Goal: Task Accomplishment & Management: Use online tool/utility

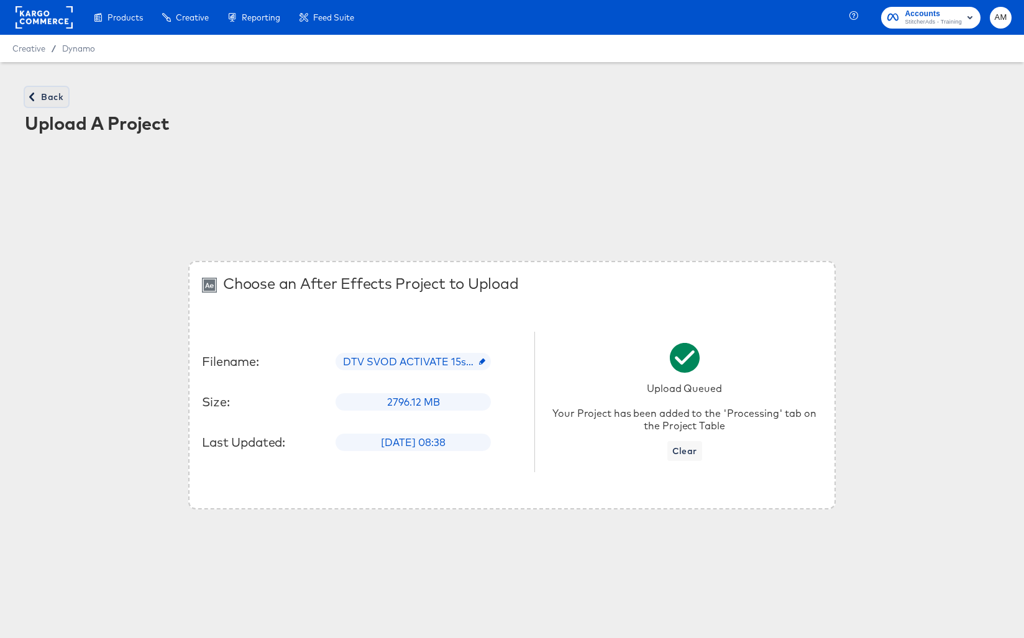
click at [40, 98] on span "Back" at bounding box center [47, 97] width 34 height 16
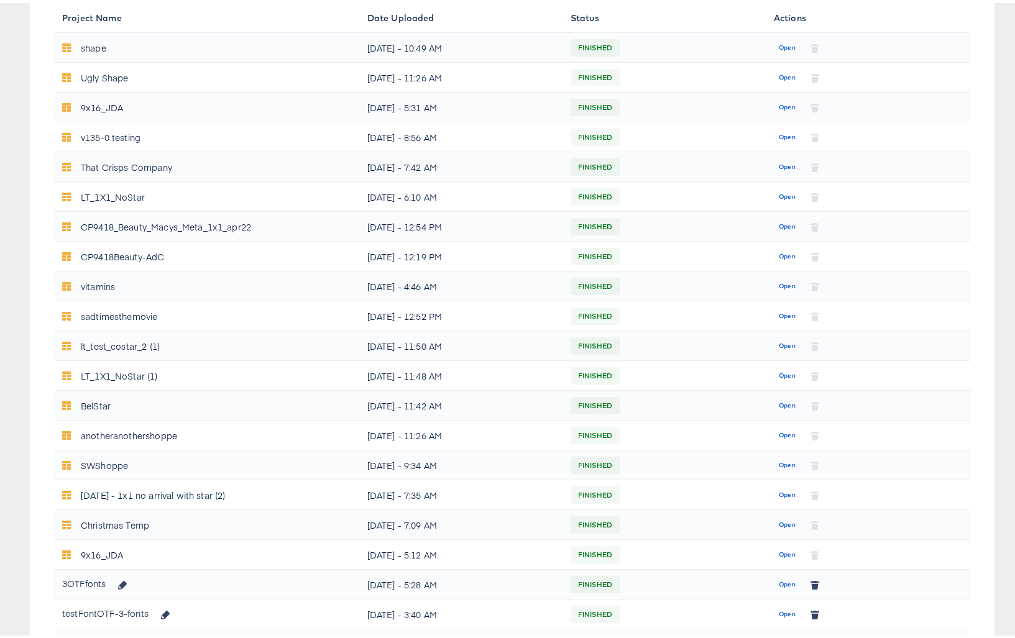
scroll to position [42, 0]
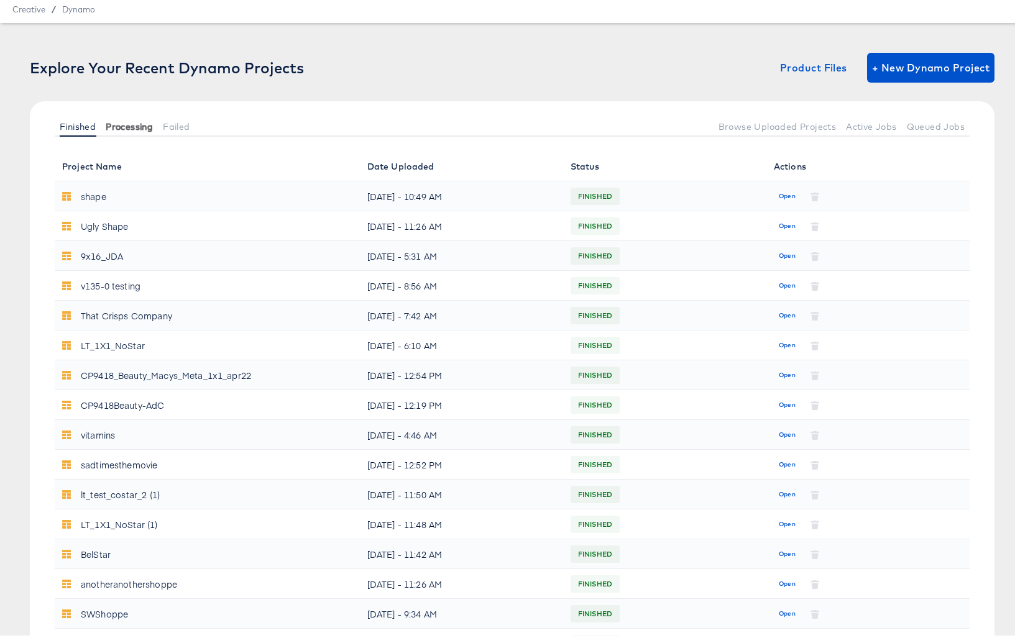
click at [130, 125] on span "Processing" at bounding box center [129, 124] width 47 height 10
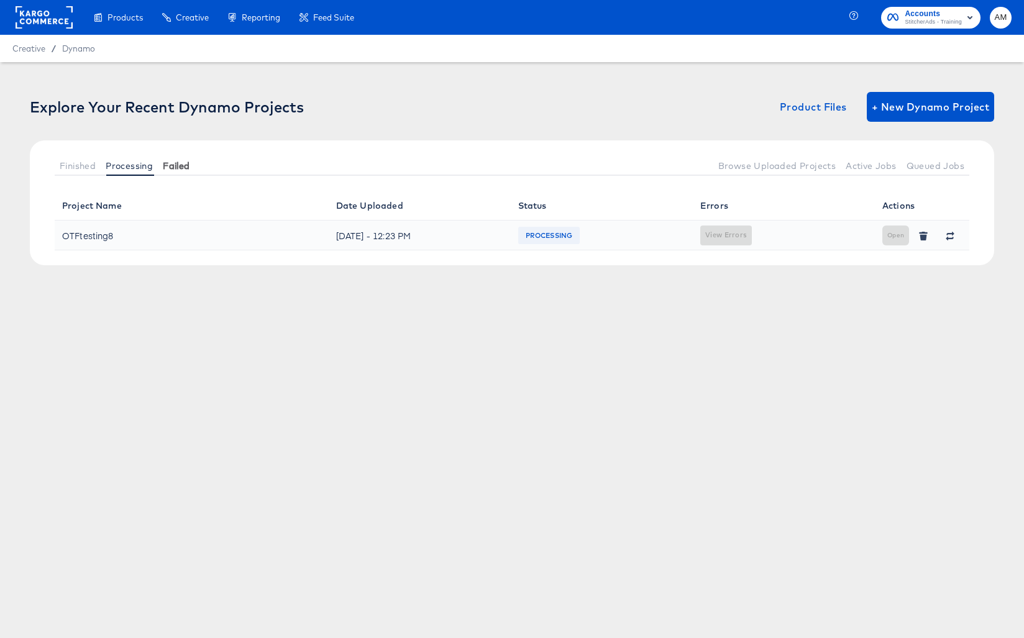
click at [188, 173] on button "Failed" at bounding box center [176, 165] width 37 height 21
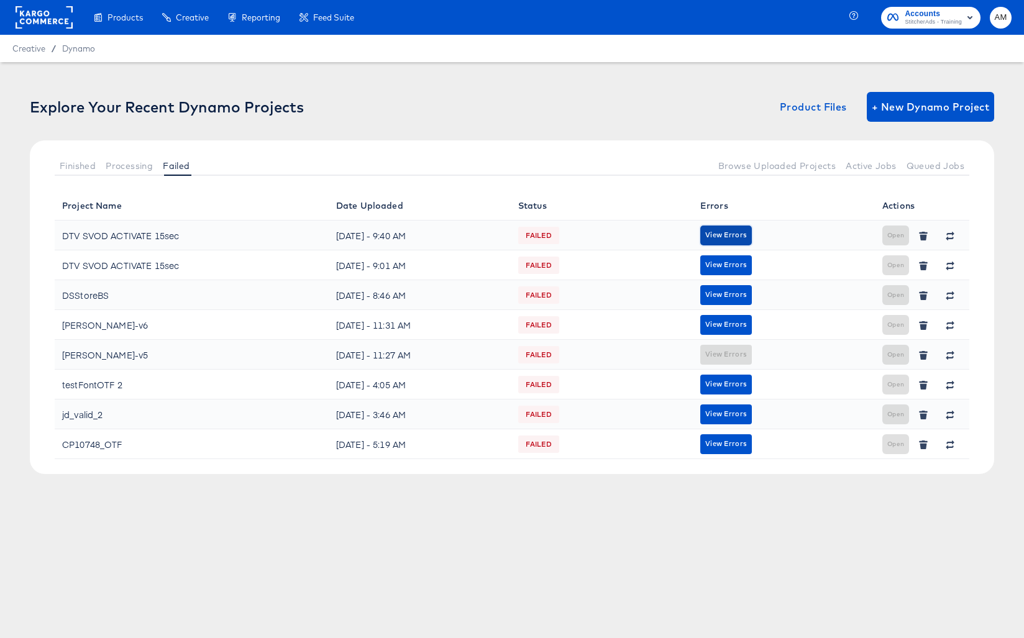
click at [718, 237] on span "View Errors" at bounding box center [726, 235] width 42 height 12
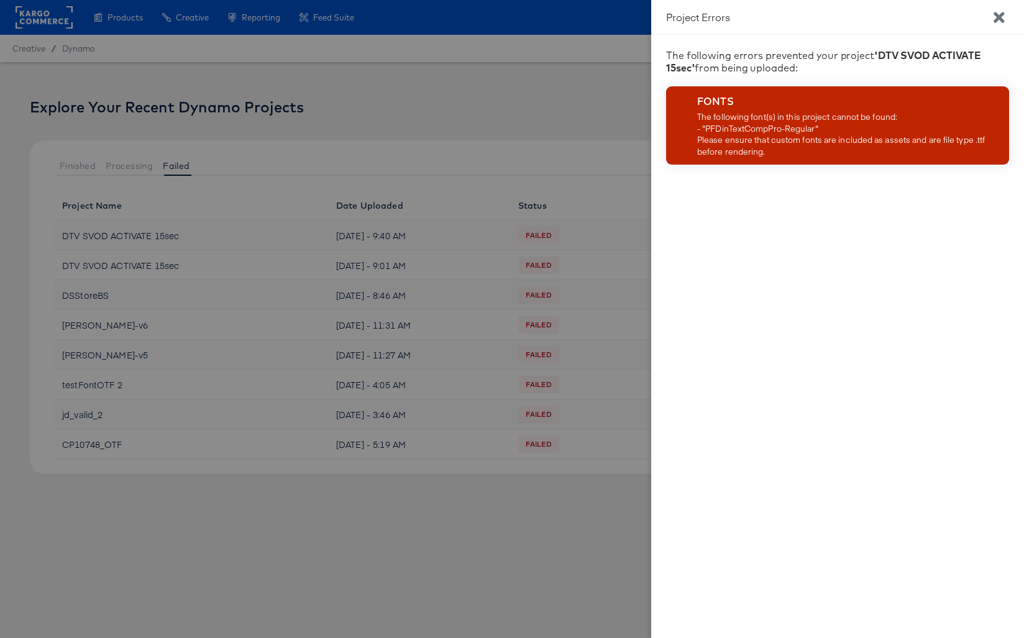
click at [1001, 17] on icon "Close" at bounding box center [998, 17] width 11 height 11
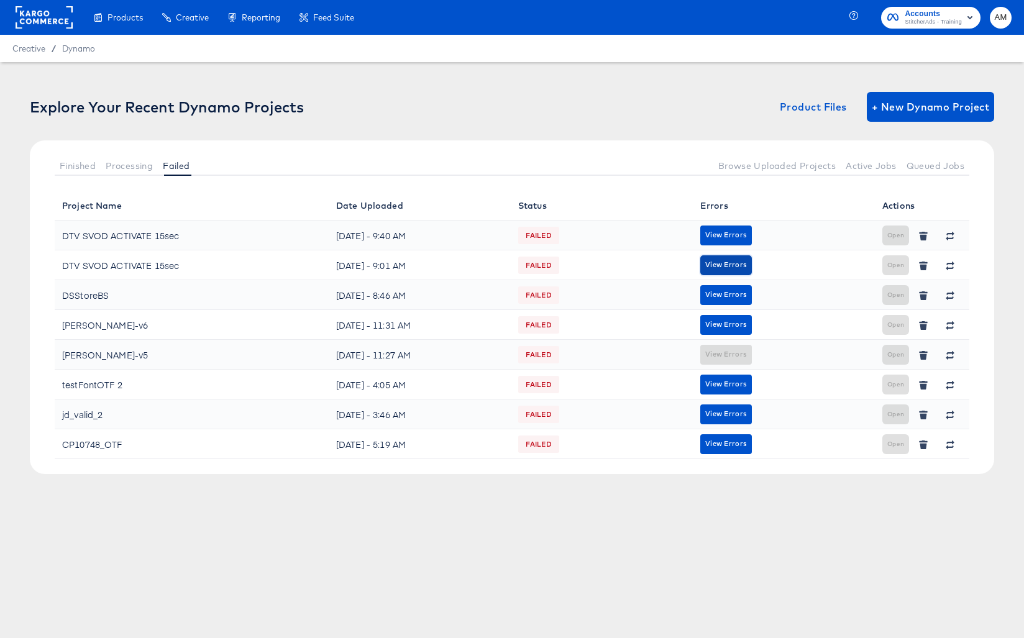
click at [726, 262] on span "View Errors" at bounding box center [726, 265] width 42 height 12
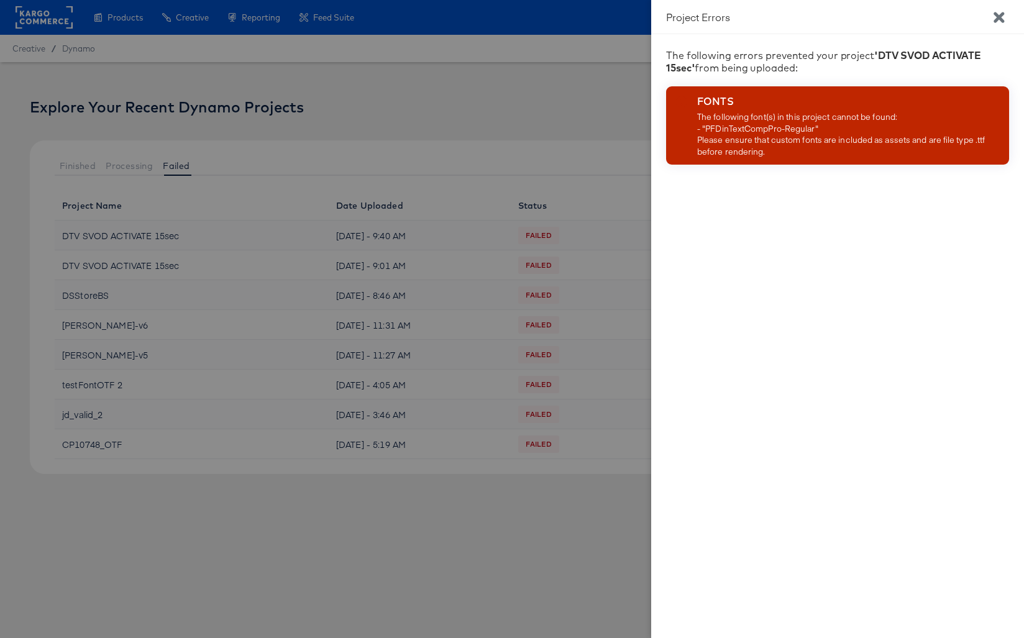
click at [996, 18] on icon "Close" at bounding box center [998, 17] width 11 height 11
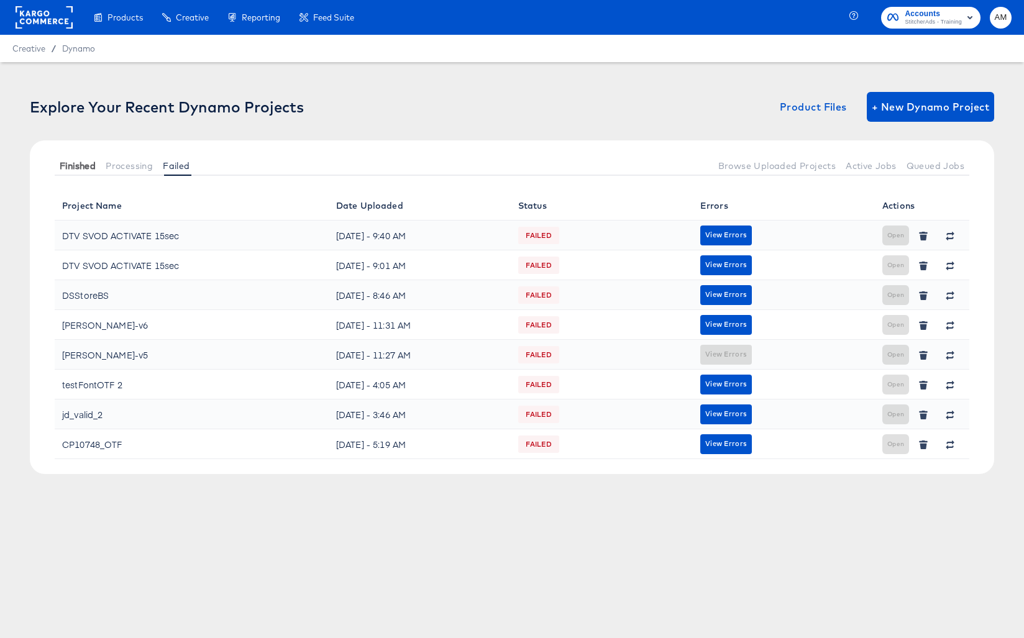
click at [81, 162] on span "Finished" at bounding box center [78, 166] width 36 height 10
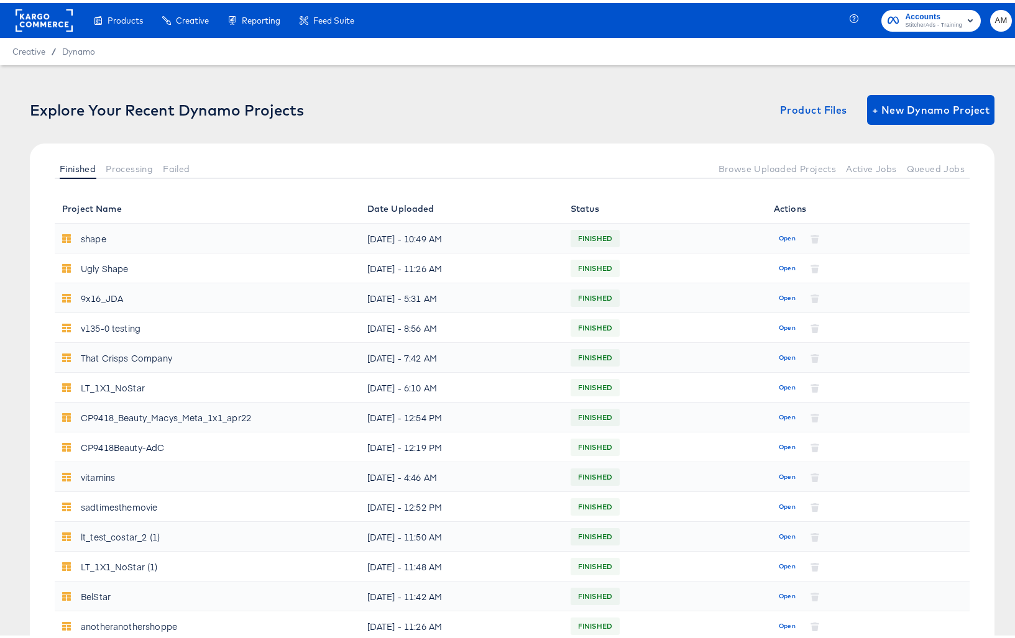
click at [78, 43] on div "Dynamo" at bounding box center [78, 49] width 33 height 12
click at [903, 111] on span "+ New Dynamo Project" at bounding box center [930, 106] width 117 height 17
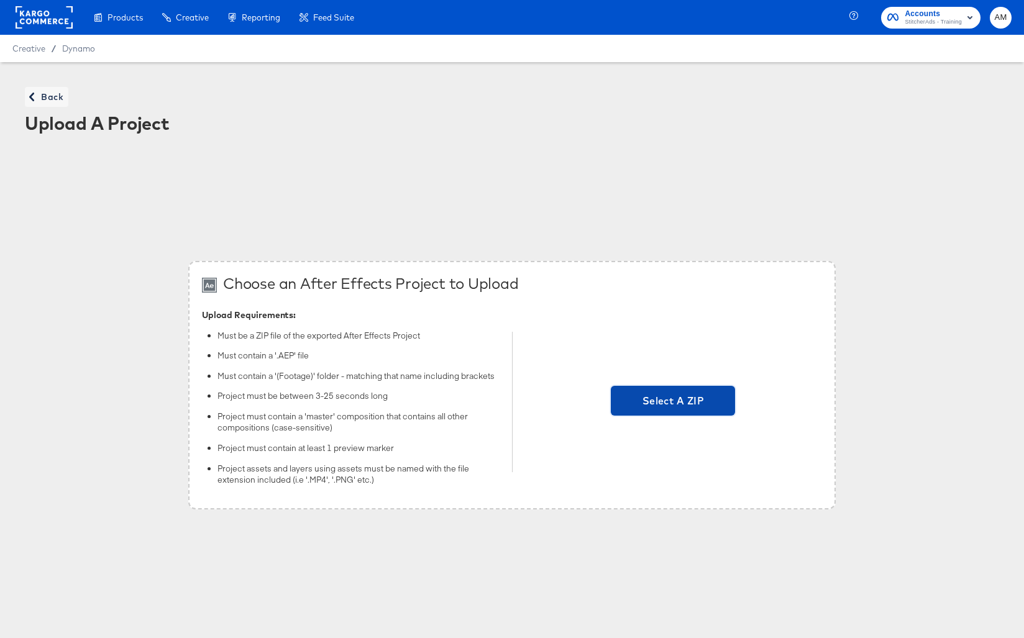
click at [616, 397] on span "Select A ZIP" at bounding box center [673, 400] width 114 height 17
click at [673, 402] on input "Select A ZIP" at bounding box center [673, 402] width 0 height 0
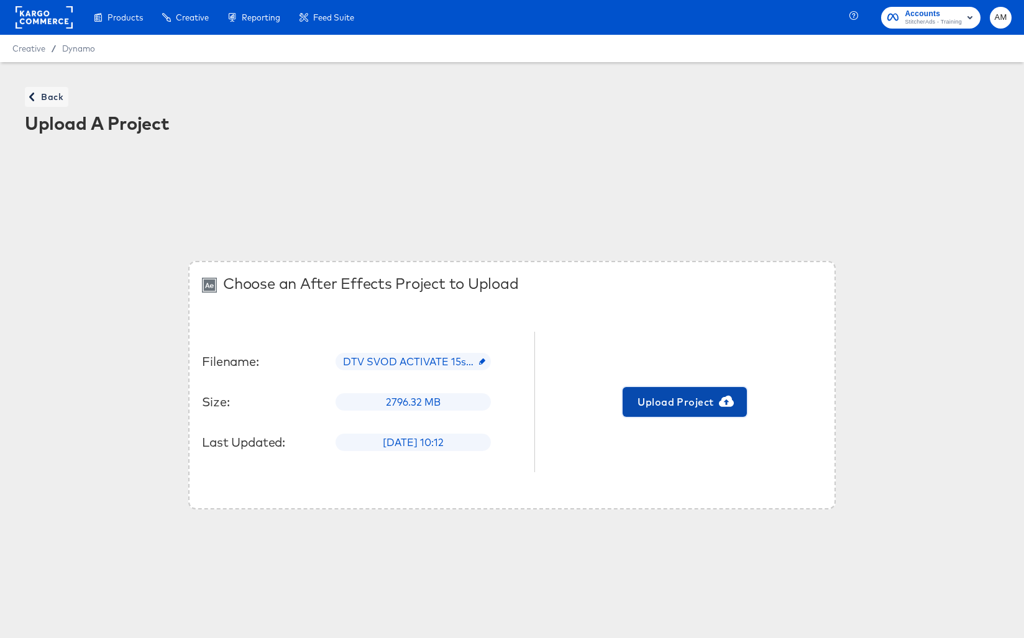
click at [659, 398] on span "Upload Project" at bounding box center [684, 401] width 114 height 17
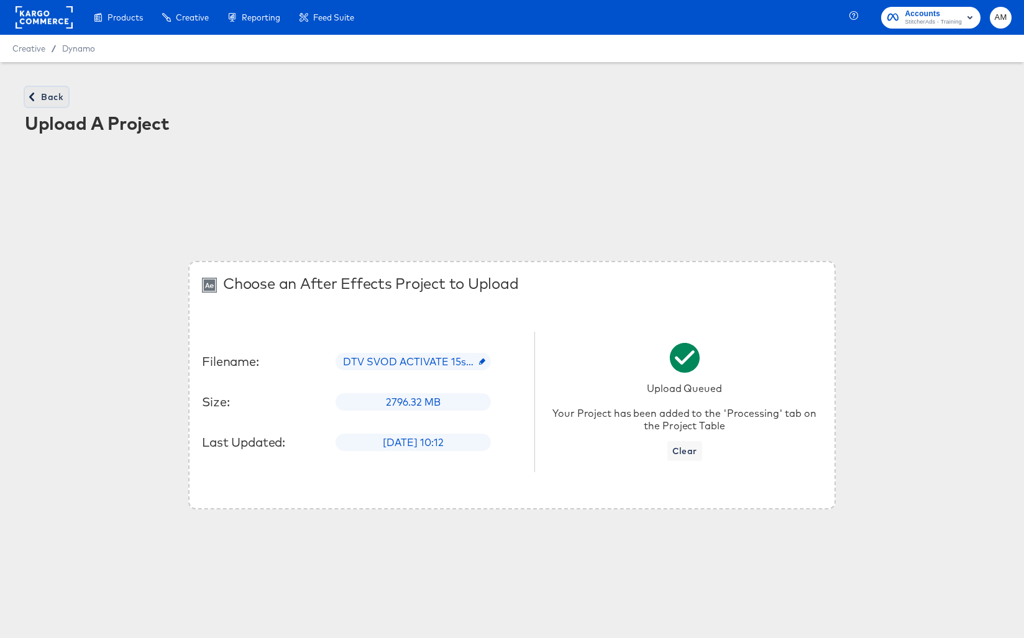
click at [40, 95] on span "Back" at bounding box center [47, 97] width 34 height 16
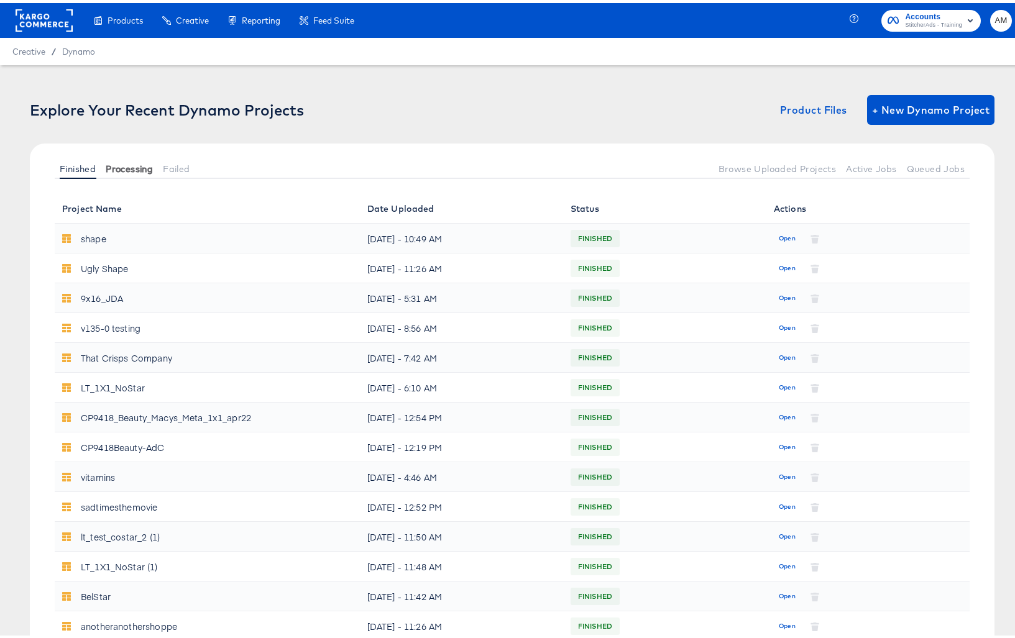
click at [121, 165] on span "Processing" at bounding box center [129, 166] width 47 height 10
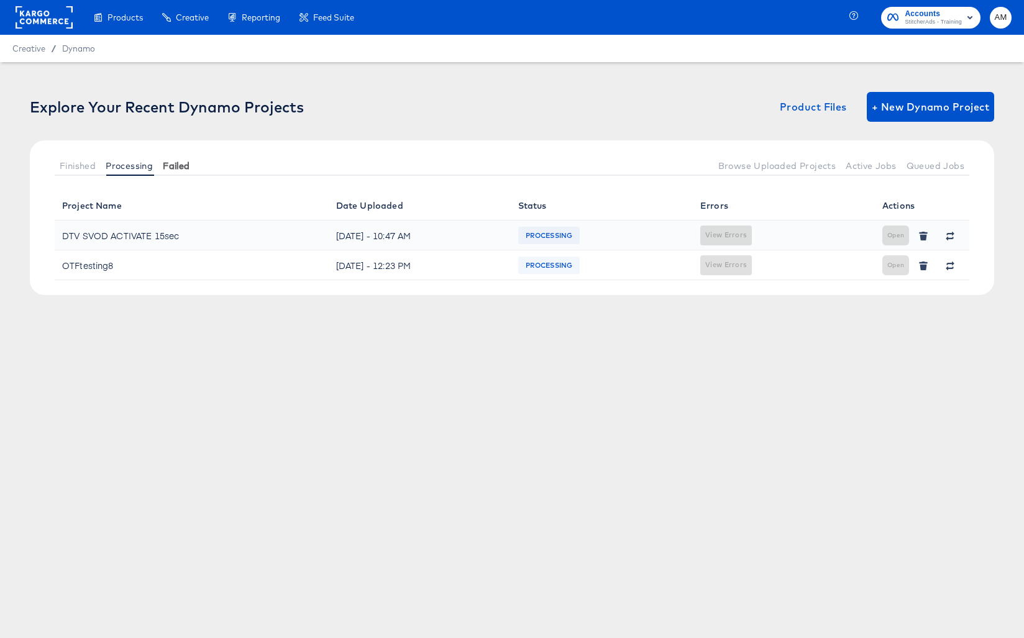
click at [173, 163] on span "Failed" at bounding box center [176, 166] width 27 height 10
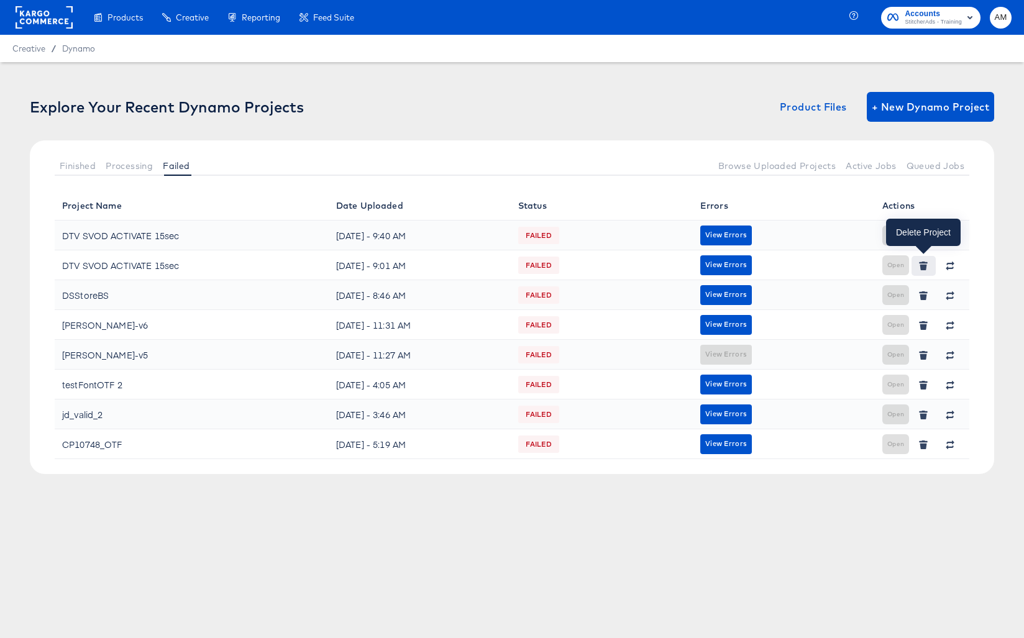
click at [923, 265] on icon "button" at bounding box center [923, 267] width 7 height 6
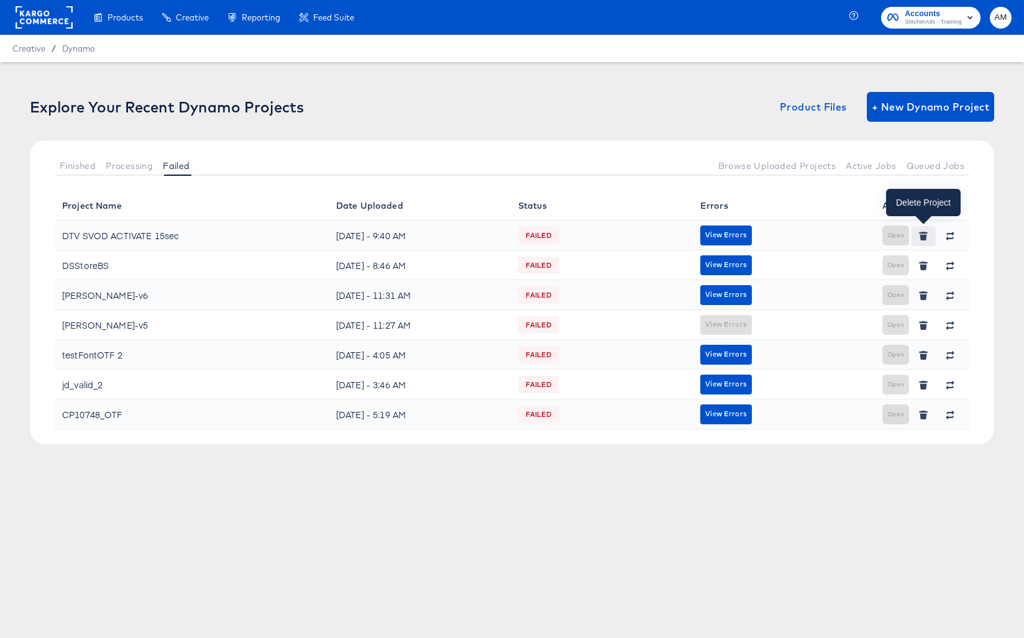
click at [928, 237] on button "button" at bounding box center [923, 236] width 24 height 20
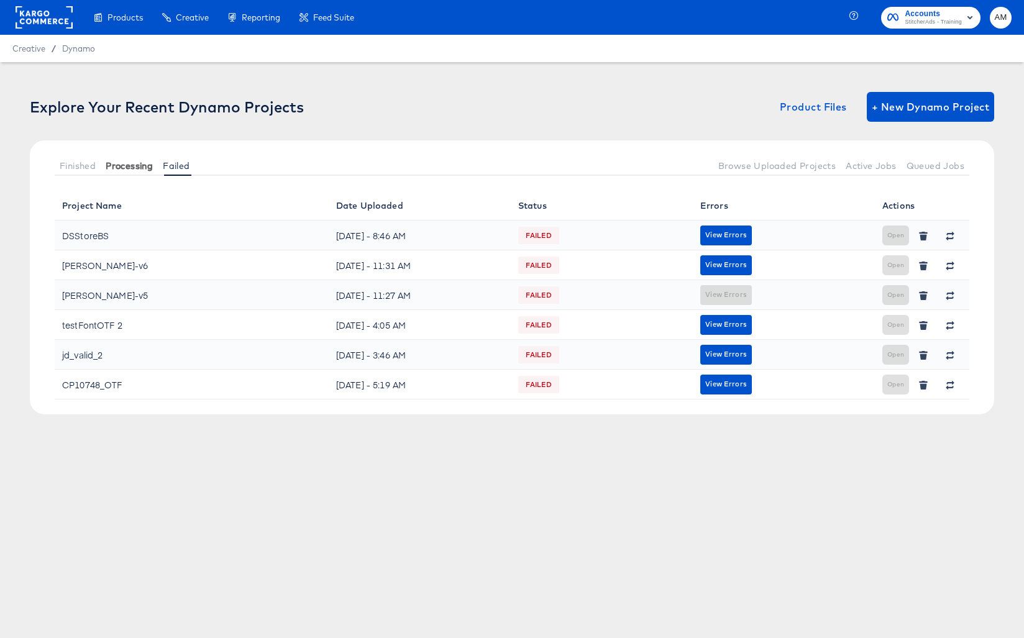
click at [139, 162] on span "Processing" at bounding box center [129, 166] width 47 height 10
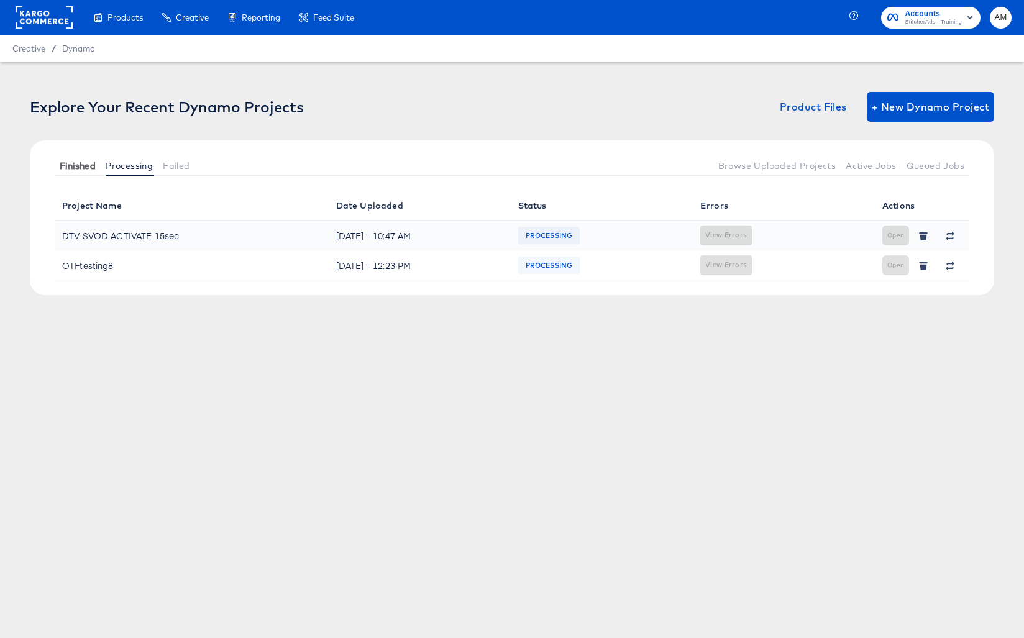
click at [68, 167] on span "Finished" at bounding box center [78, 166] width 36 height 10
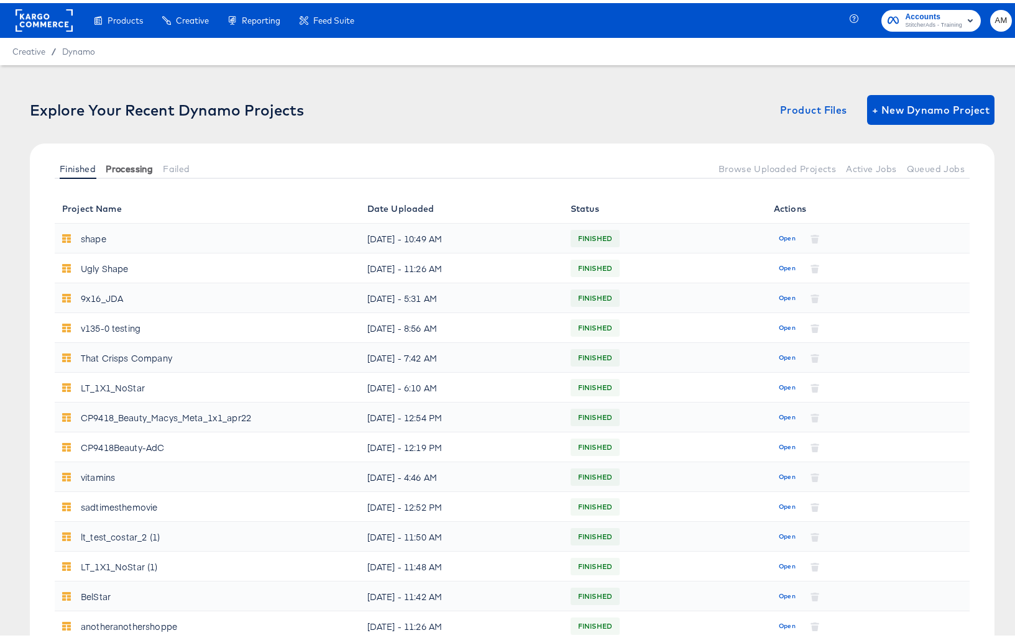
click at [121, 171] on button "Processing" at bounding box center [129, 165] width 57 height 21
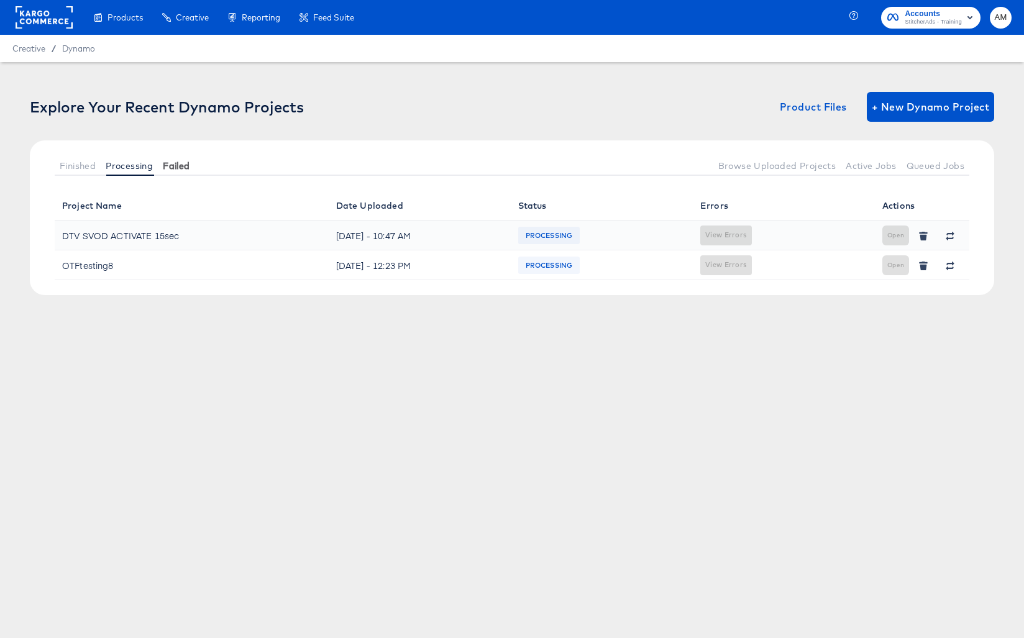
click at [183, 163] on span "Failed" at bounding box center [176, 166] width 27 height 10
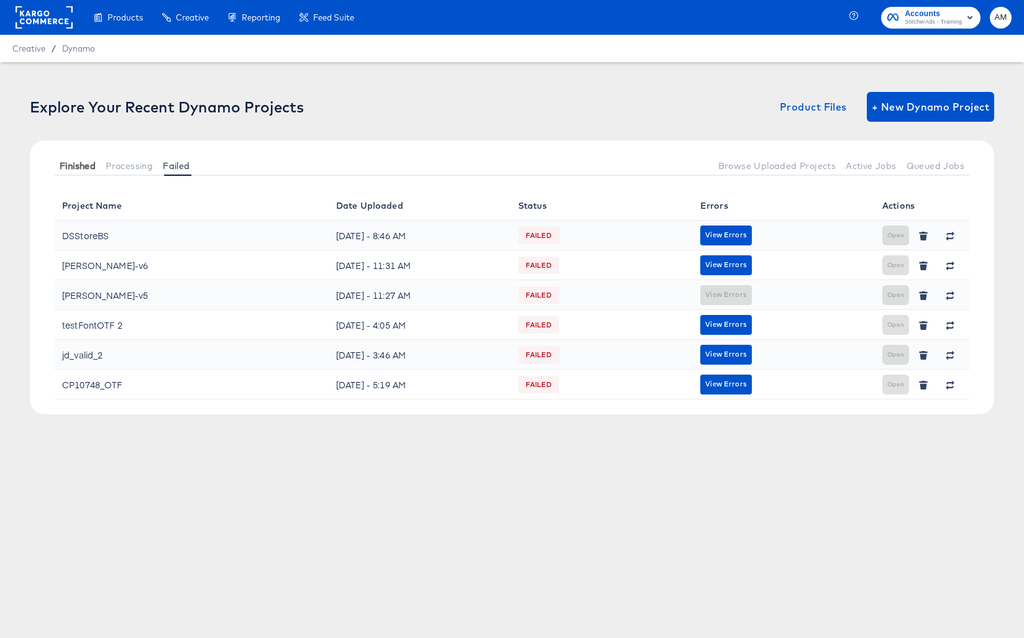
click at [88, 163] on span "Finished" at bounding box center [78, 166] width 36 height 10
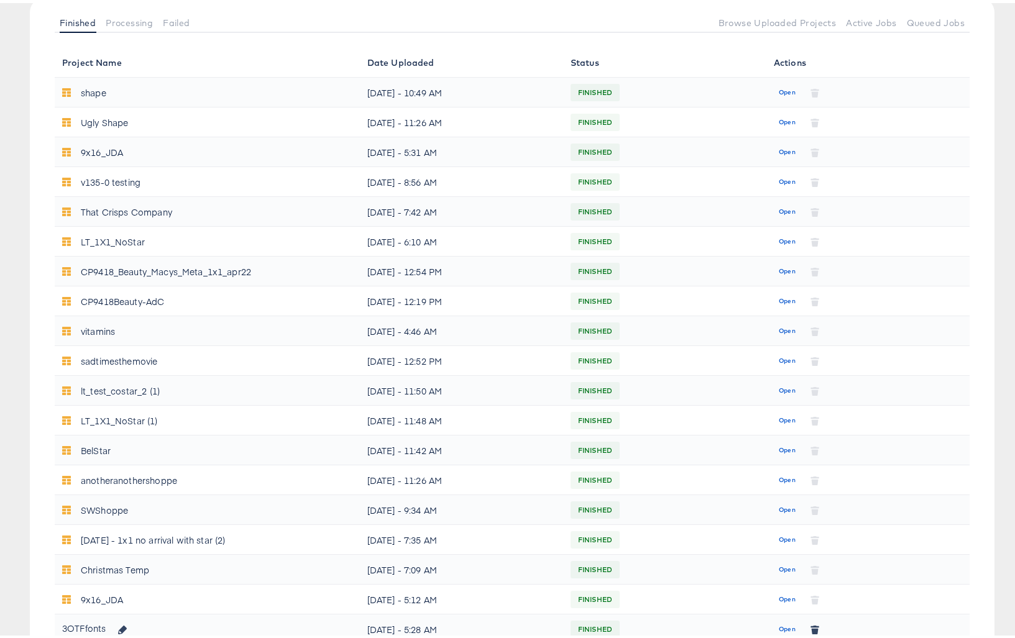
scroll to position [53, 0]
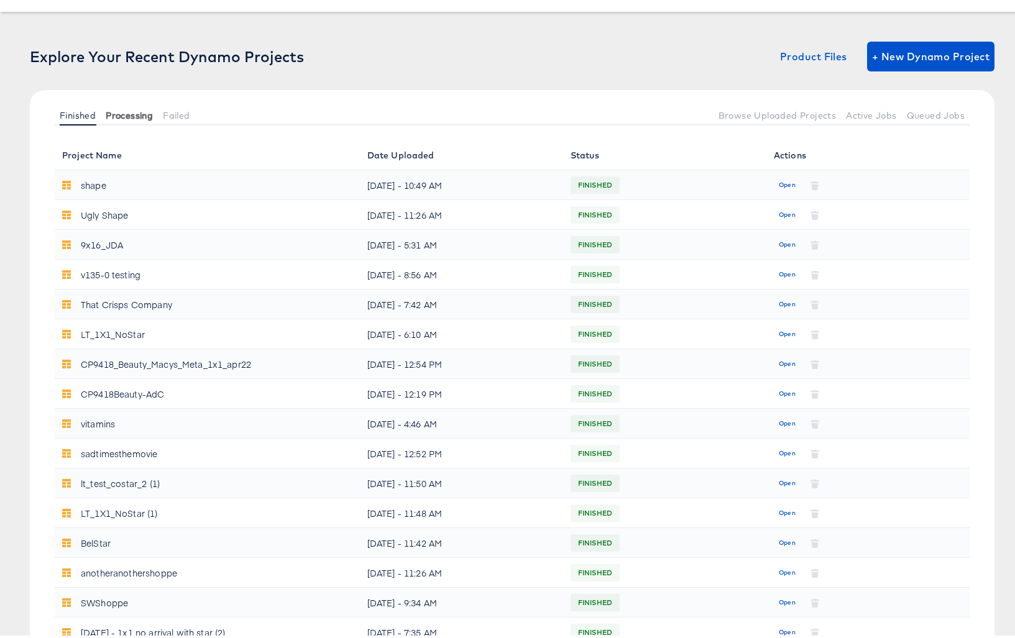
click at [124, 107] on span "Processing" at bounding box center [129, 112] width 47 height 10
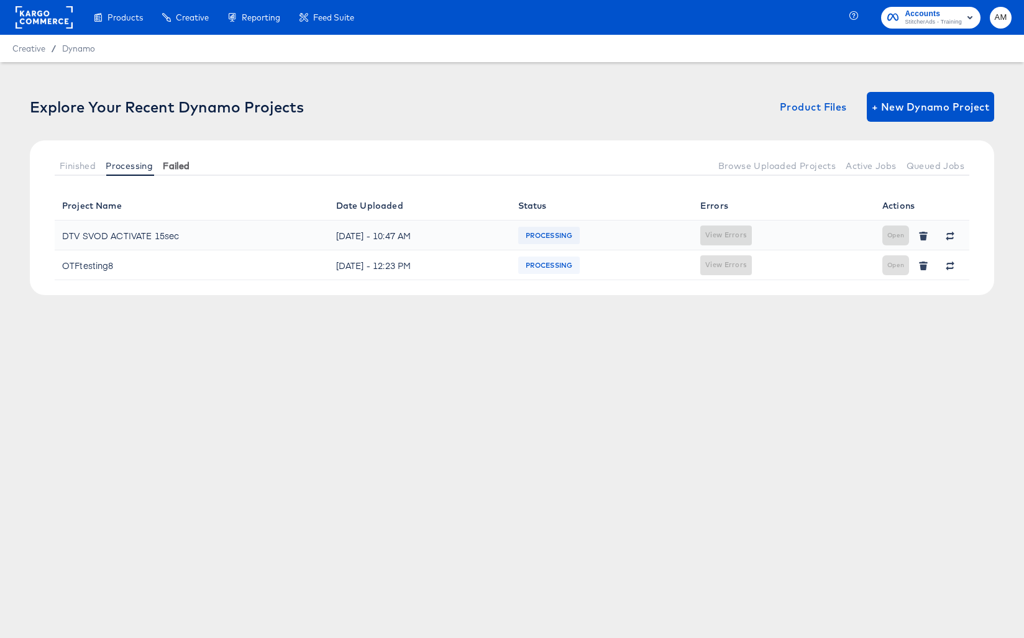
click at [178, 161] on span "Failed" at bounding box center [176, 166] width 27 height 10
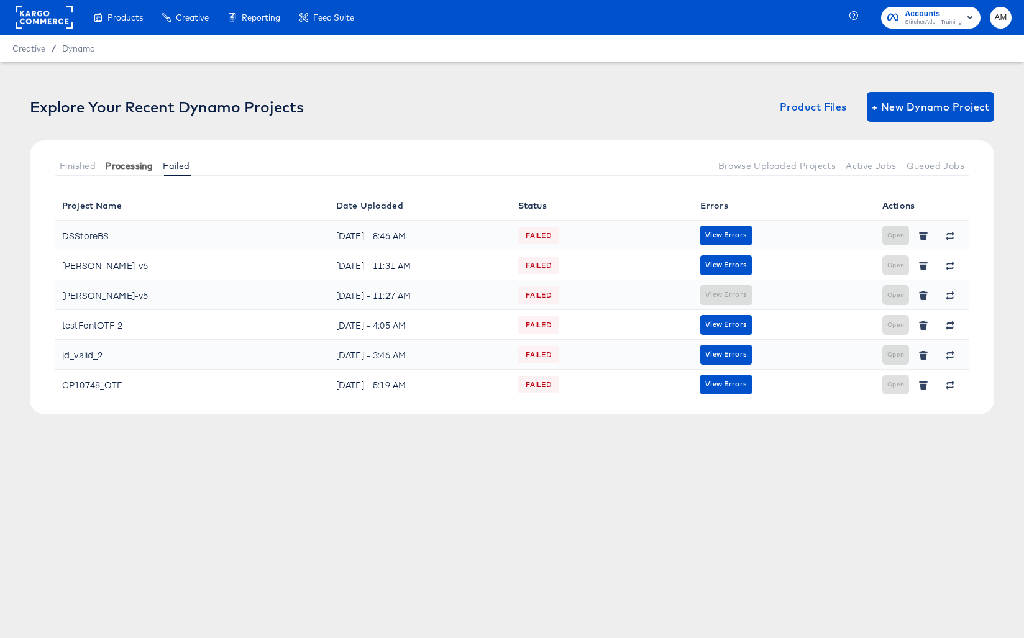
click at [113, 171] on button "Processing" at bounding box center [129, 165] width 57 height 21
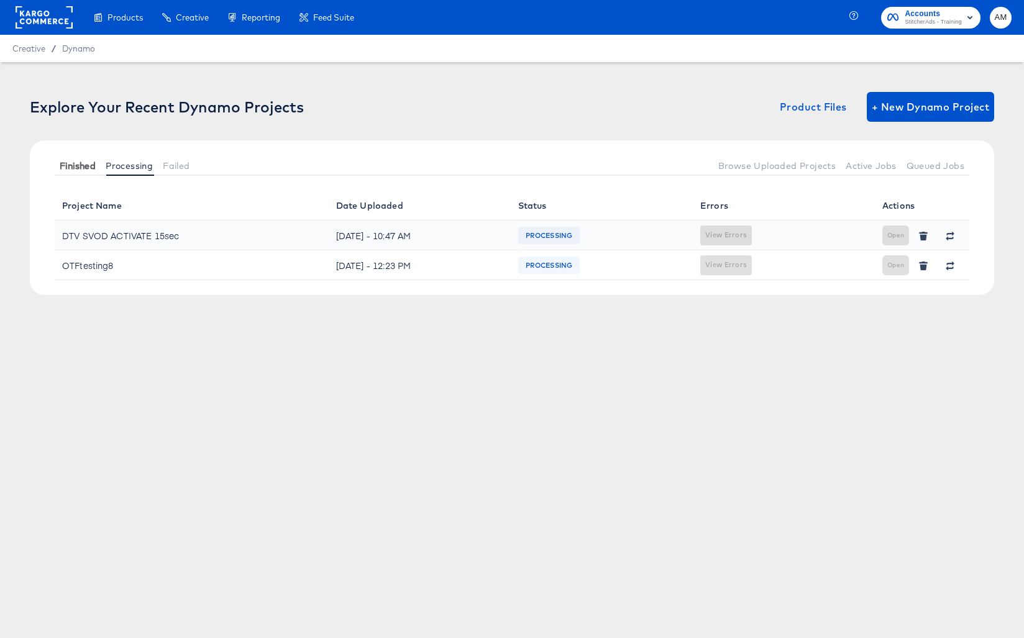
click at [84, 162] on span "Finished" at bounding box center [78, 166] width 36 height 10
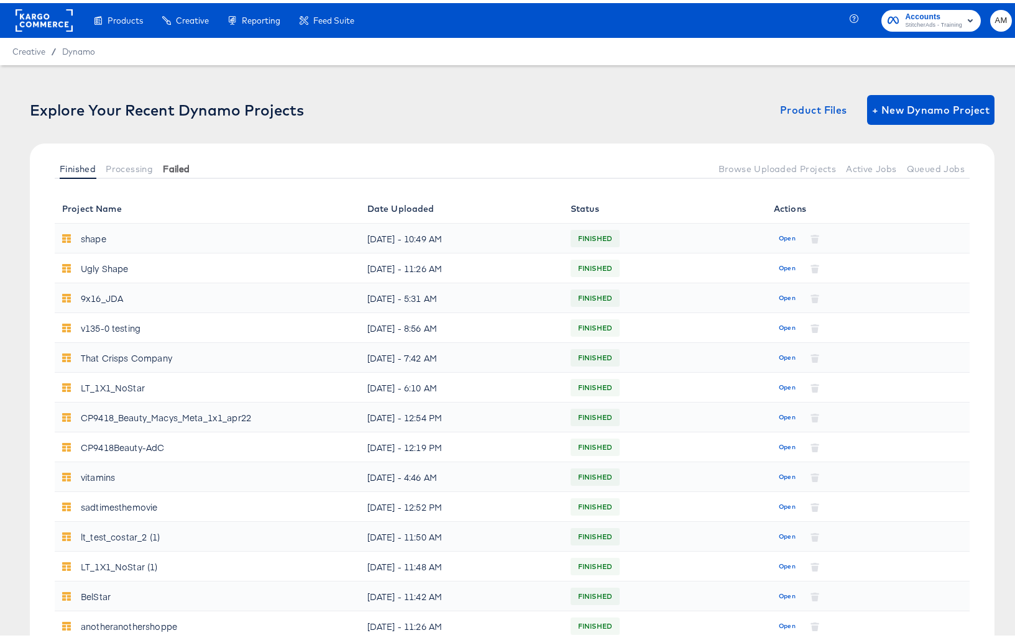
click at [173, 162] on button "Failed" at bounding box center [176, 165] width 37 height 21
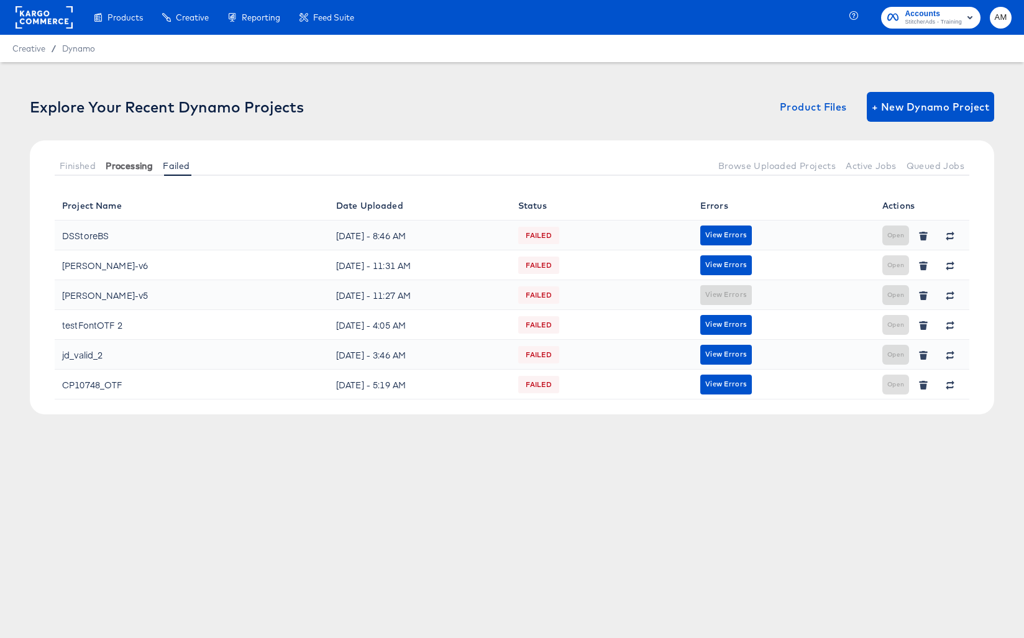
click at [137, 165] on span "Processing" at bounding box center [129, 166] width 47 height 10
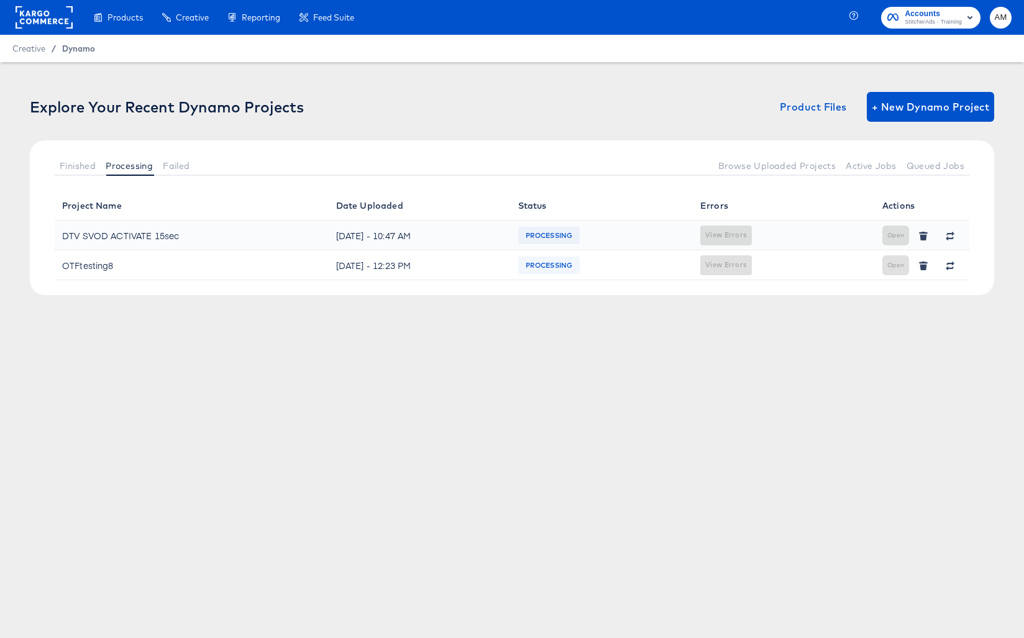
click at [84, 49] on span "Dynamo" at bounding box center [78, 48] width 33 height 10
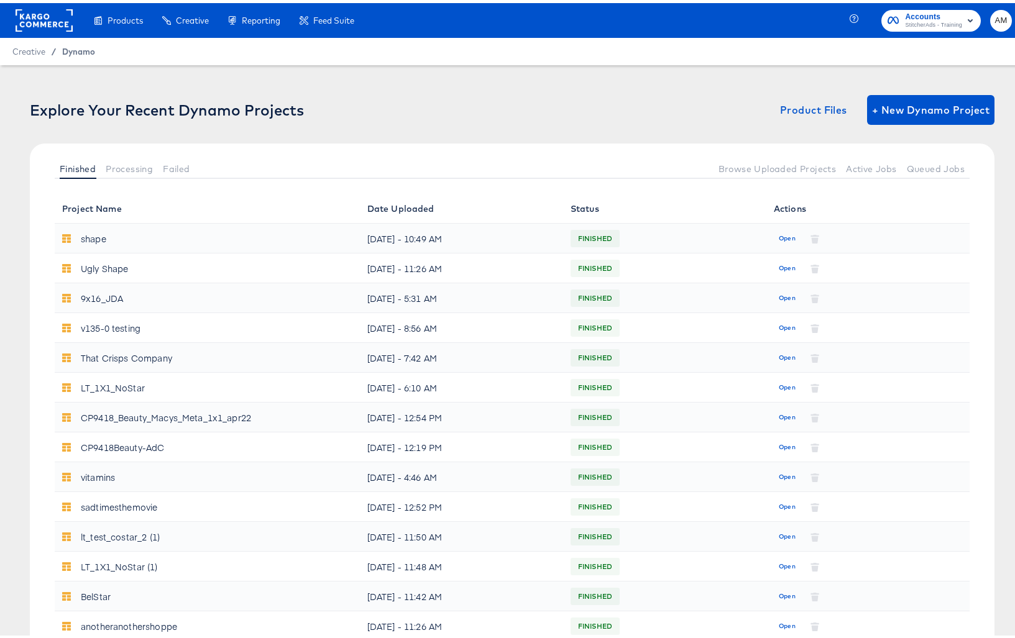
click at [80, 52] on span "Dynamo" at bounding box center [78, 48] width 33 height 10
click at [132, 166] on span "Processing" at bounding box center [129, 166] width 47 height 10
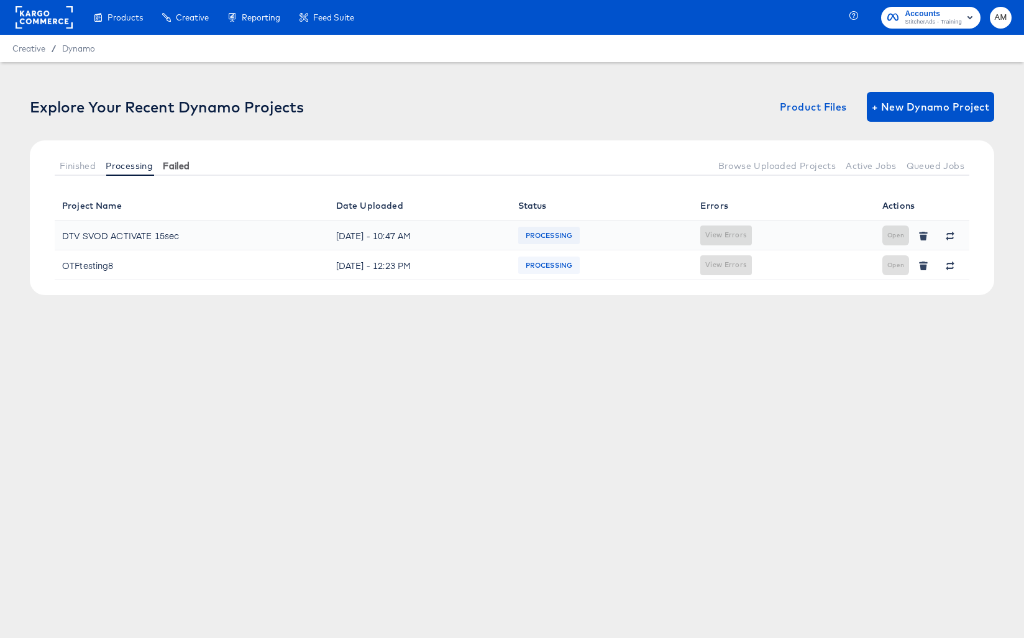
click at [180, 165] on span "Failed" at bounding box center [176, 166] width 27 height 10
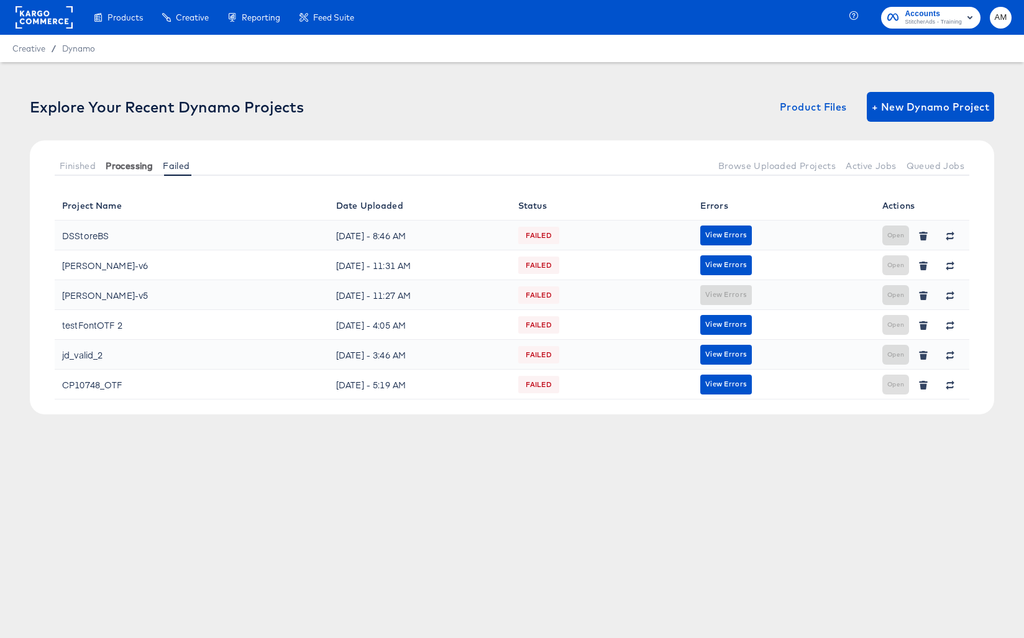
click at [147, 171] on button "Processing" at bounding box center [129, 165] width 57 height 21
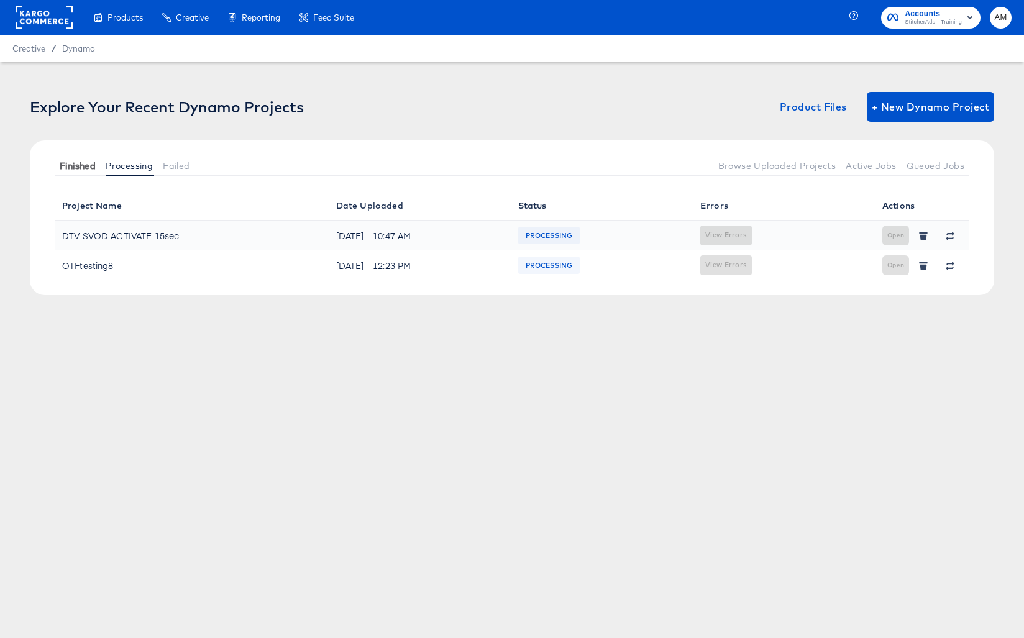
click at [69, 167] on span "Finished" at bounding box center [78, 166] width 36 height 10
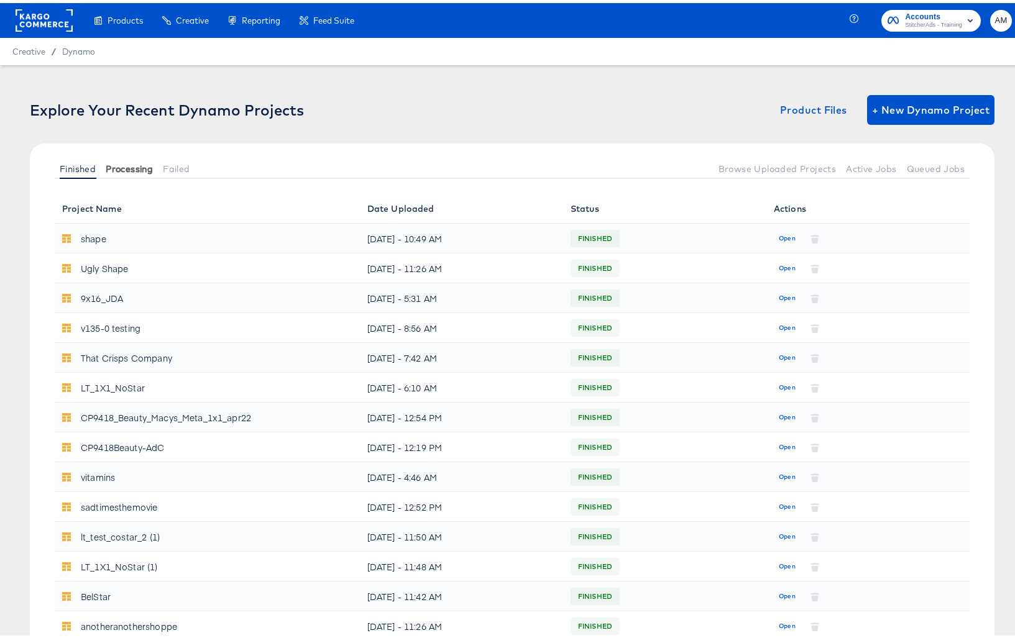
click at [125, 166] on span "Processing" at bounding box center [129, 166] width 47 height 10
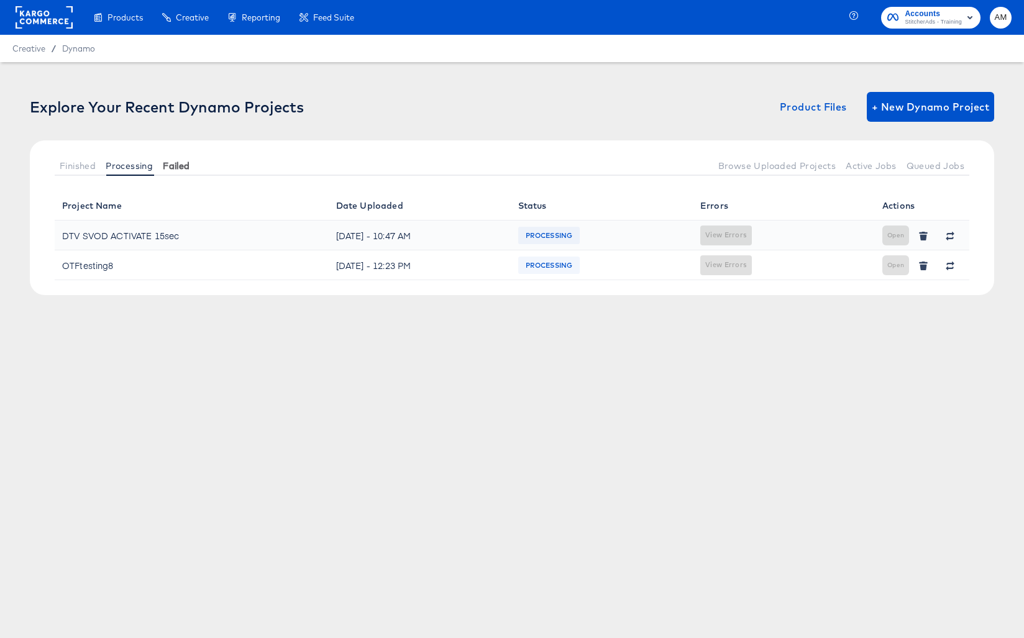
click at [172, 161] on span "Failed" at bounding box center [176, 166] width 27 height 10
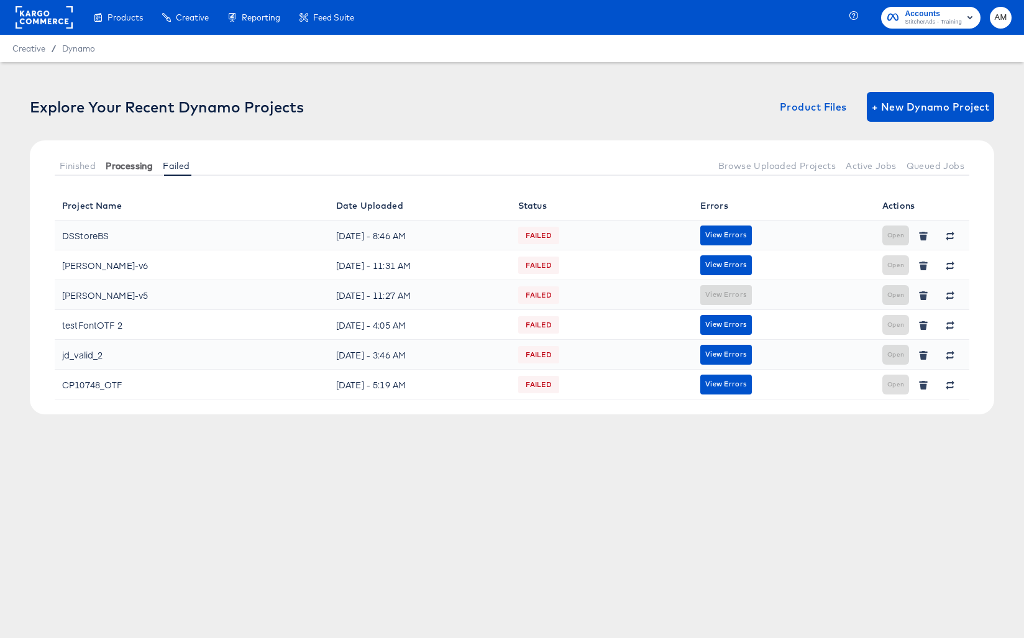
click at [143, 163] on span "Processing" at bounding box center [129, 166] width 47 height 10
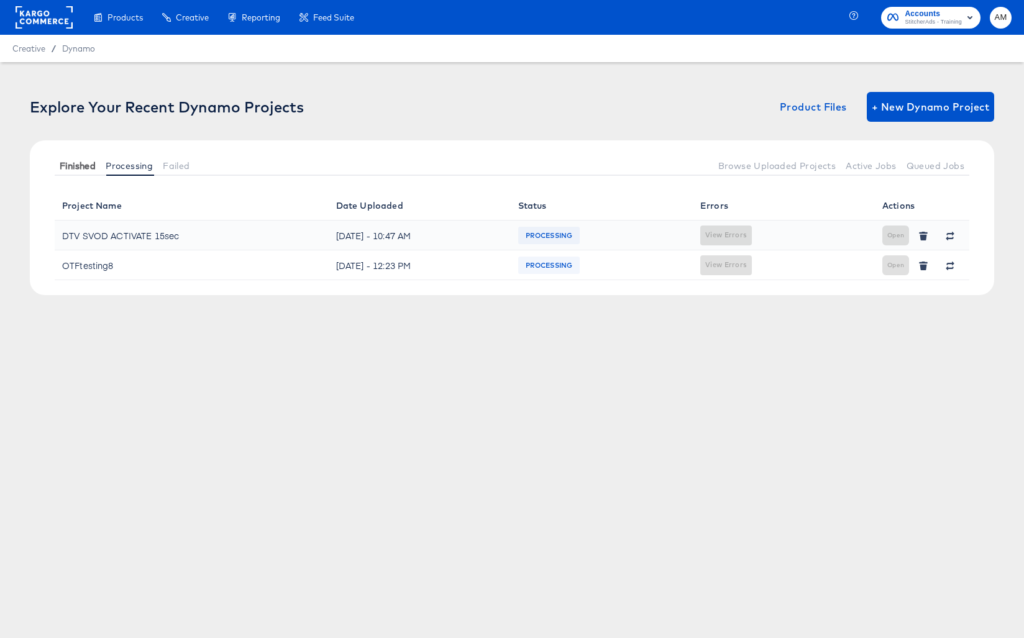
click at [81, 165] on span "Finished" at bounding box center [78, 166] width 36 height 10
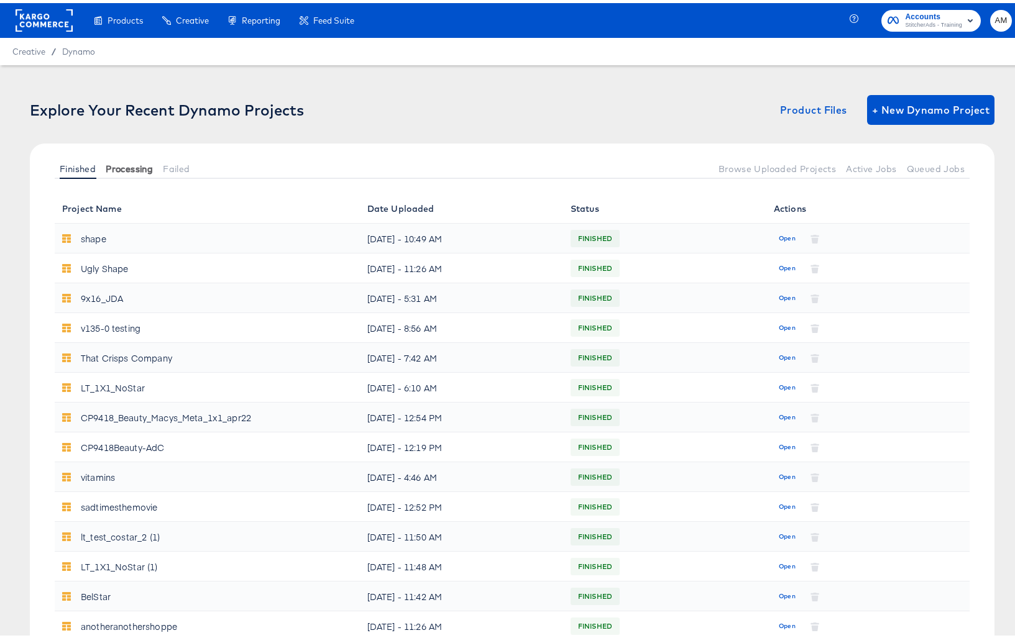
click at [138, 162] on span "Processing" at bounding box center [129, 166] width 47 height 10
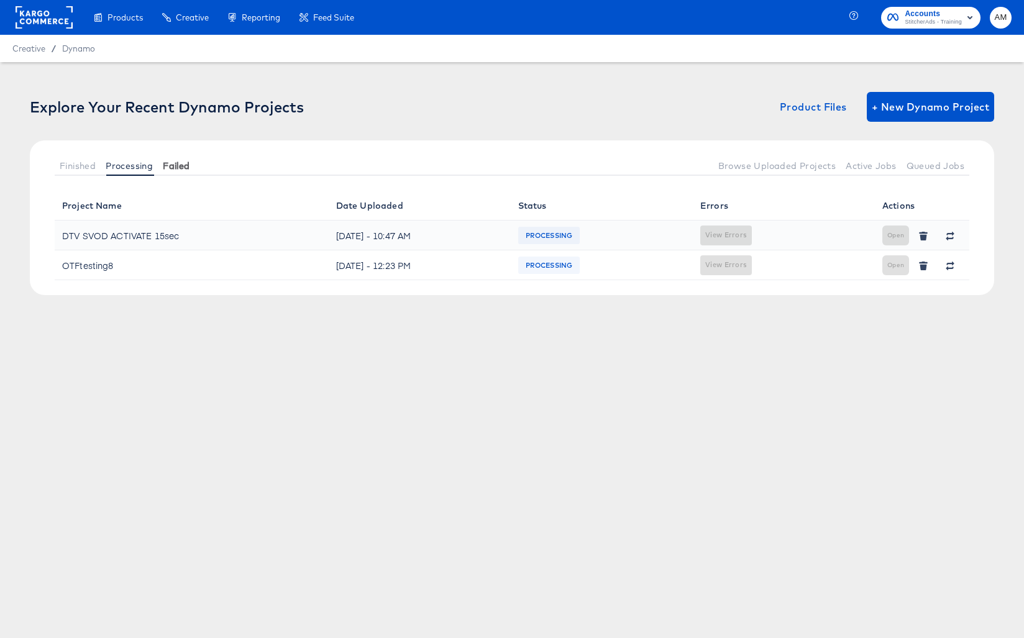
click at [167, 168] on span "Failed" at bounding box center [176, 166] width 27 height 10
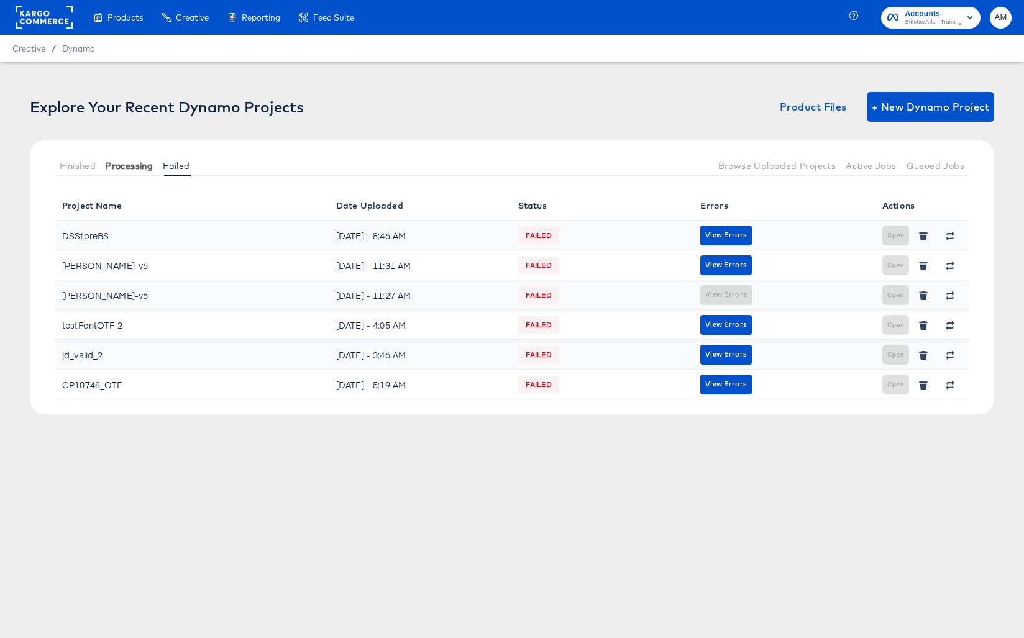
click at [126, 169] on span "Processing" at bounding box center [129, 166] width 47 height 10
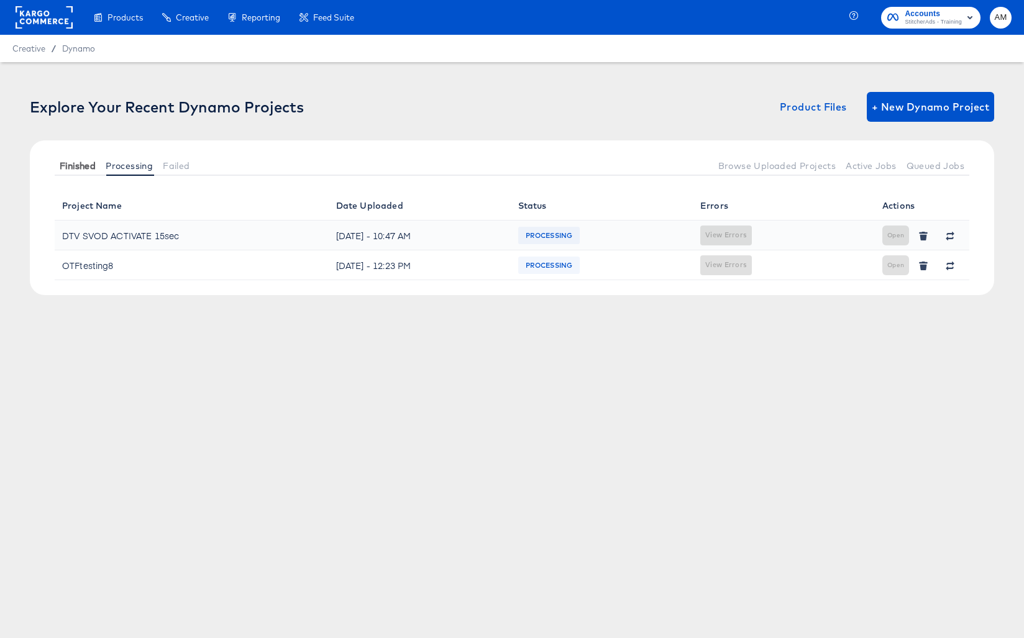
click at [80, 168] on span "Finished" at bounding box center [78, 166] width 36 height 10
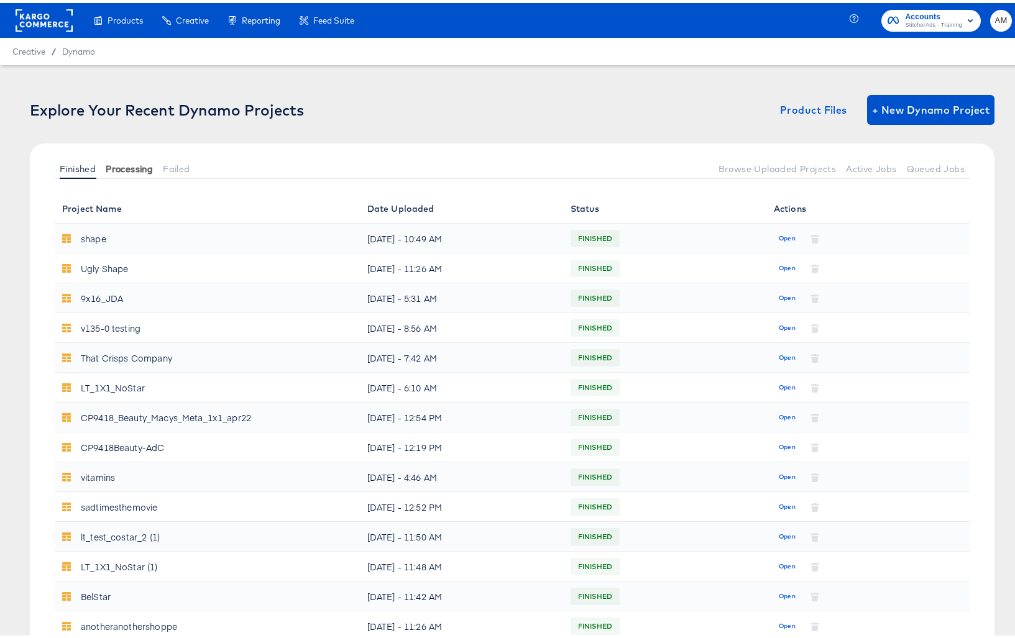
click at [123, 168] on span "Processing" at bounding box center [129, 166] width 47 height 10
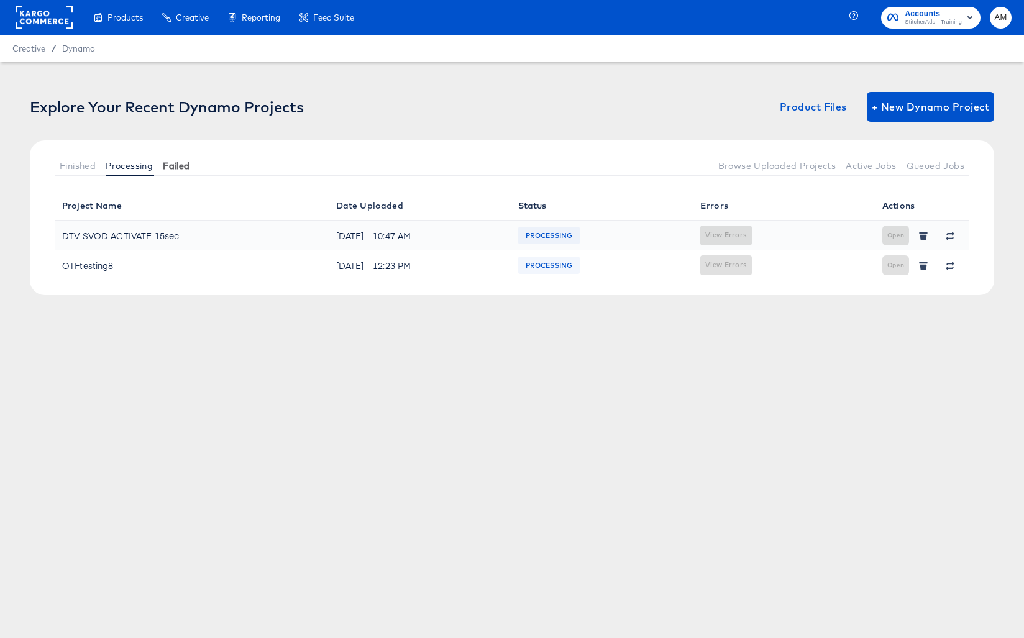
click at [170, 165] on span "Failed" at bounding box center [176, 166] width 27 height 10
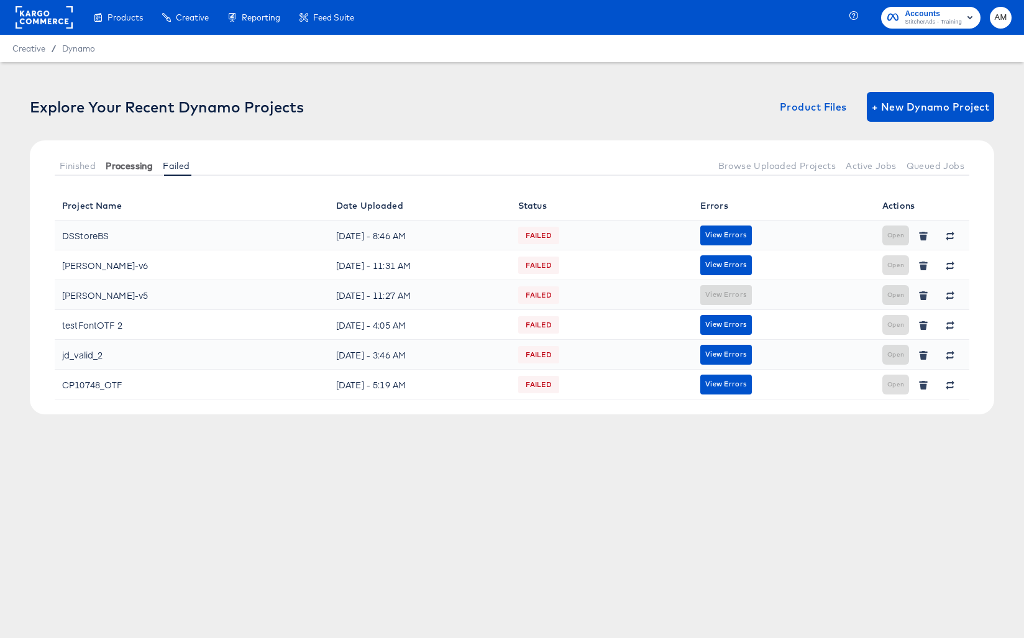
click at [125, 165] on span "Processing" at bounding box center [129, 166] width 47 height 10
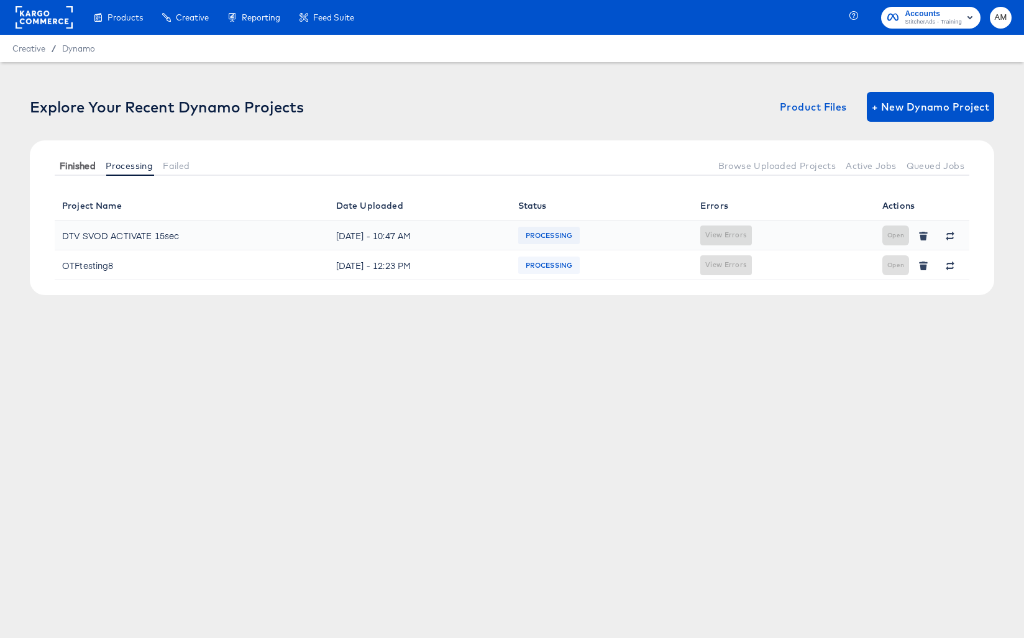
click at [83, 169] on span "Finished" at bounding box center [78, 166] width 36 height 10
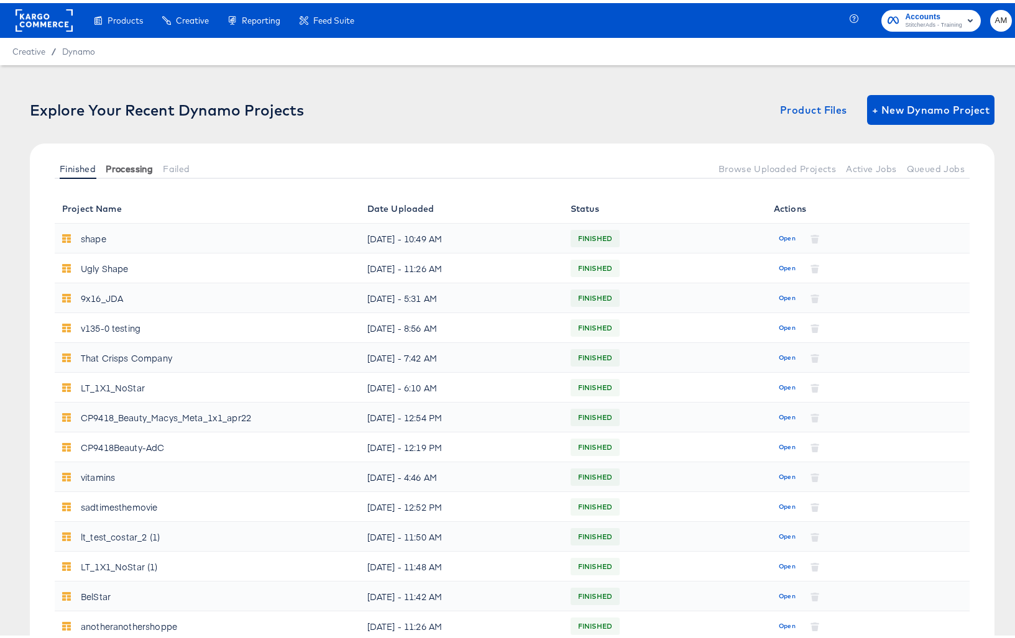
click at [118, 164] on span "Processing" at bounding box center [129, 166] width 47 height 10
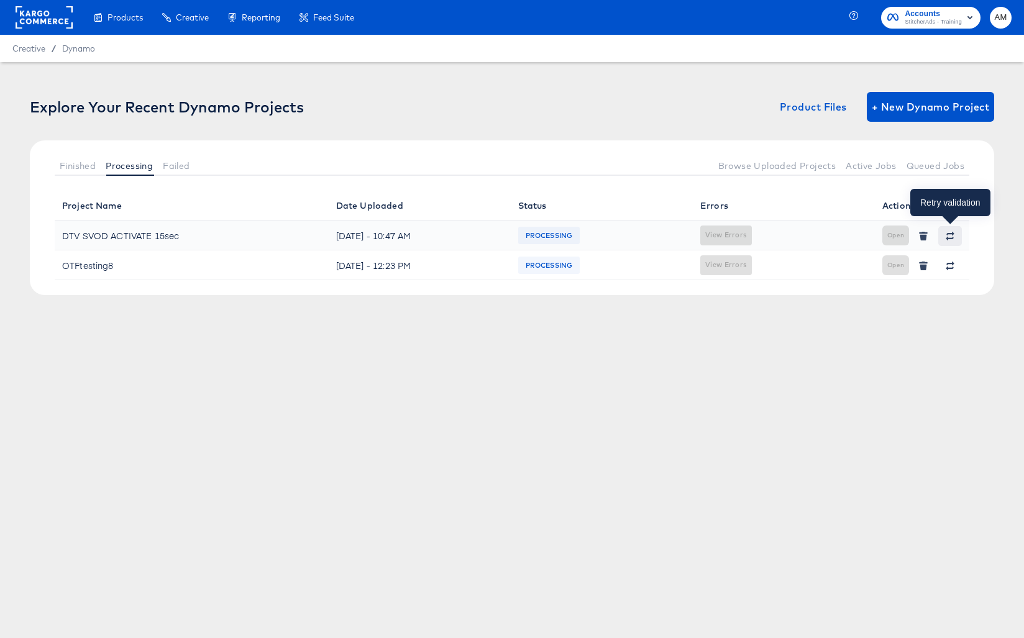
click at [953, 235] on icon "button" at bounding box center [950, 236] width 9 height 9
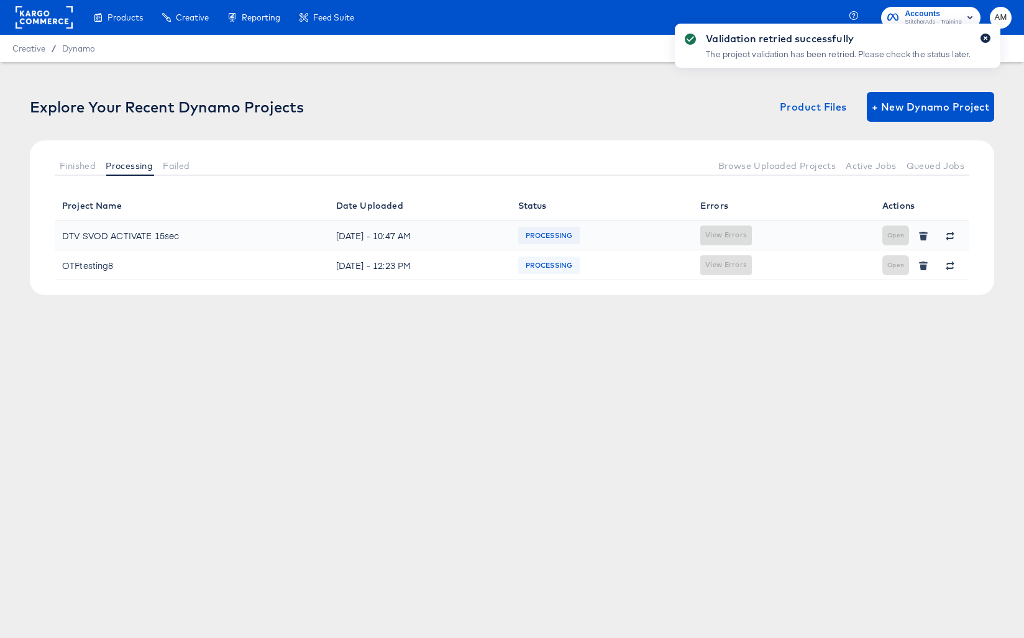
click at [982, 35] on button "button" at bounding box center [985, 38] width 10 height 9
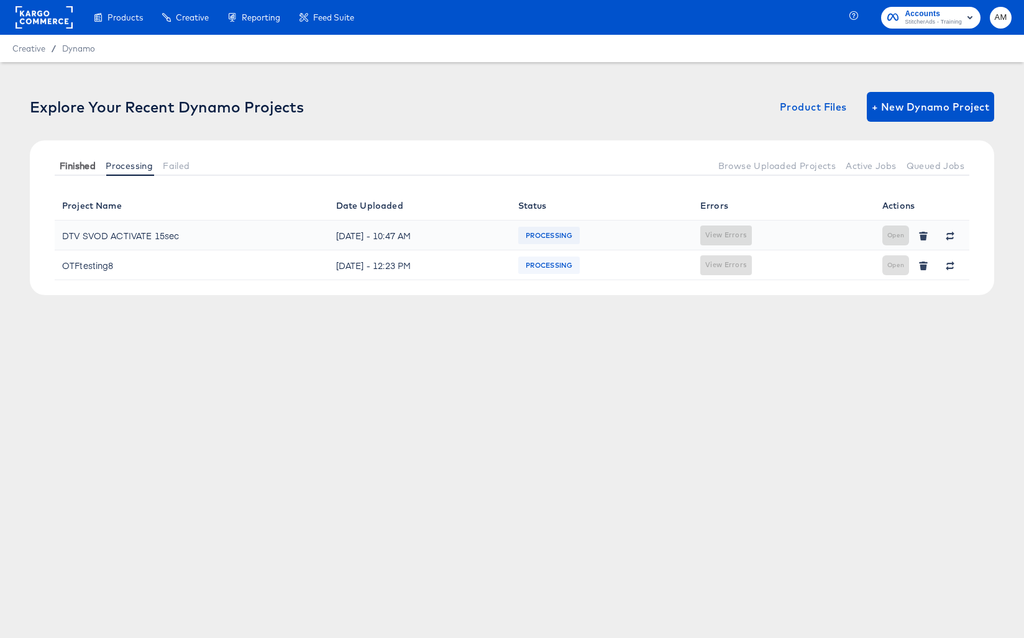
click at [85, 171] on button "Finished" at bounding box center [78, 165] width 46 height 21
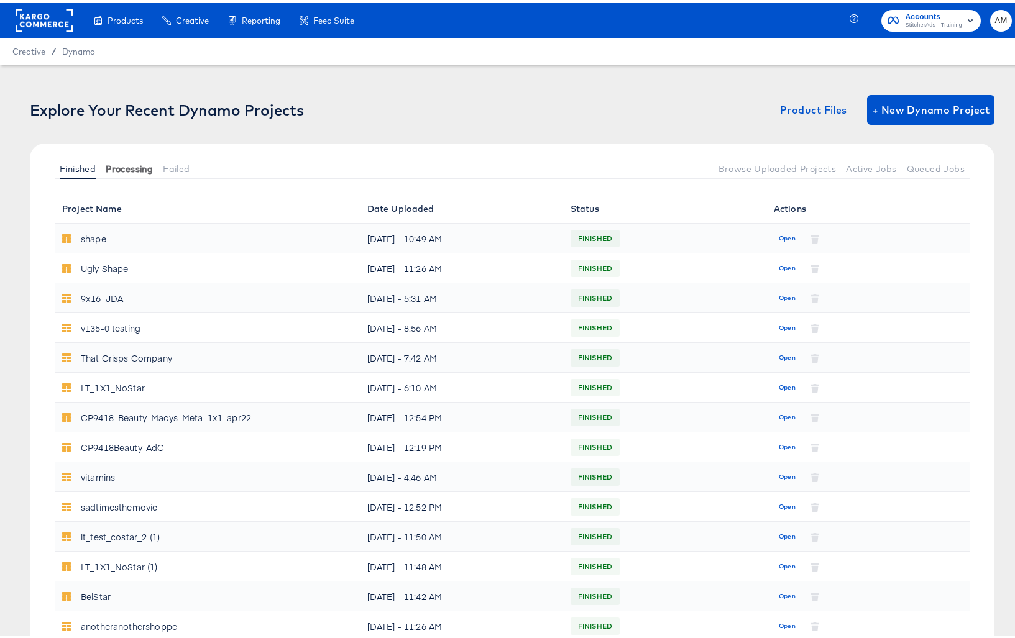
click at [122, 169] on span "Processing" at bounding box center [129, 166] width 47 height 10
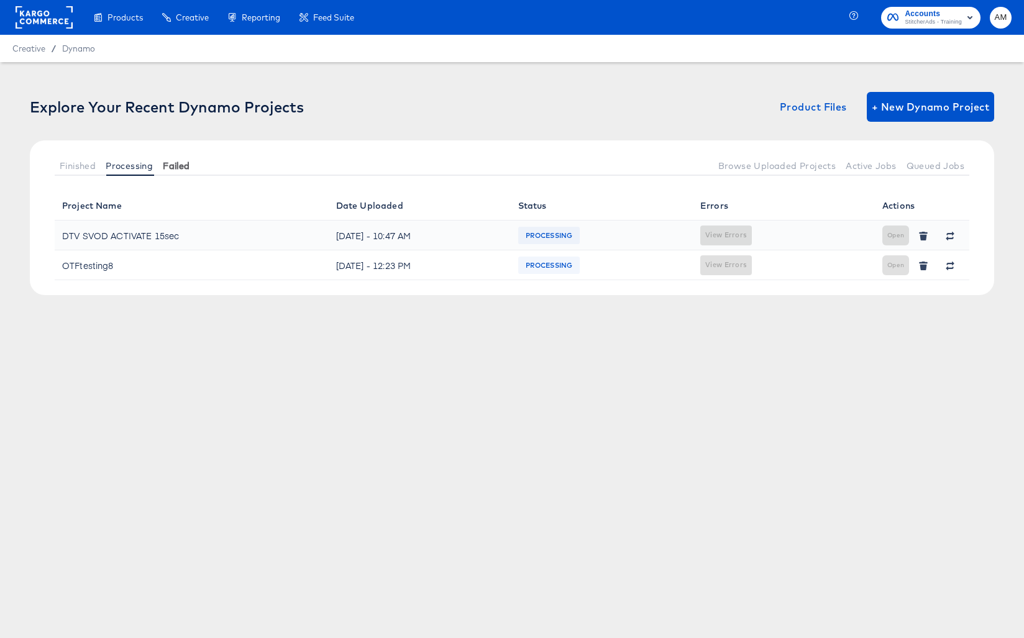
click at [182, 161] on span "Failed" at bounding box center [176, 166] width 27 height 10
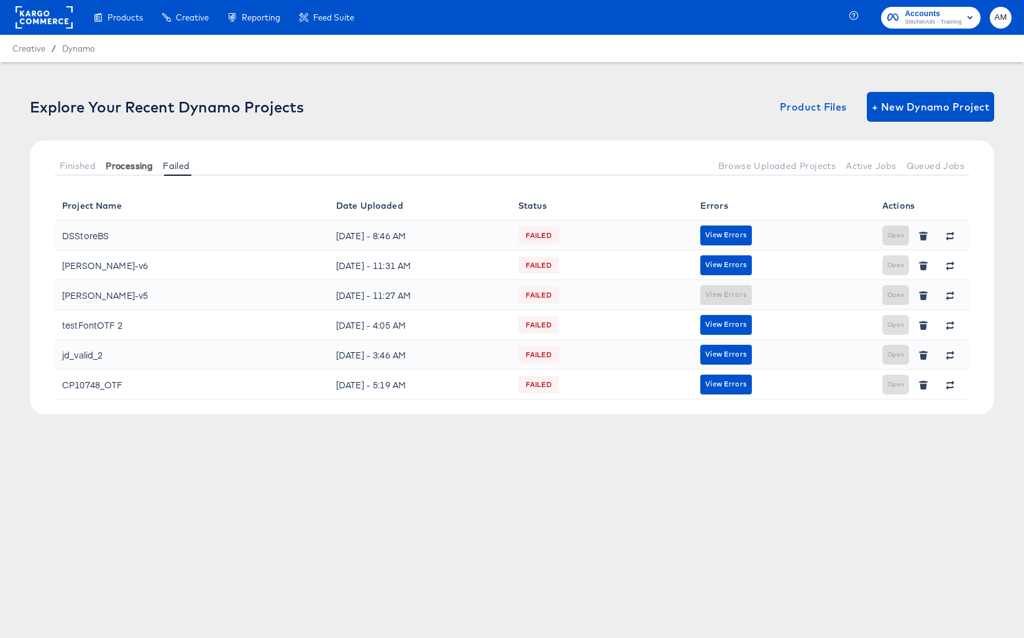
click at [121, 162] on span "Processing" at bounding box center [129, 166] width 47 height 10
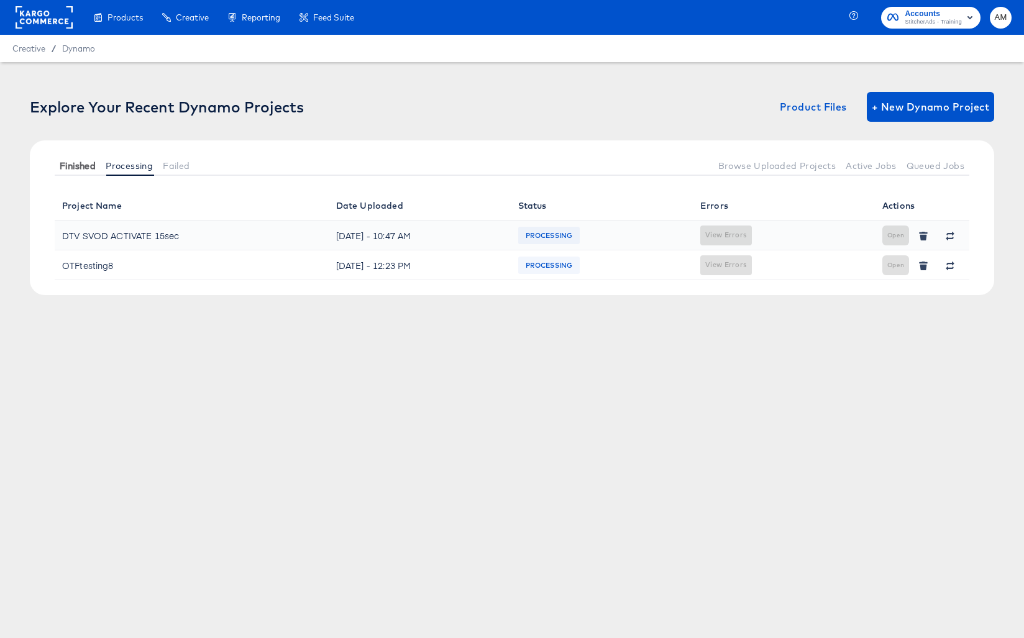
click at [80, 163] on span "Finished" at bounding box center [78, 166] width 36 height 10
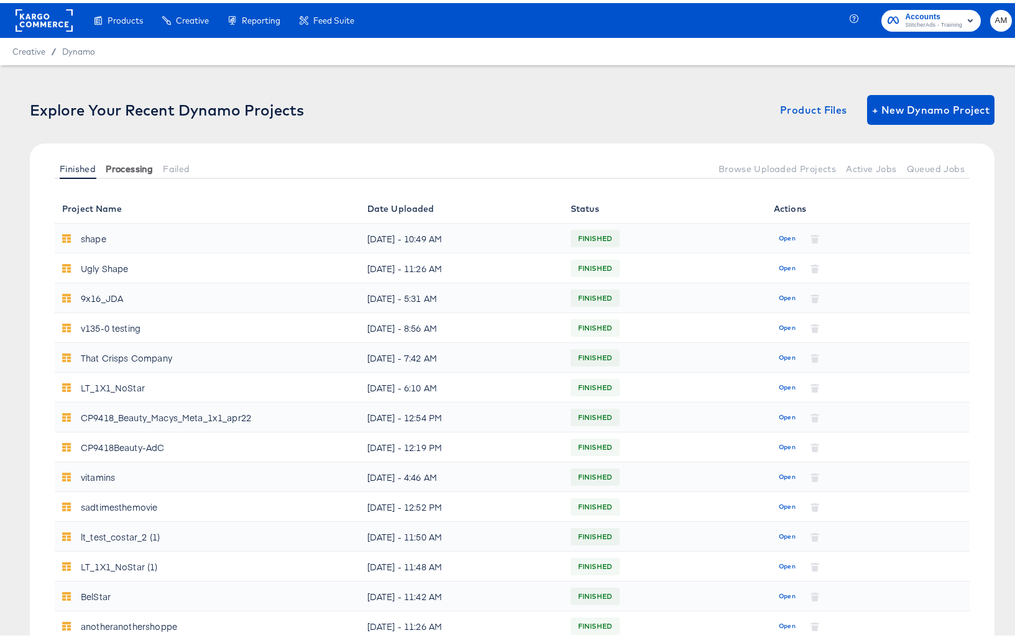
click at [126, 164] on span "Processing" at bounding box center [129, 166] width 47 height 10
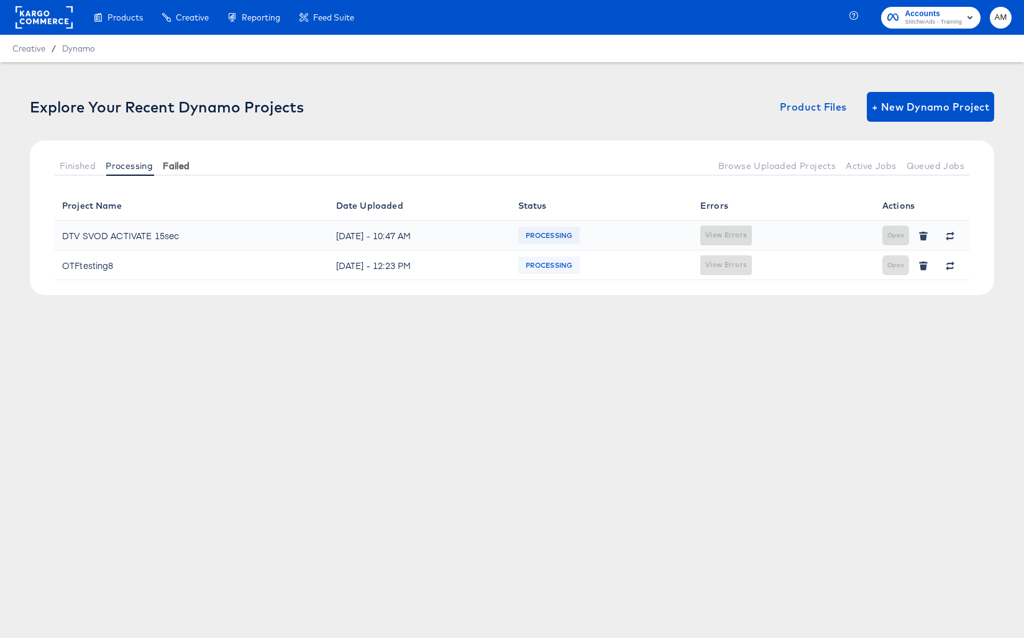
click at [176, 170] on button "Failed" at bounding box center [176, 165] width 37 height 21
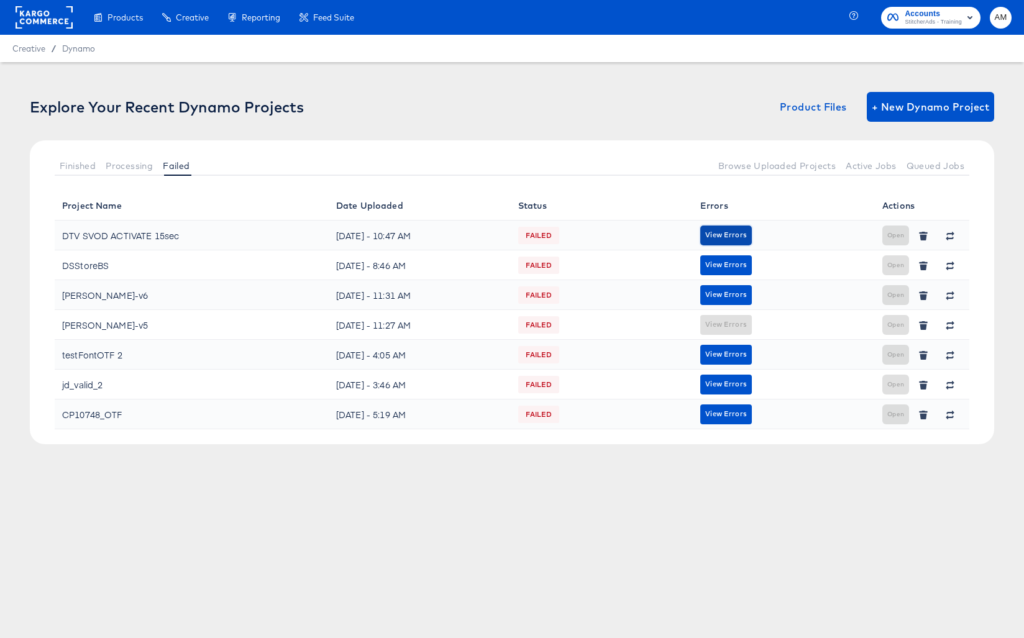
click at [744, 235] on span "View Errors" at bounding box center [726, 235] width 42 height 12
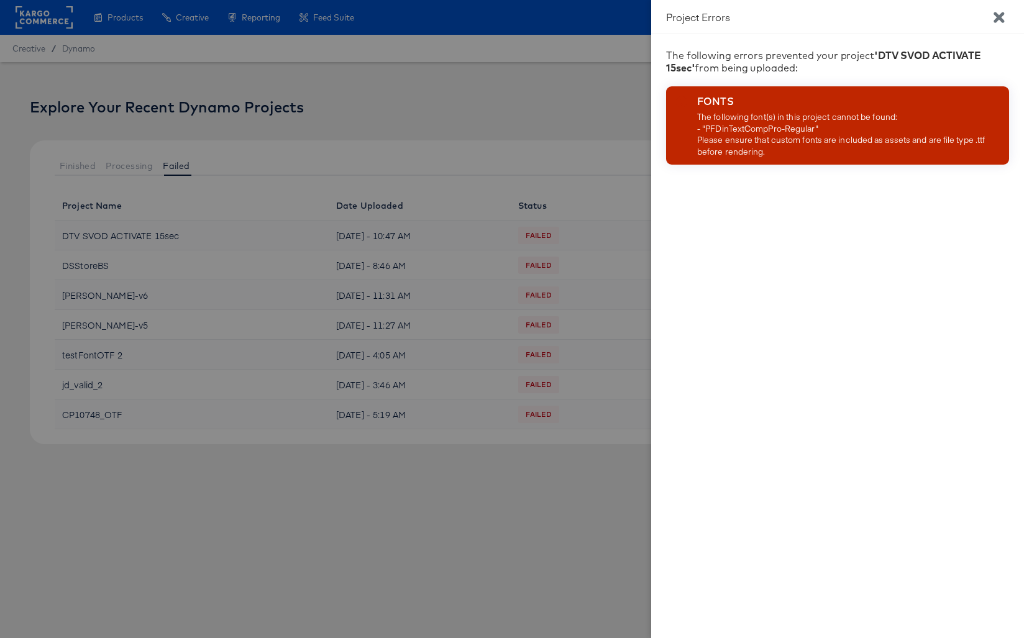
click at [811, 130] on div "The following font(s) in this project cannot be found: - "PFDinTextCompPro-Regu…" at bounding box center [850, 134] width 307 height 46
click at [815, 130] on div "The following font(s) in this project cannot be found: - "PFDinTextCompPro-Regu…" at bounding box center [850, 134] width 307 height 46
drag, startPoint x: 816, startPoint y: 130, endPoint x: 706, endPoint y: 132, distance: 110.0
click at [706, 132] on div "The following font(s) in this project cannot be found: - "PFDinTextCompPro-Regu…" at bounding box center [850, 134] width 307 height 46
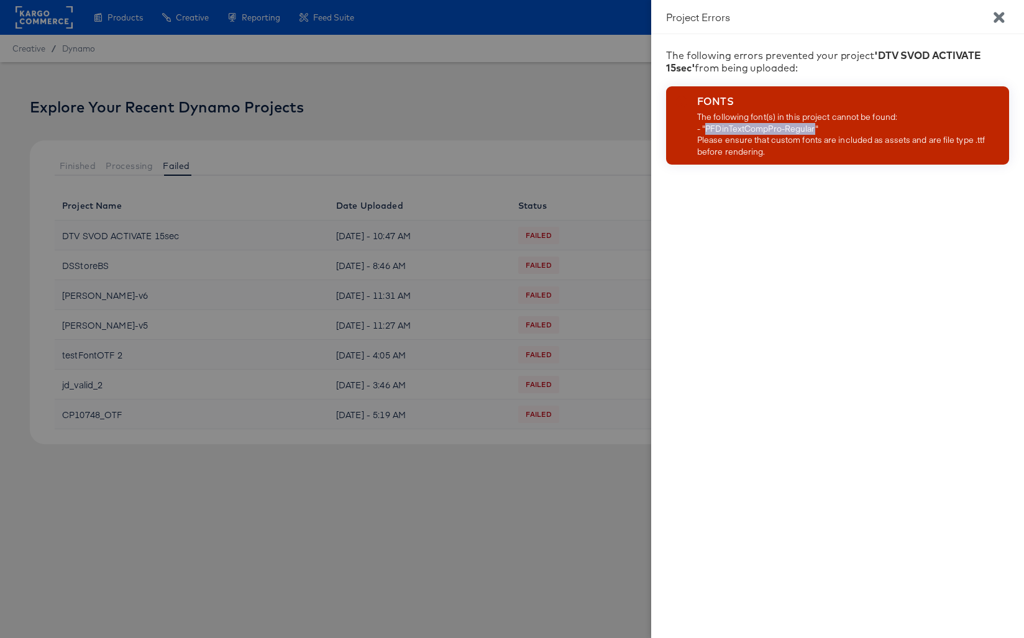
copy div "PFDinTextCompPro-Regular"
click at [998, 17] on icon "Close" at bounding box center [998, 17] width 11 height 11
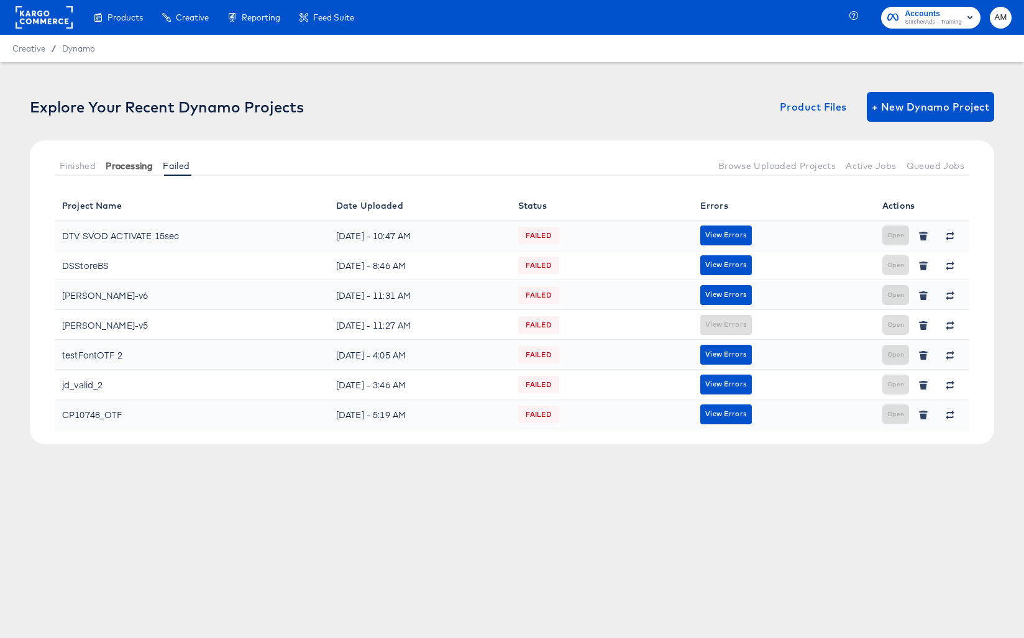
click at [133, 164] on span "Processing" at bounding box center [129, 166] width 47 height 10
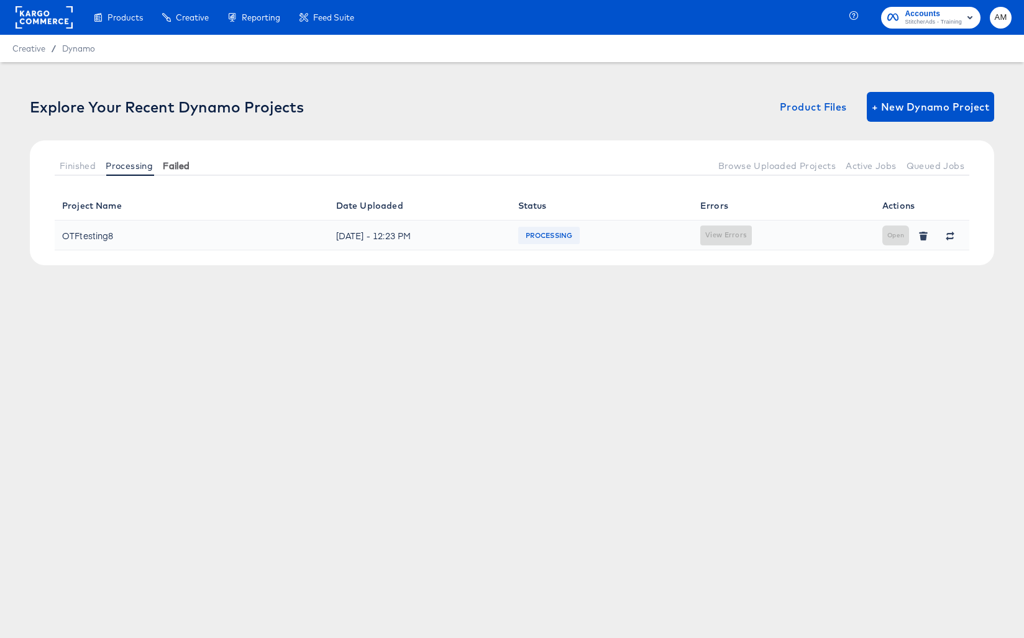
click at [178, 165] on span "Failed" at bounding box center [176, 166] width 27 height 10
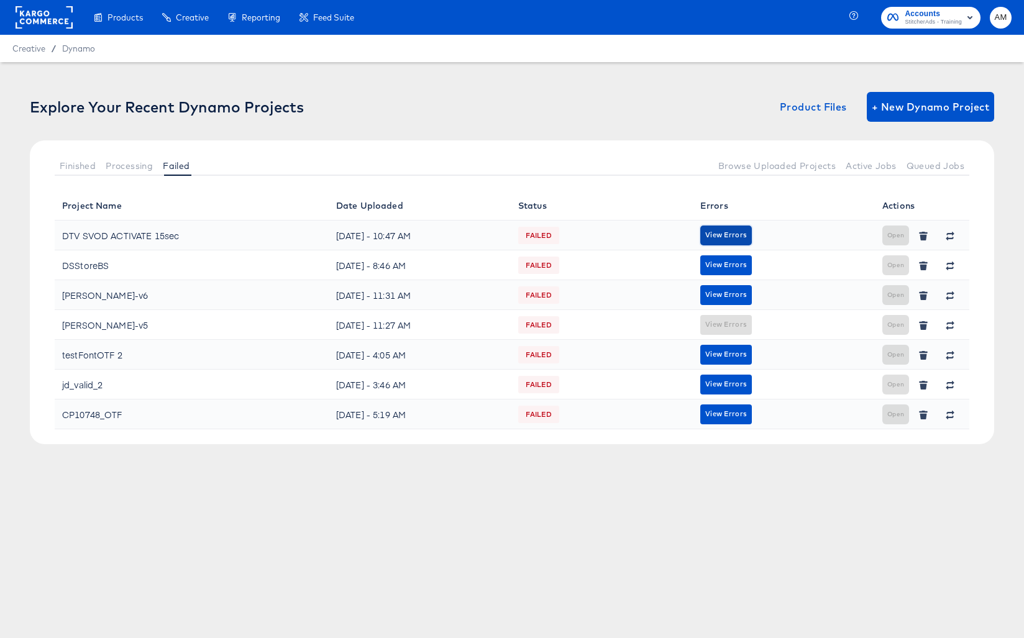
click at [721, 234] on span "View Errors" at bounding box center [726, 235] width 42 height 12
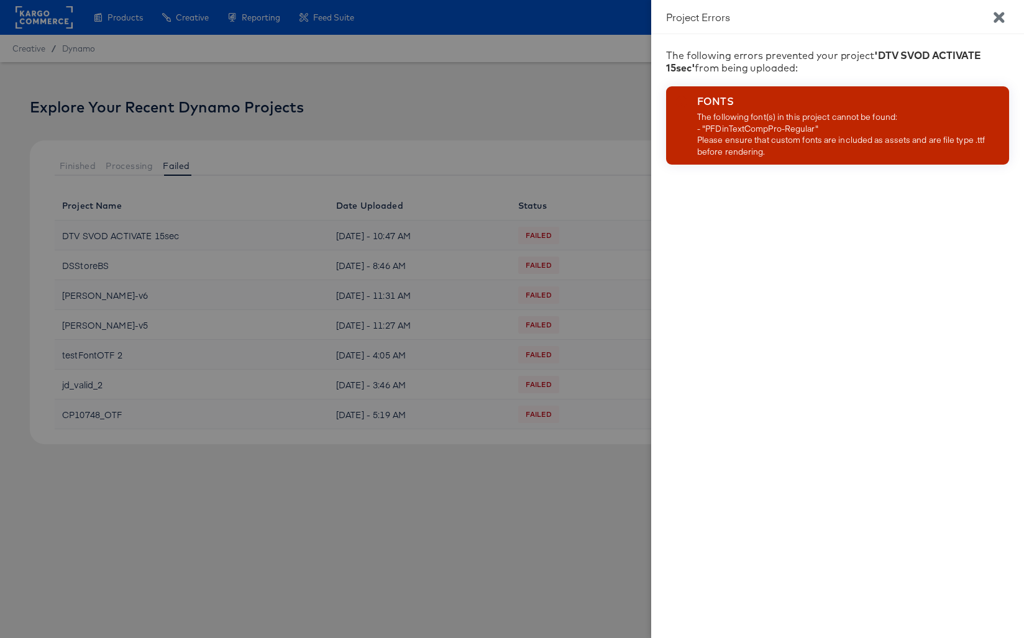
click at [997, 16] on icon "Close" at bounding box center [998, 17] width 11 height 11
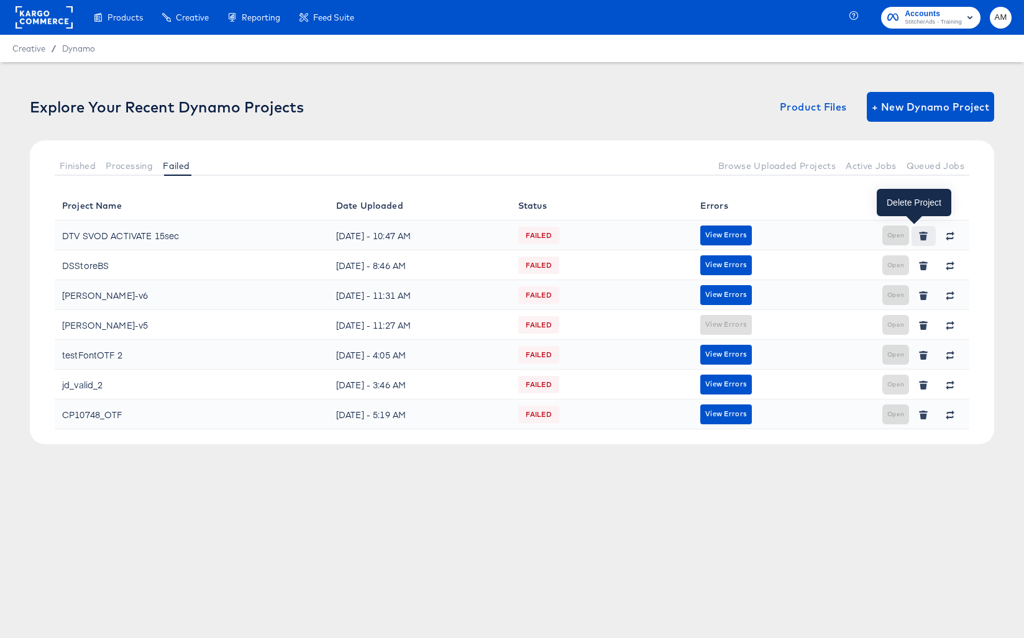
click at [926, 239] on icon "button" at bounding box center [923, 236] width 9 height 9
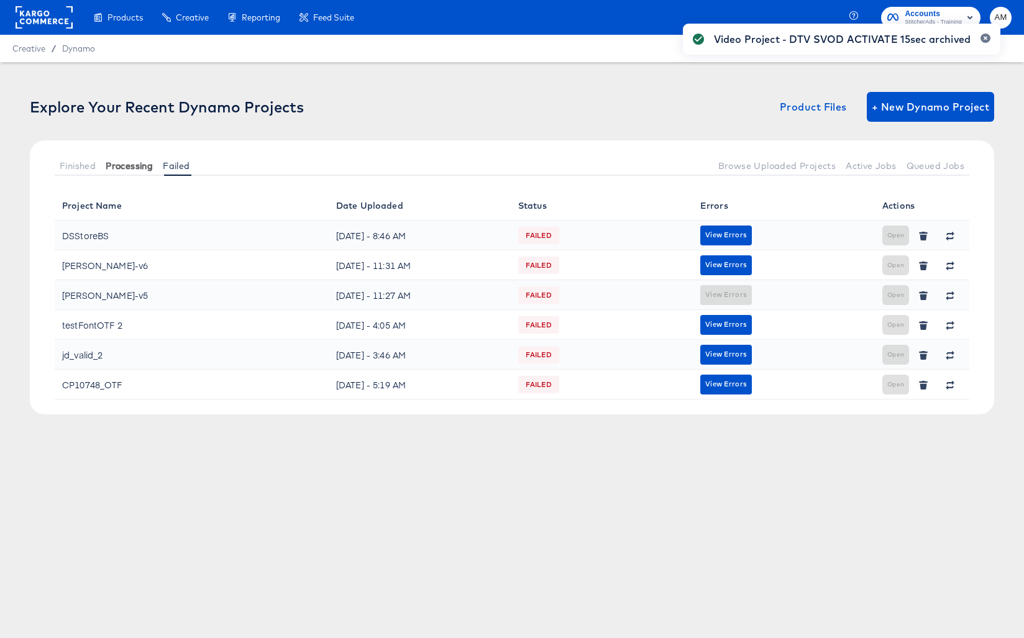
click at [123, 165] on span "Processing" at bounding box center [129, 166] width 47 height 10
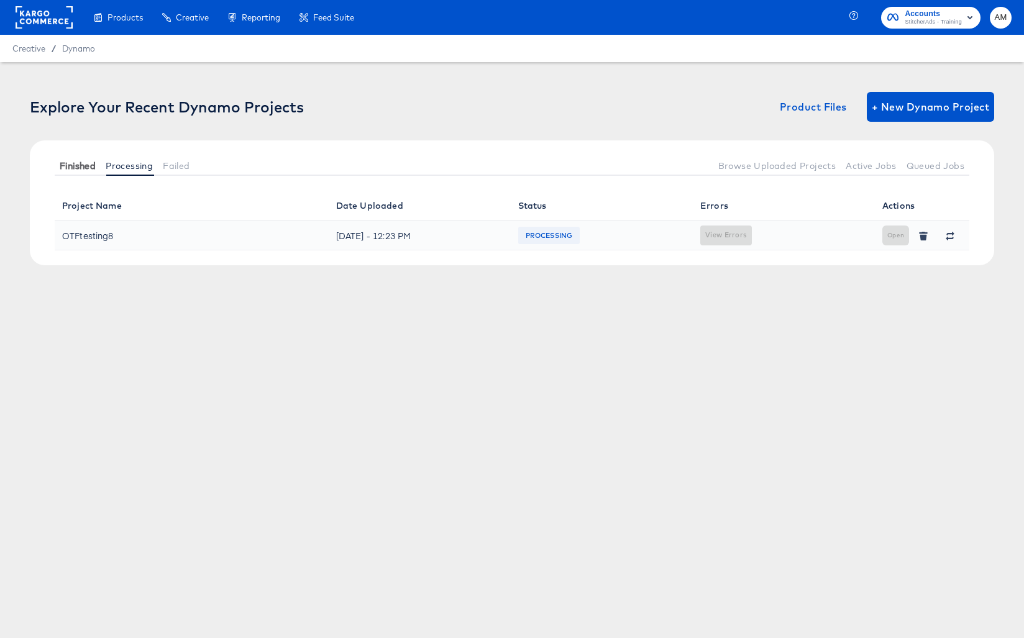
click at [82, 164] on span "Finished" at bounding box center [78, 166] width 36 height 10
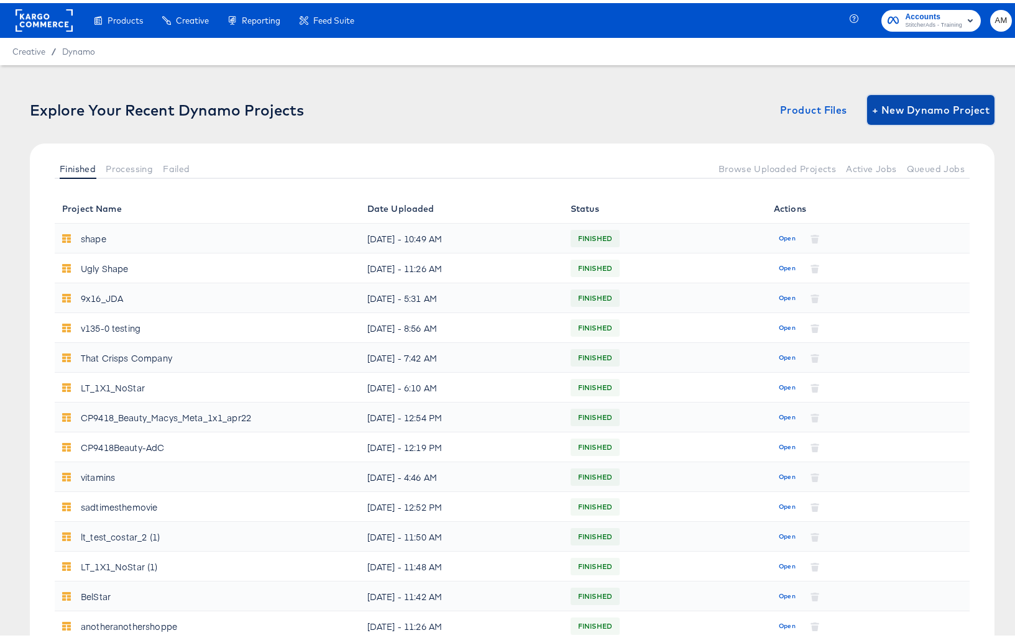
click at [921, 109] on span "+ New Dynamo Project" at bounding box center [930, 106] width 117 height 17
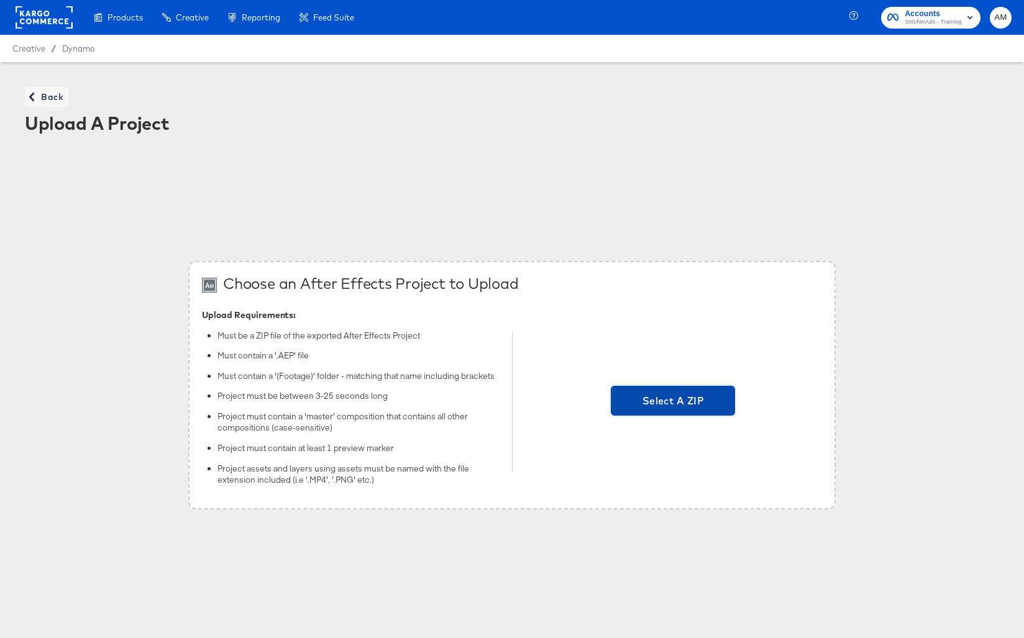
click at [690, 401] on span "Select A ZIP" at bounding box center [673, 400] width 114 height 17
click at [673, 402] on input "Select A ZIP" at bounding box center [673, 402] width 0 height 0
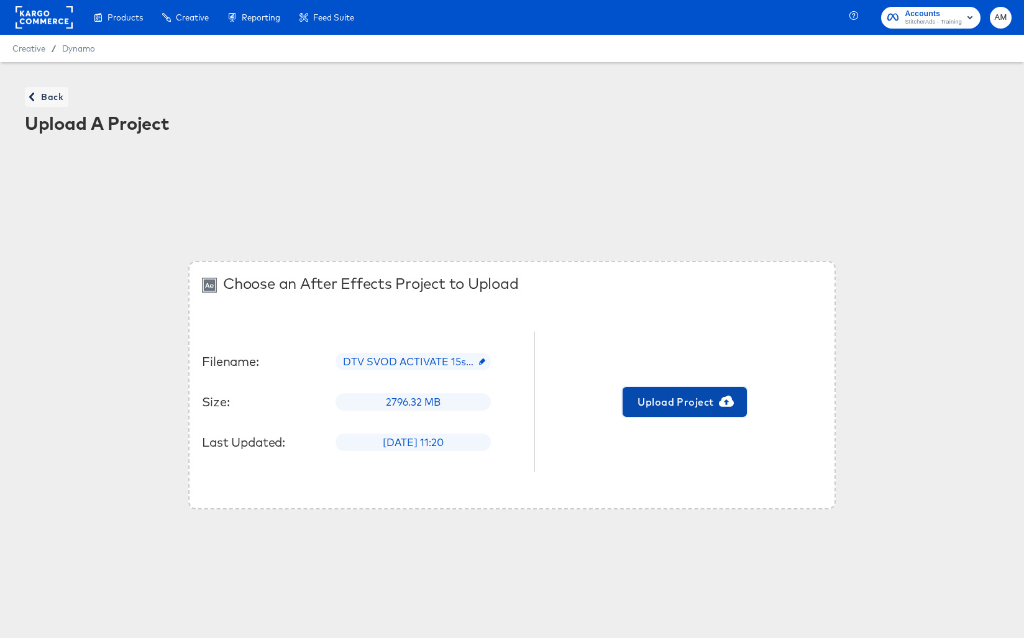
click at [677, 394] on span "Upload Project" at bounding box center [684, 401] width 114 height 17
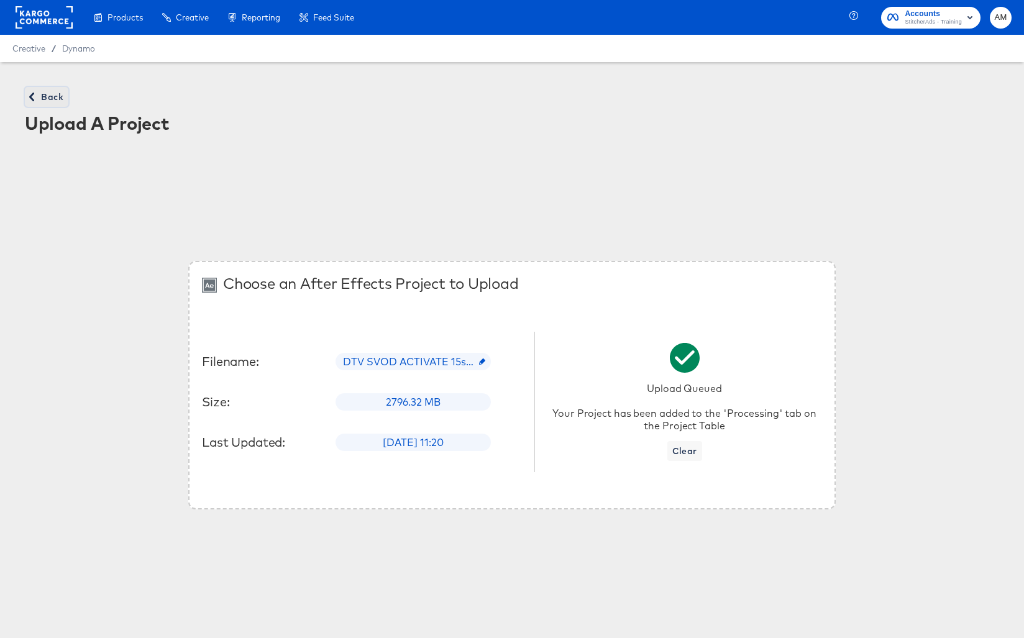
click at [43, 98] on span "Back" at bounding box center [47, 97] width 34 height 16
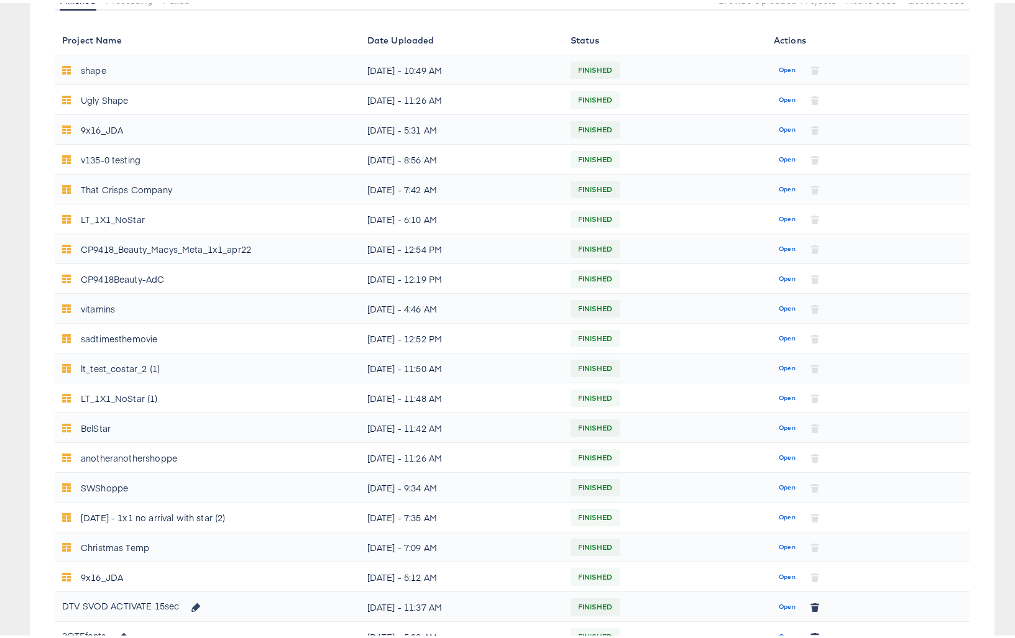
scroll to position [381, 0]
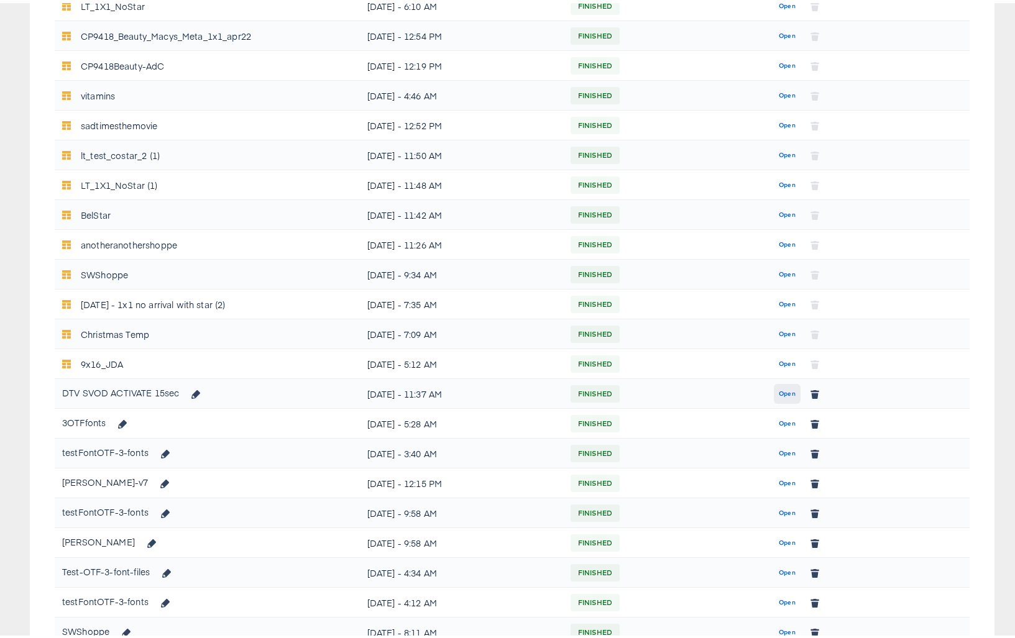
click at [778, 392] on span "Open" at bounding box center [786, 390] width 17 height 11
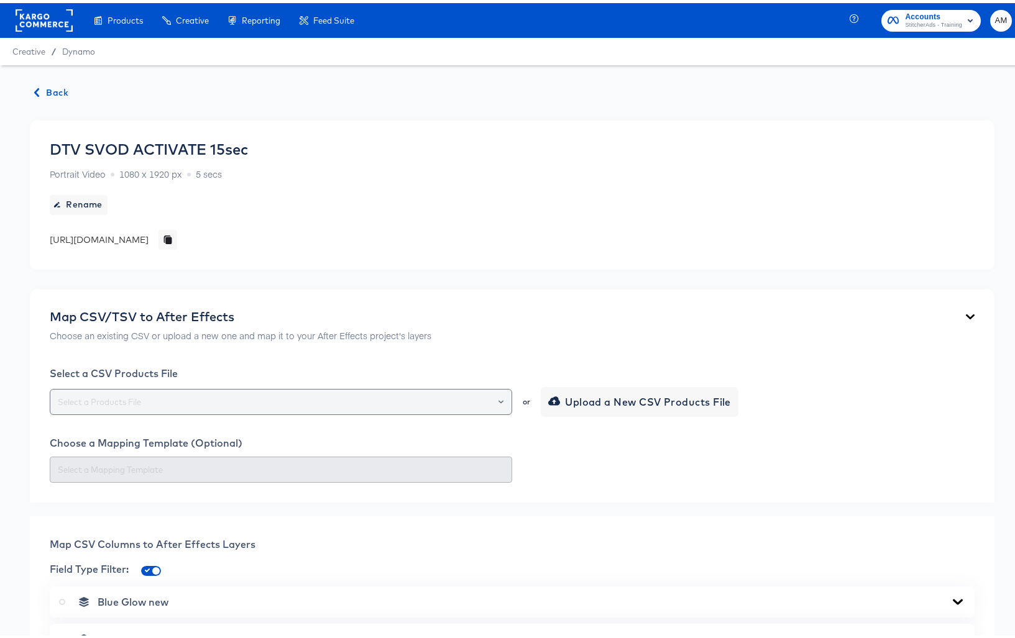
click at [498, 396] on icon "Open" at bounding box center [500, 398] width 5 height 5
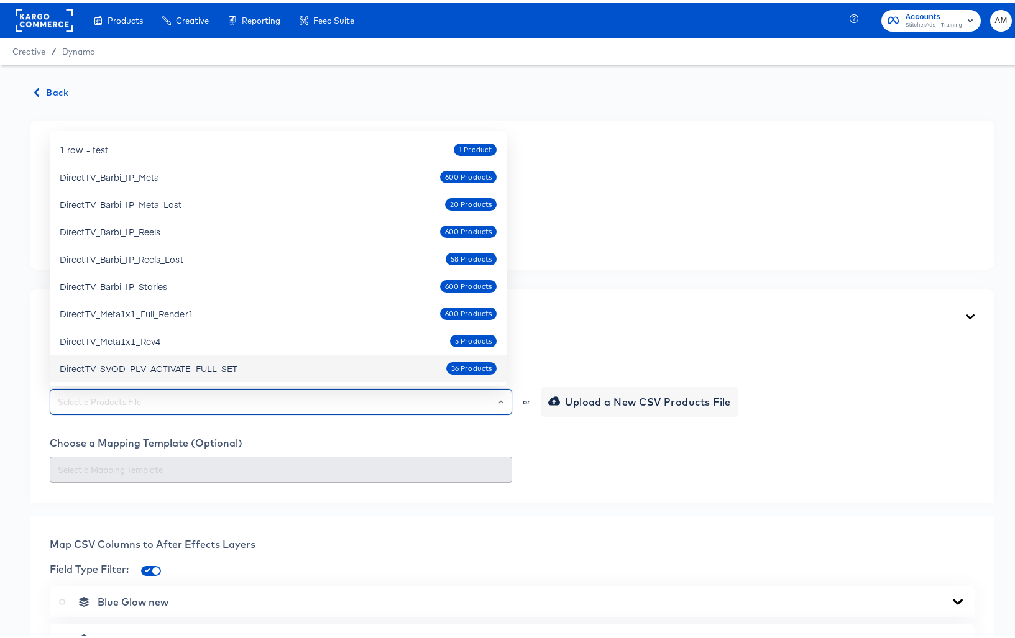
click at [153, 371] on div "DirectTV_SVOD_PLV_ACTIVATE_FULL_SET" at bounding box center [149, 365] width 178 height 12
type input "DirectTV_SVOD_PLV_ACTIVATE_FULL_SET"
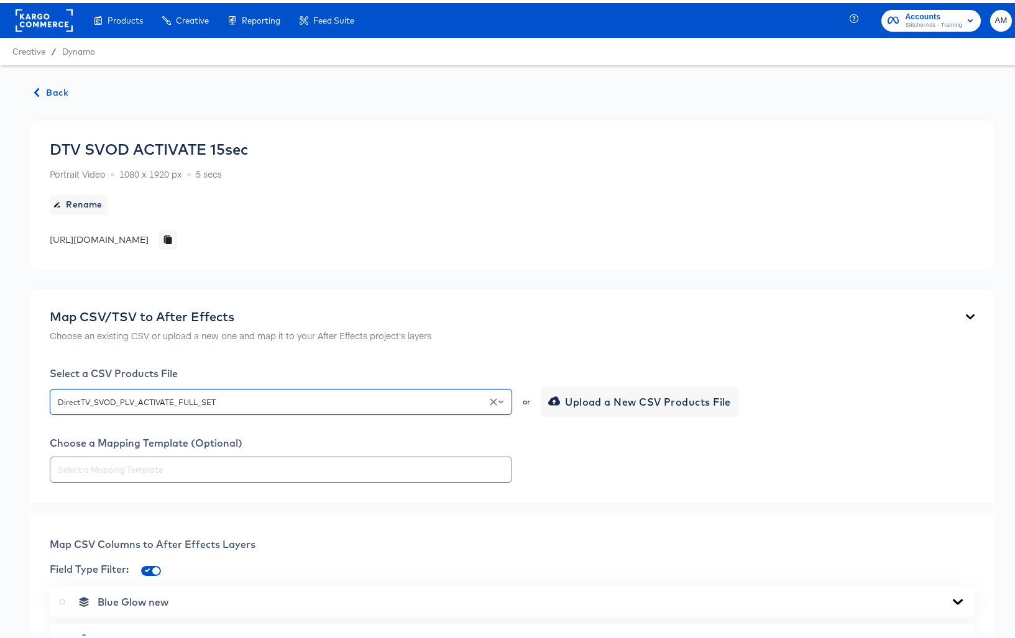
scroll to position [234, 0]
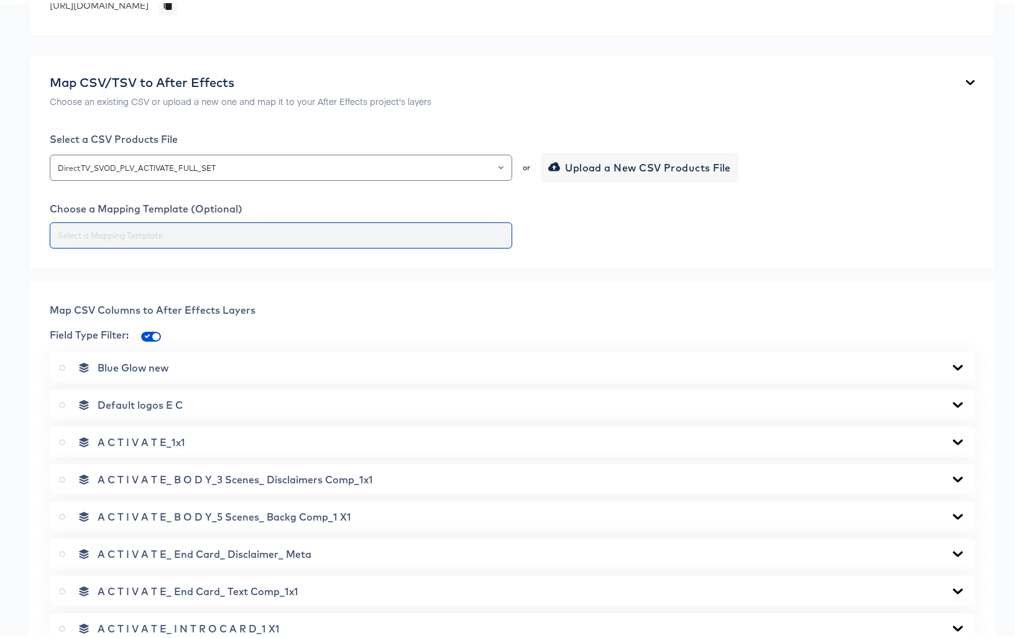
click at [138, 233] on input "text" at bounding box center [280, 233] width 451 height 14
click at [216, 234] on input "text" at bounding box center [280, 233] width 451 height 14
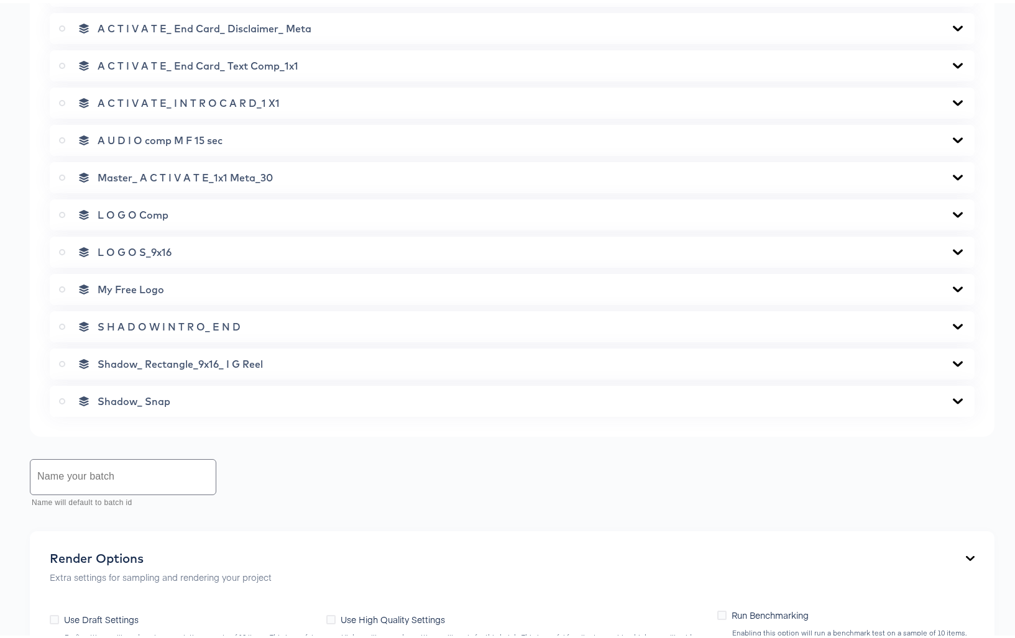
scroll to position [804, 0]
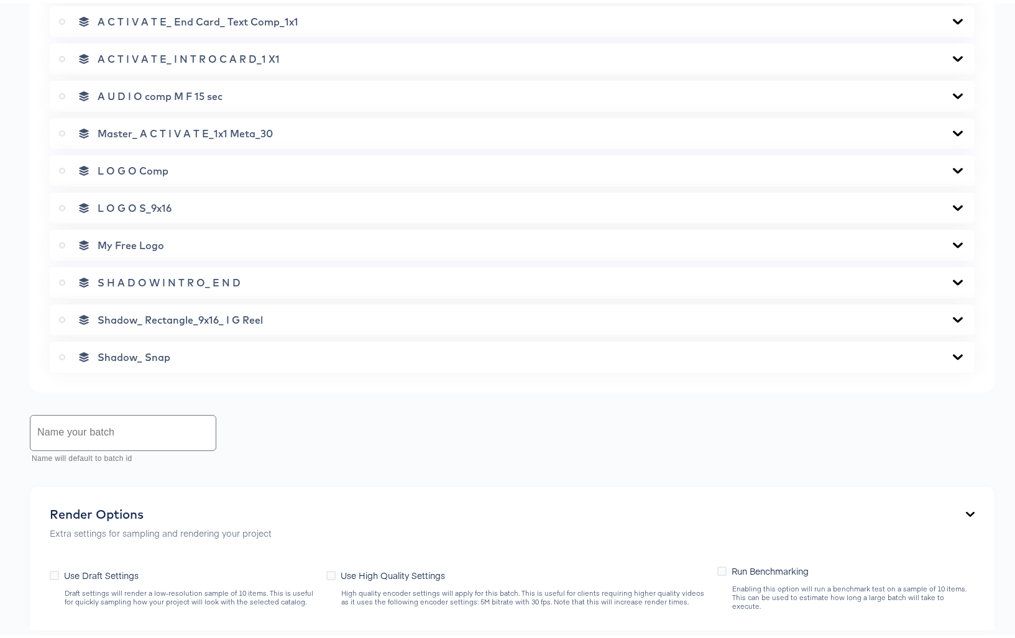
click at [952, 130] on icon at bounding box center [957, 130] width 10 height 6
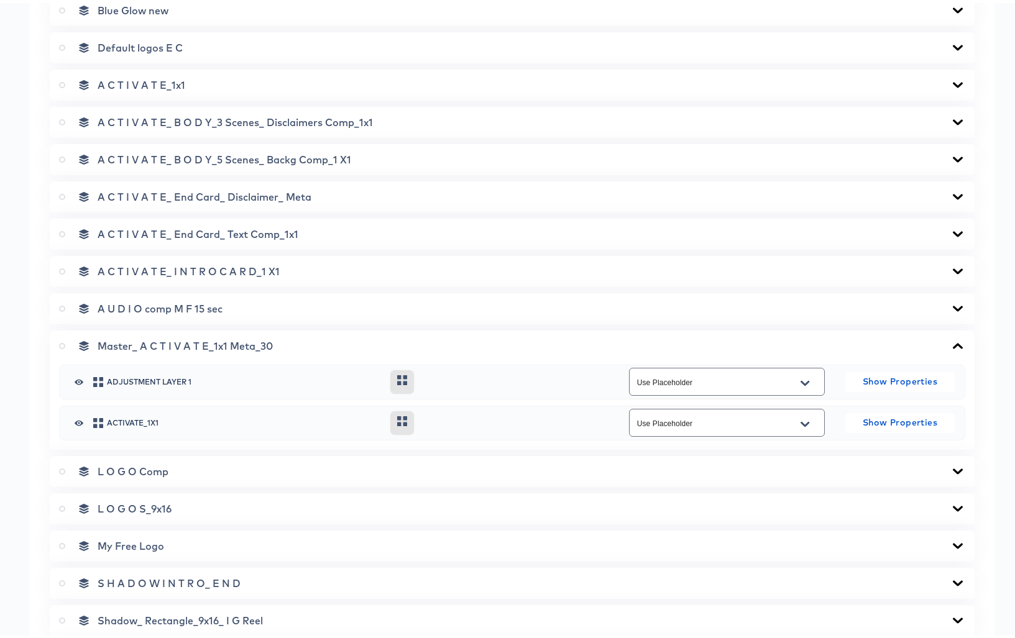
scroll to position [591, 0]
click at [951, 308] on icon at bounding box center [957, 306] width 15 height 10
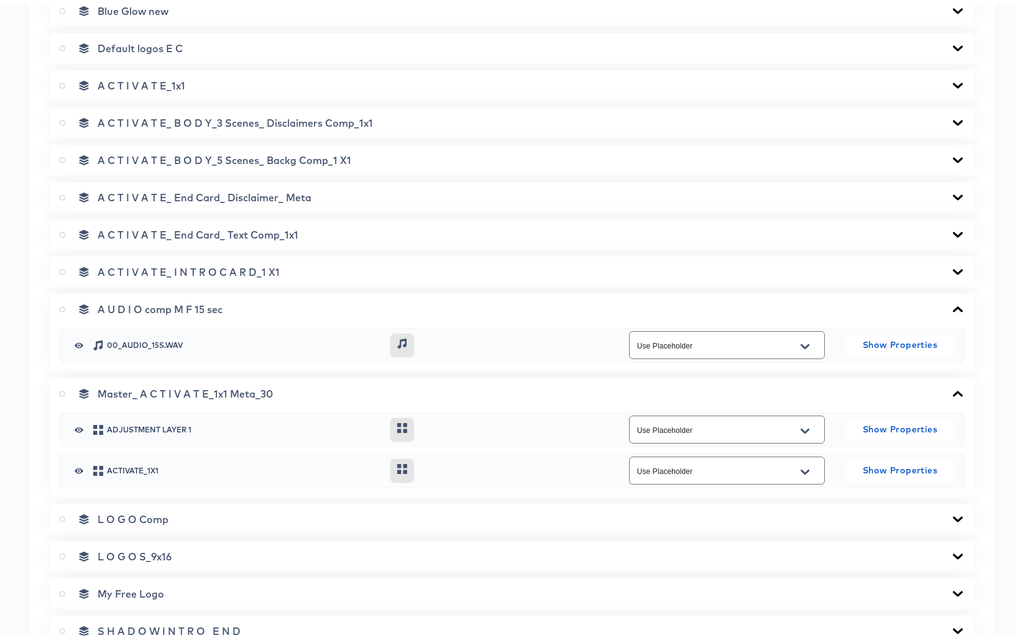
click at [800, 340] on icon "Open" at bounding box center [804, 344] width 9 height 10
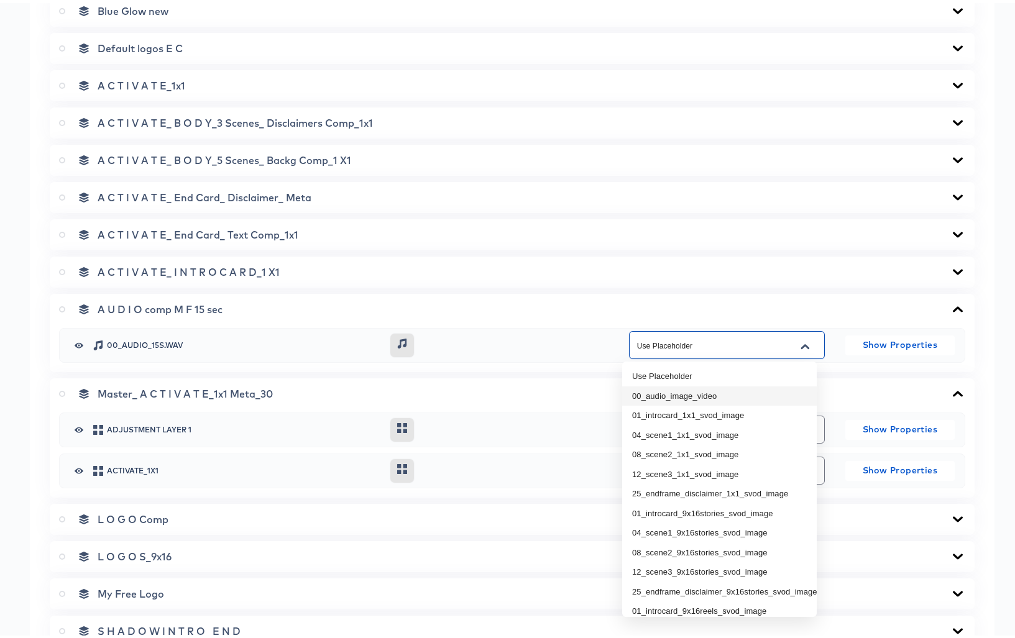
click at [727, 393] on li "00_audio_image_video" at bounding box center [719, 393] width 194 height 20
type input "00_audio_image_video"
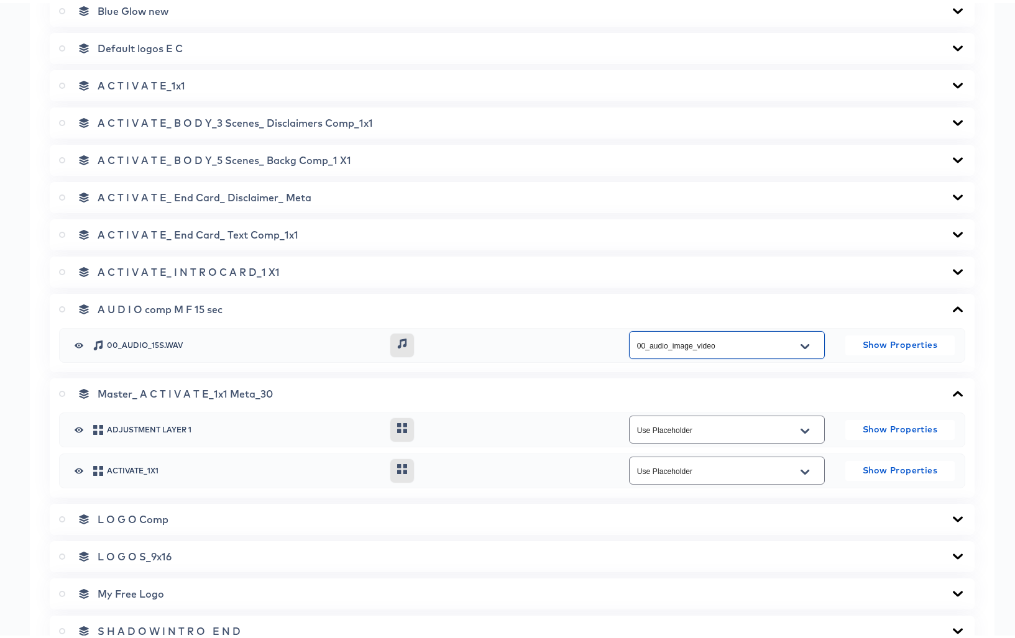
click at [950, 266] on icon at bounding box center [957, 269] width 15 height 10
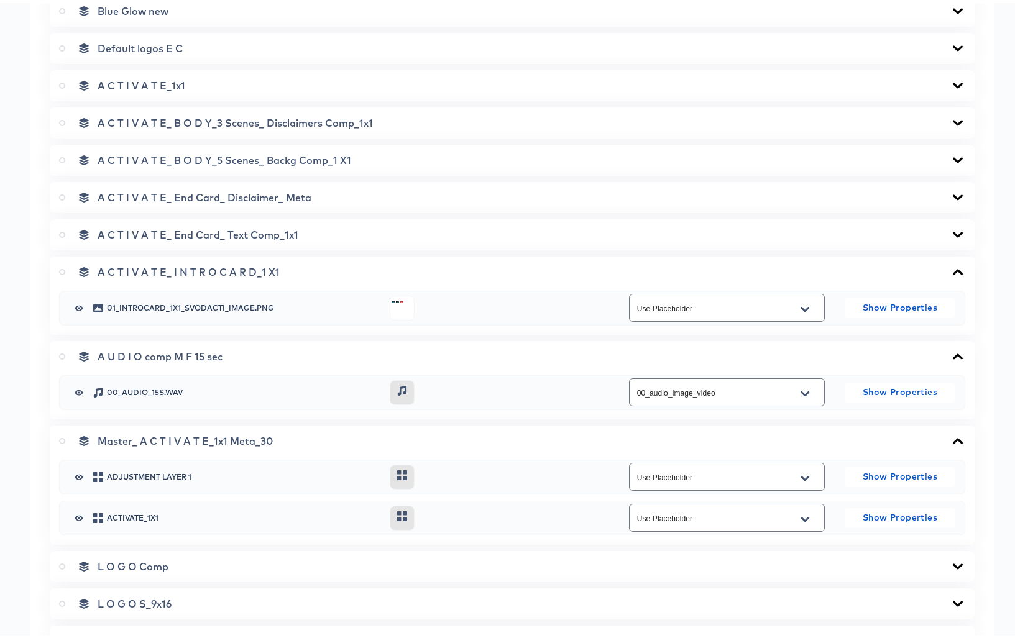
click at [801, 307] on icon "Open" at bounding box center [804, 306] width 9 height 10
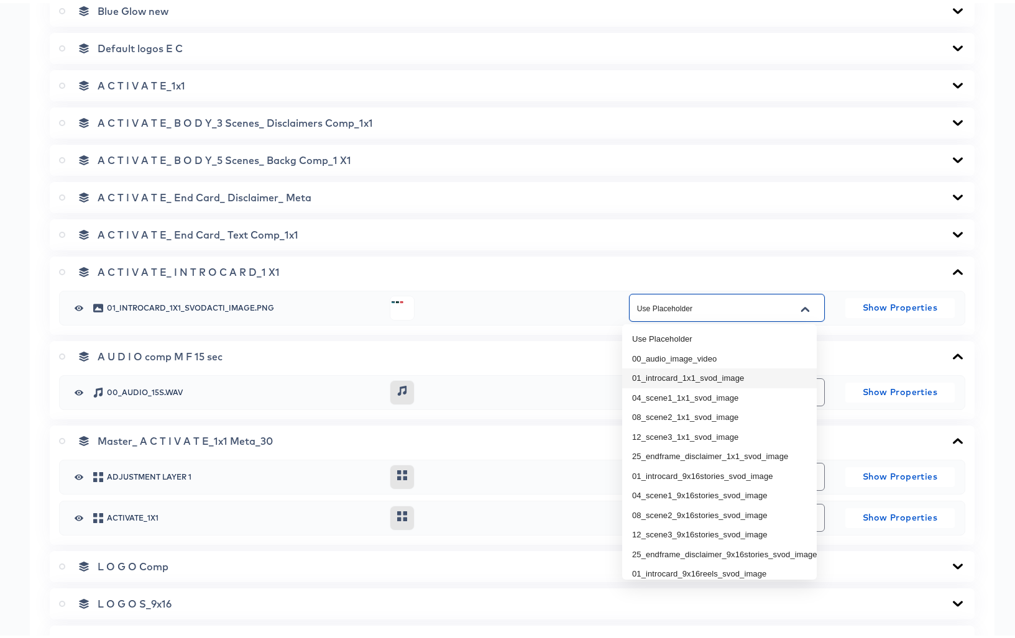
click at [771, 373] on li "01_introcard_1x1_svod_image" at bounding box center [719, 375] width 194 height 20
type input "01_introcard_1x1_svod_image"
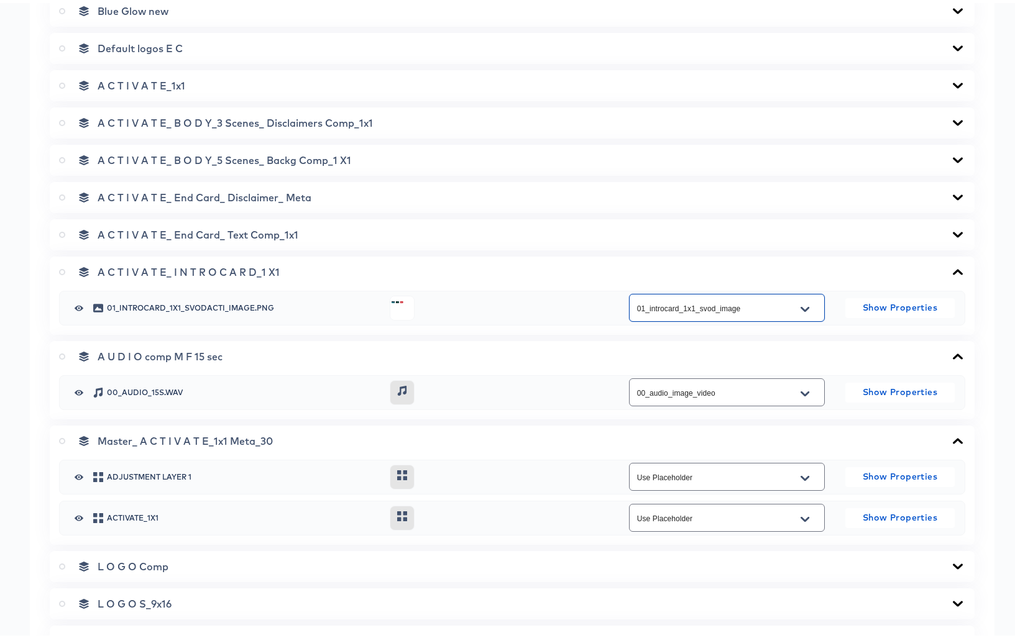
click at [952, 230] on icon at bounding box center [957, 232] width 10 height 6
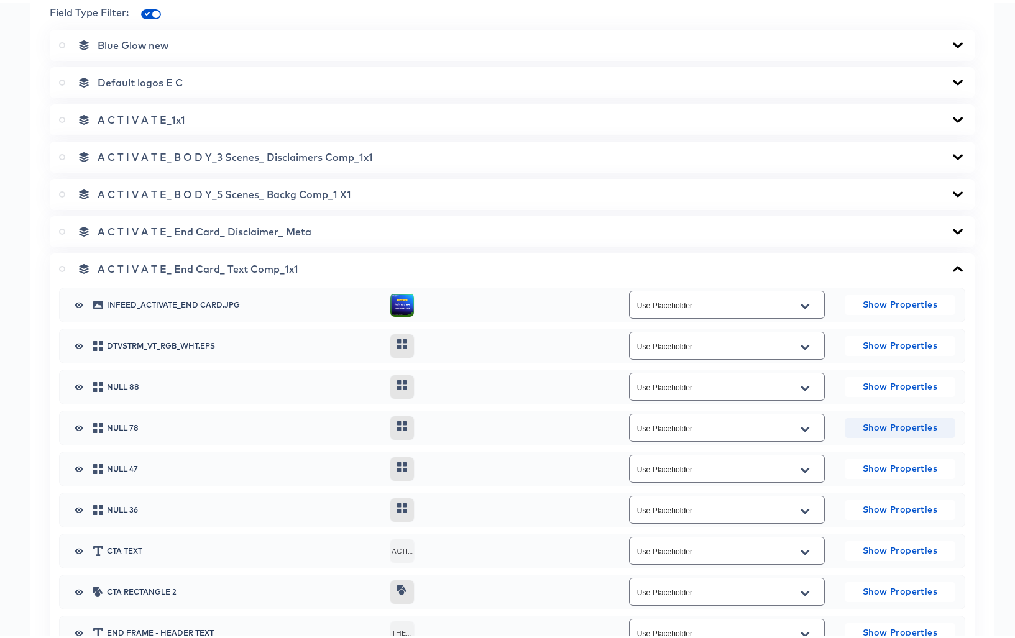
scroll to position [504, 0]
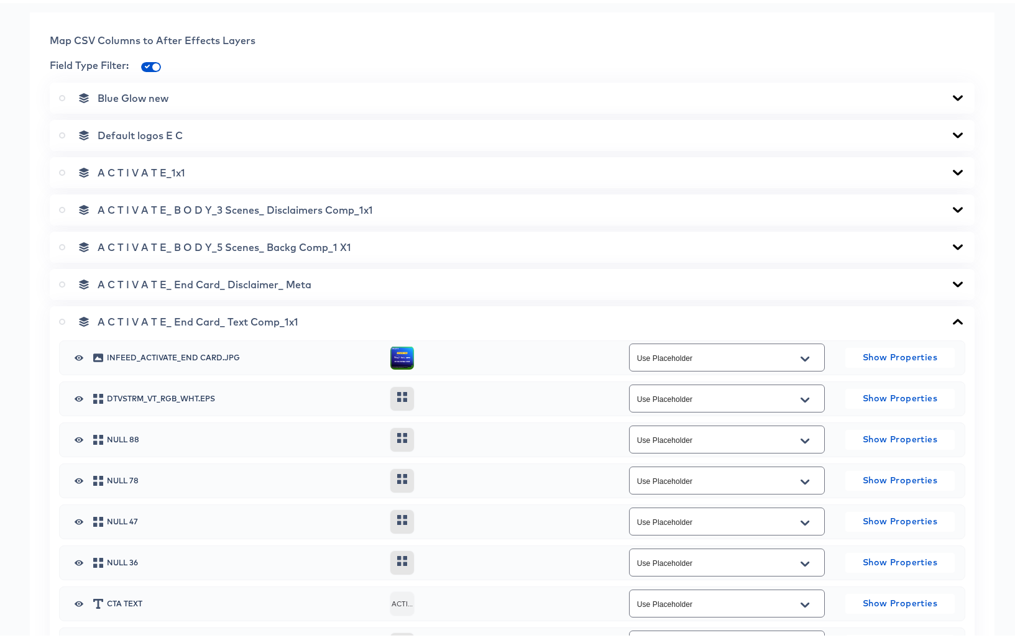
click at [952, 281] on icon at bounding box center [957, 281] width 10 height 6
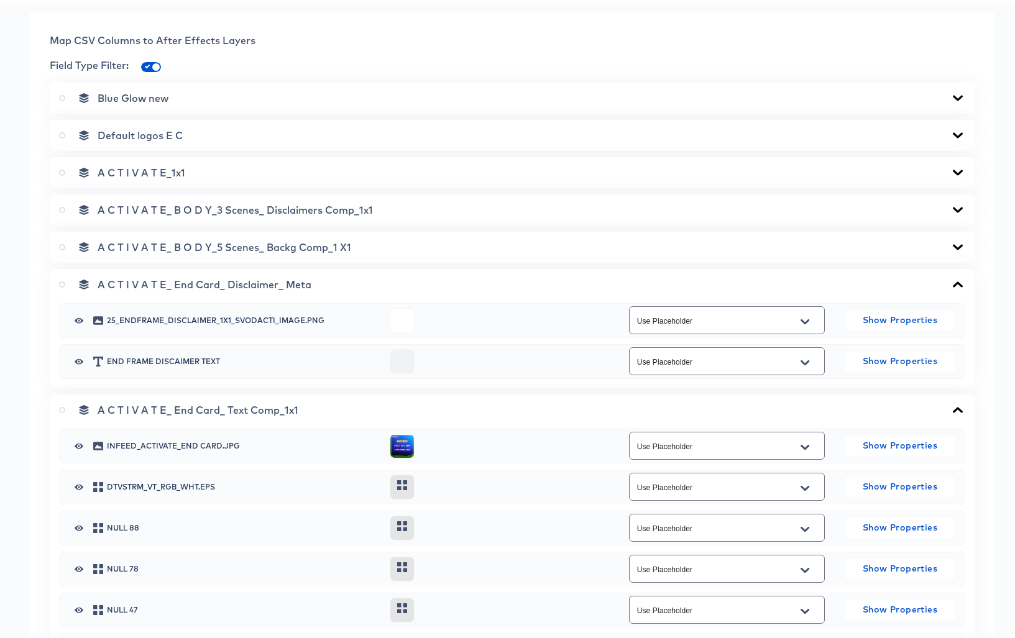
click at [800, 317] on icon "Open" at bounding box center [804, 319] width 9 height 10
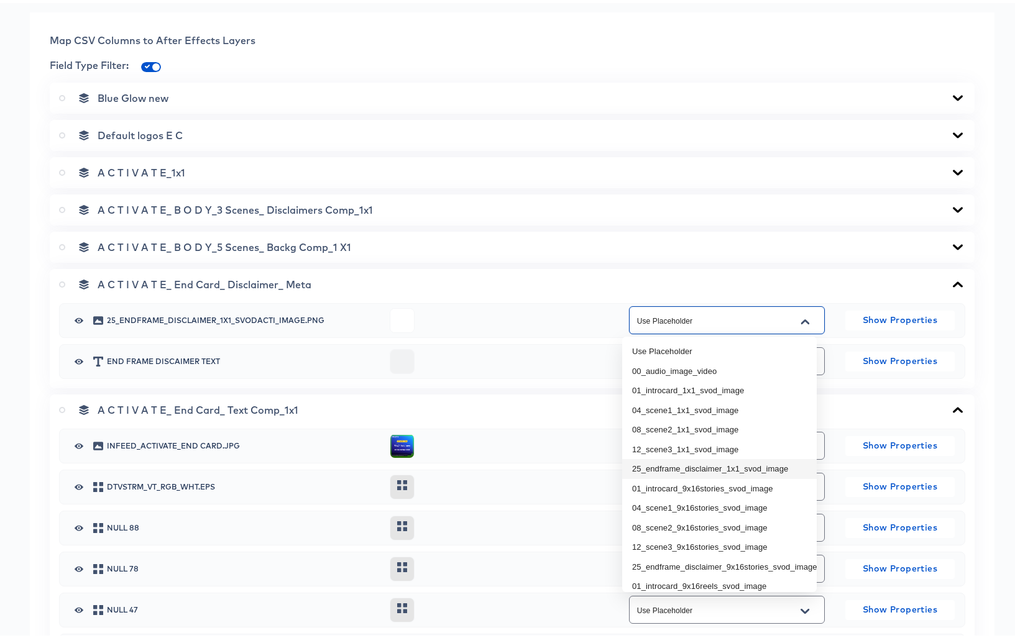
click at [758, 464] on li "25_endframe_disclaimer_1x1_svod_image" at bounding box center [719, 466] width 194 height 20
type input "25_endframe_disclaimer_1x1_svod_image"
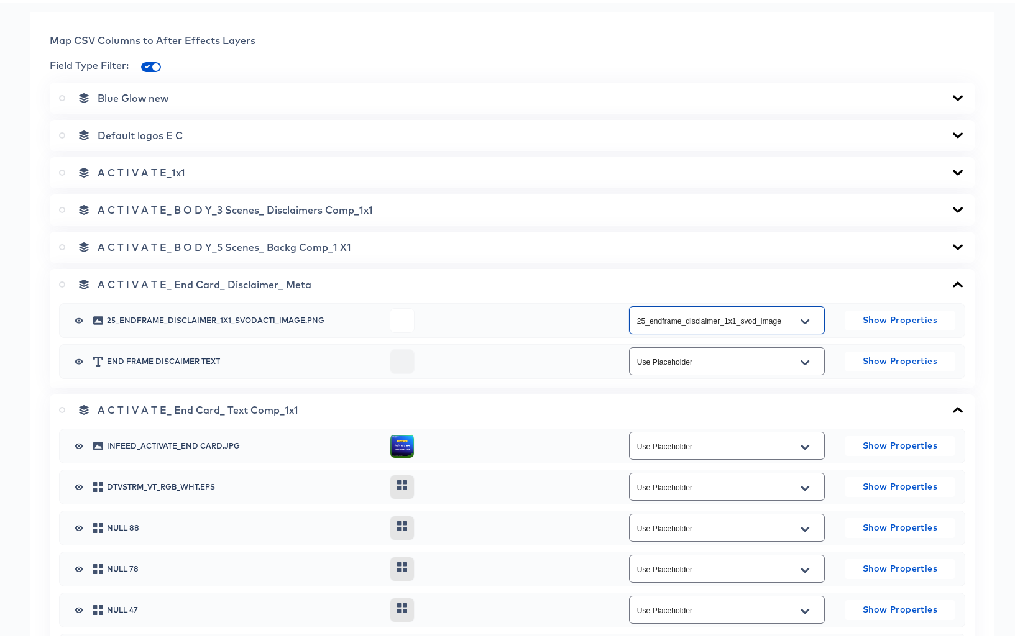
click at [952, 243] on icon at bounding box center [957, 244] width 10 height 6
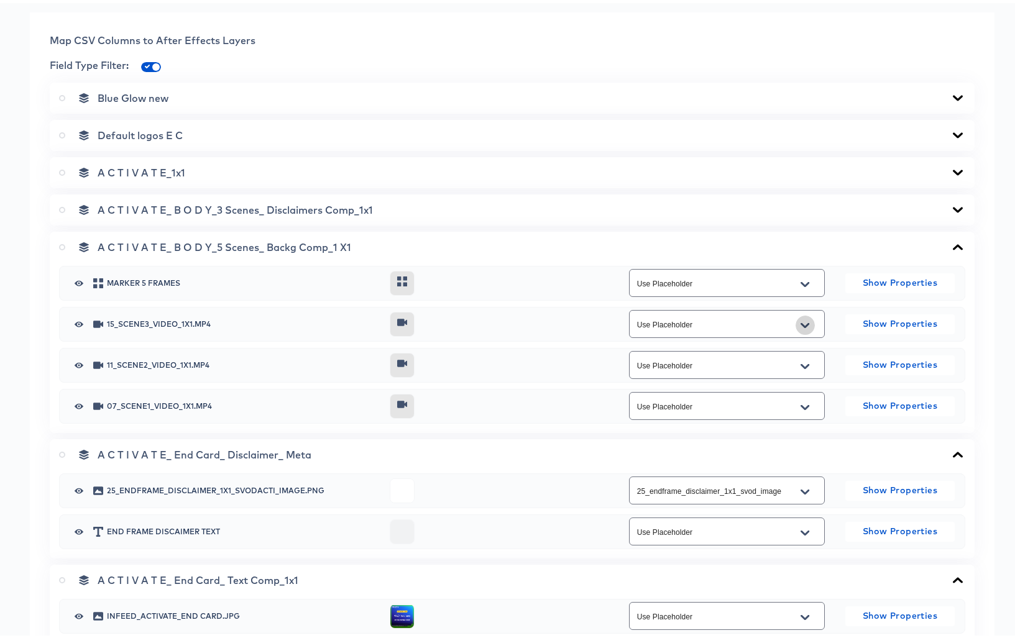
click at [801, 321] on icon "Open" at bounding box center [804, 321] width 9 height 5
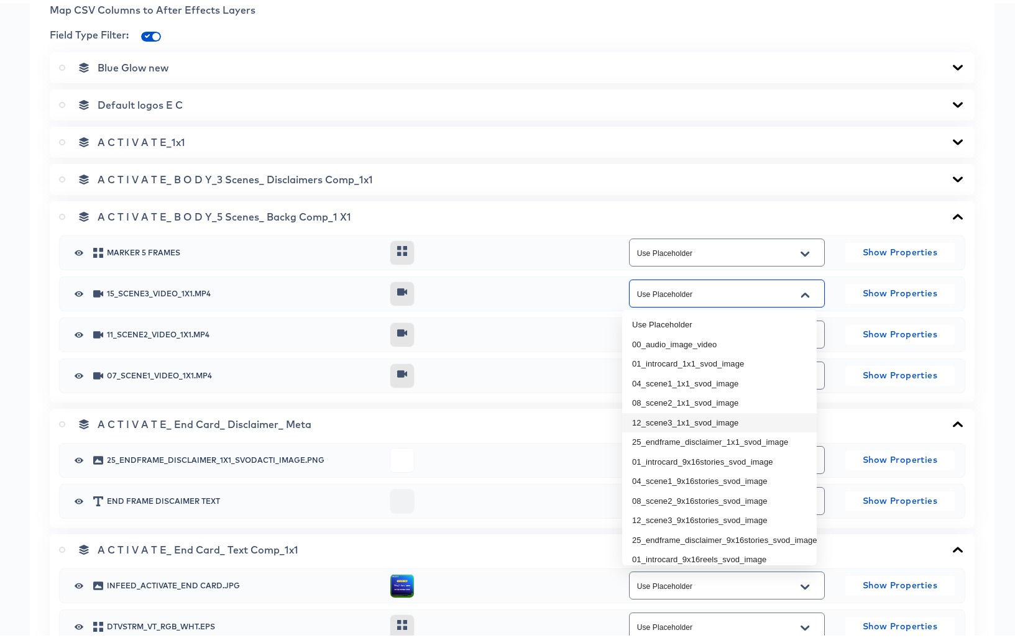
scroll to position [483, 0]
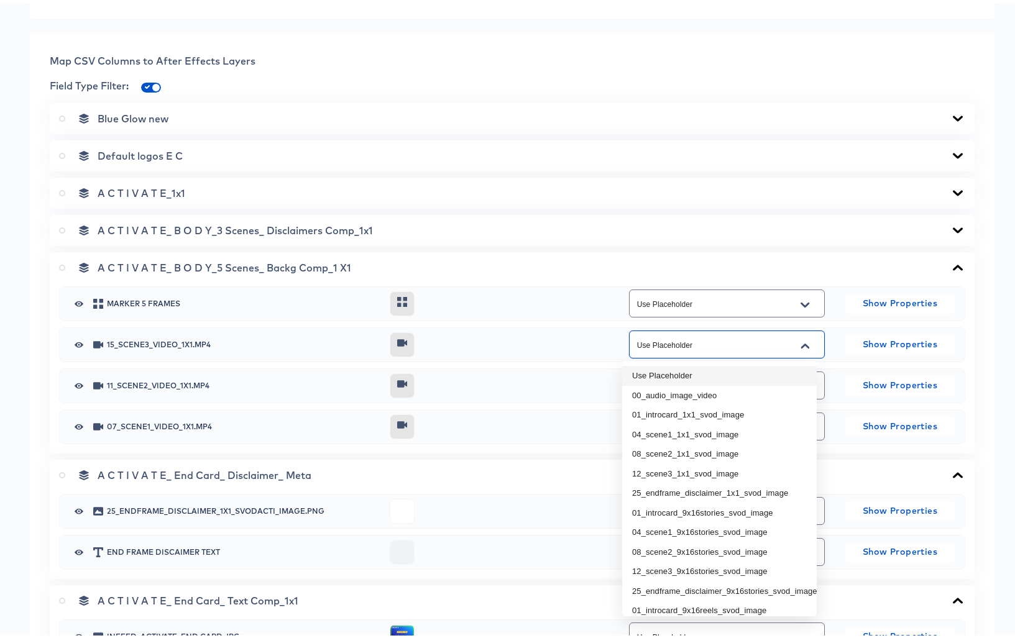
click at [147, 80] on span at bounding box center [151, 85] width 20 height 10
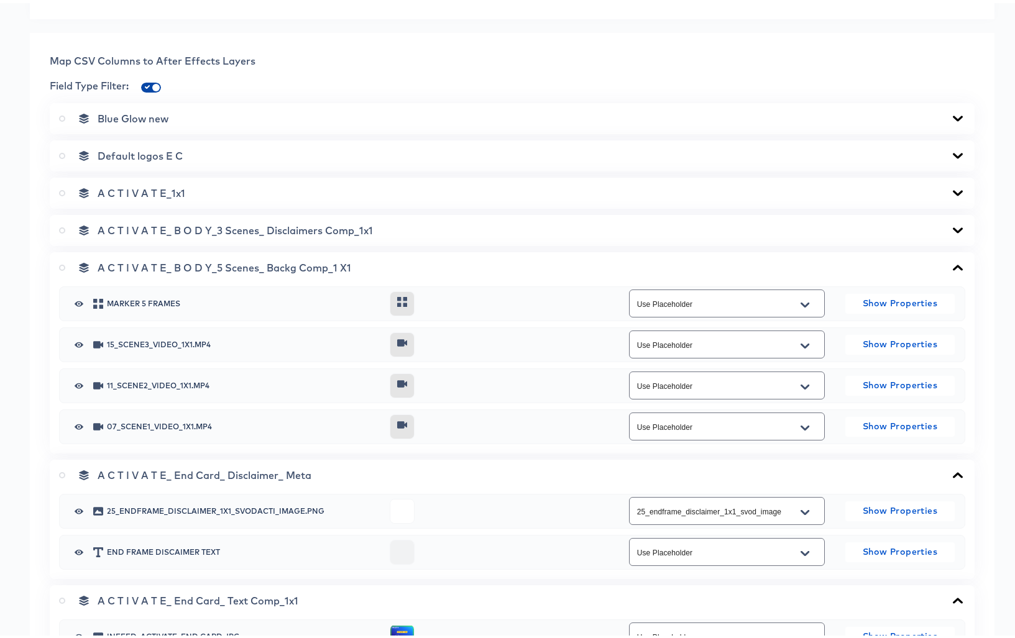
click at [147, 85] on input "checkbox" at bounding box center [156, 87] width 30 height 10
checkbox input "false"
click at [800, 424] on icon "Open" at bounding box center [804, 424] width 9 height 5
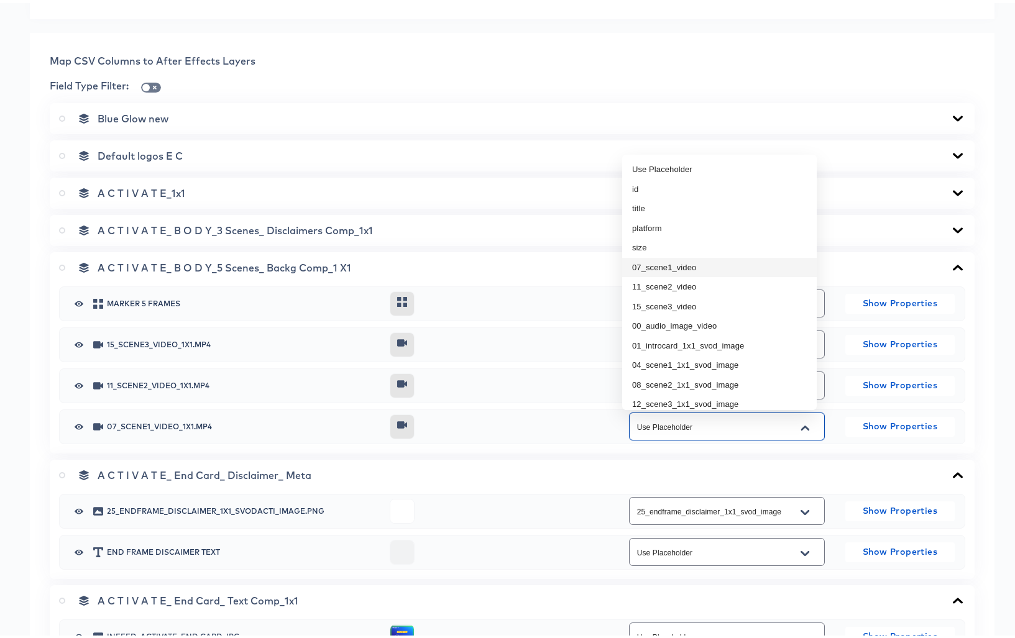
click at [714, 265] on li "07_scene1_video" at bounding box center [719, 265] width 194 height 20
type input "07_scene1_video"
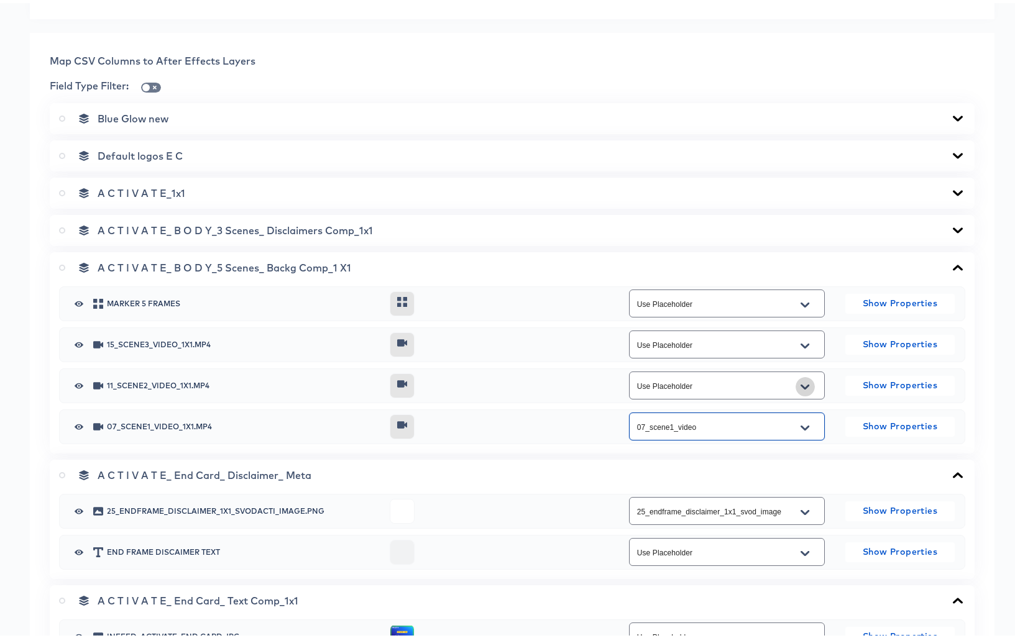
click at [800, 382] on icon "Open" at bounding box center [804, 383] width 9 height 5
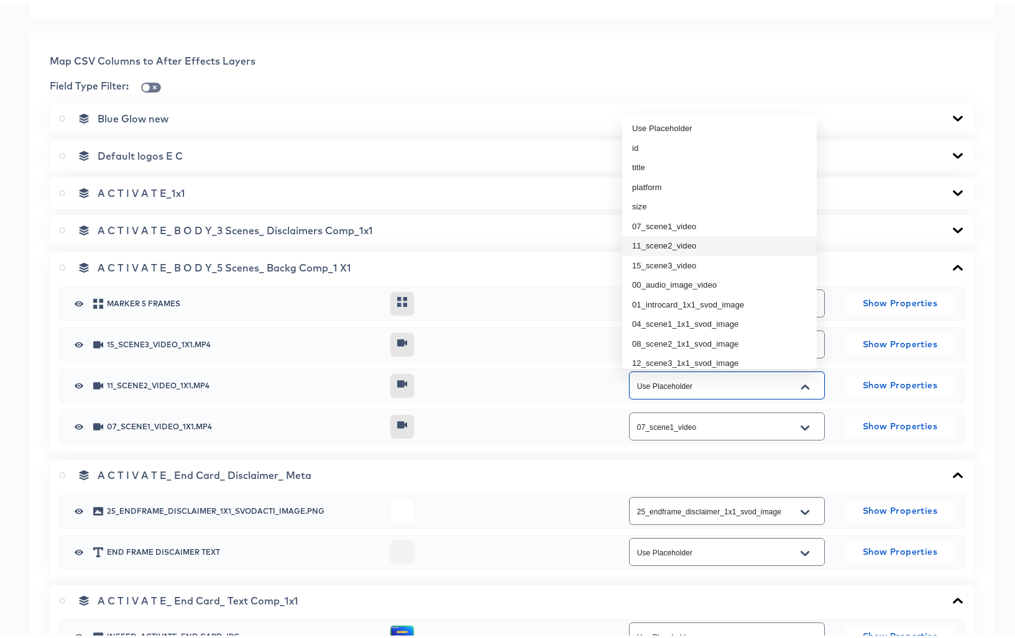
click at [654, 239] on li "11_scene2_video" at bounding box center [719, 243] width 194 height 20
type input "11_scene2_video"
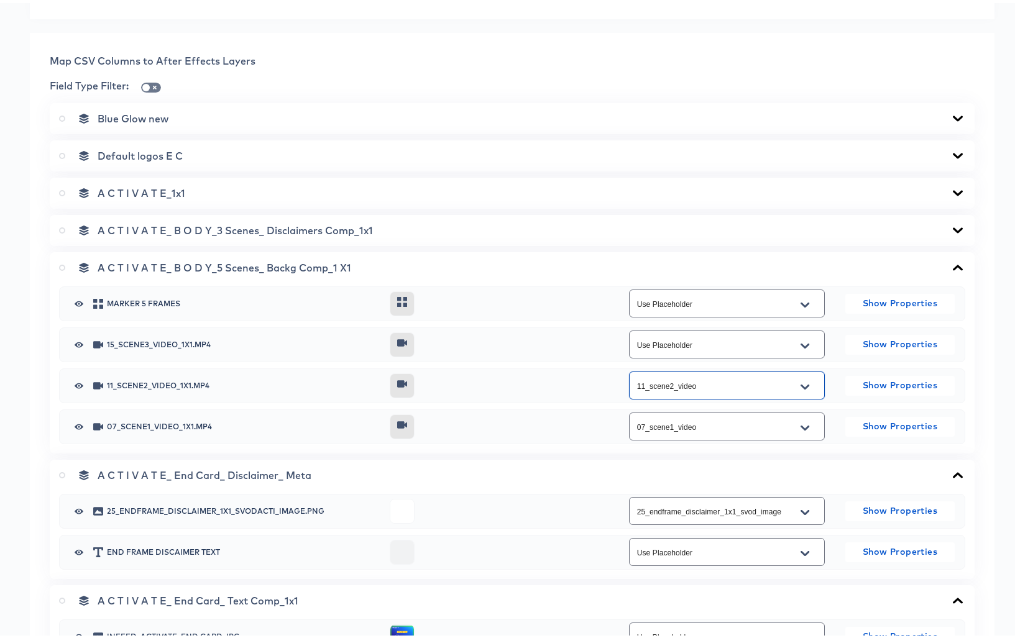
click at [800, 341] on icon "Open" at bounding box center [804, 343] width 9 height 10
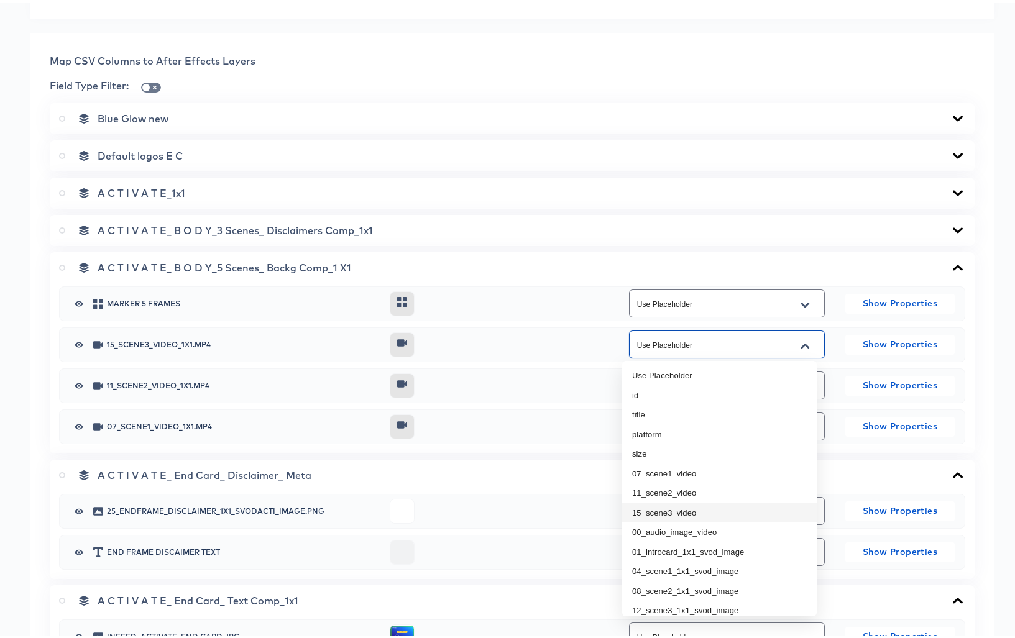
click at [697, 509] on li "15_scene3_video" at bounding box center [719, 510] width 194 height 20
type input "15_scene3_video"
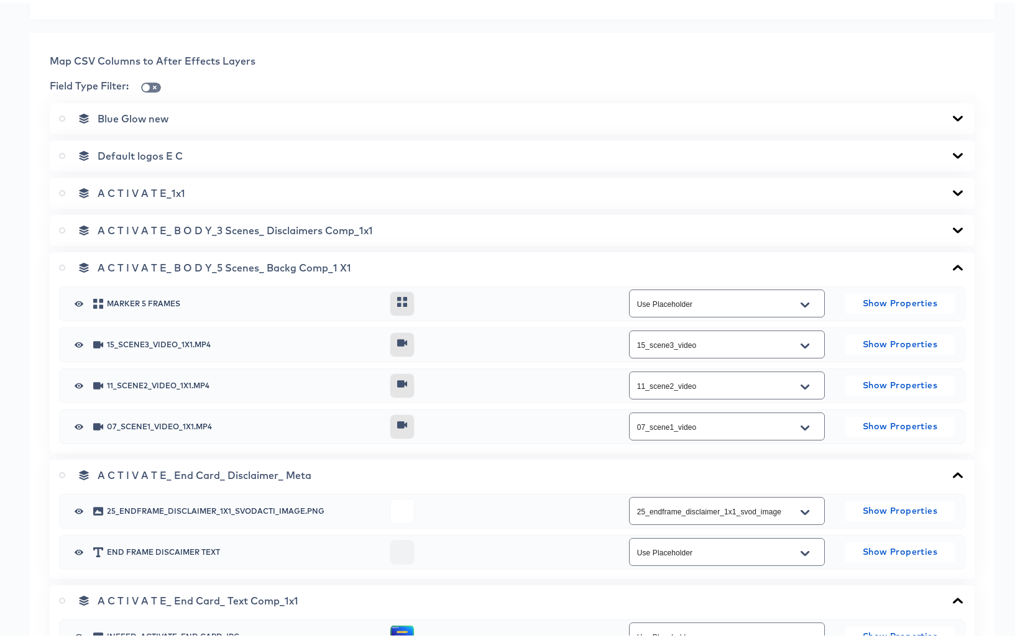
click at [950, 224] on icon at bounding box center [957, 227] width 15 height 10
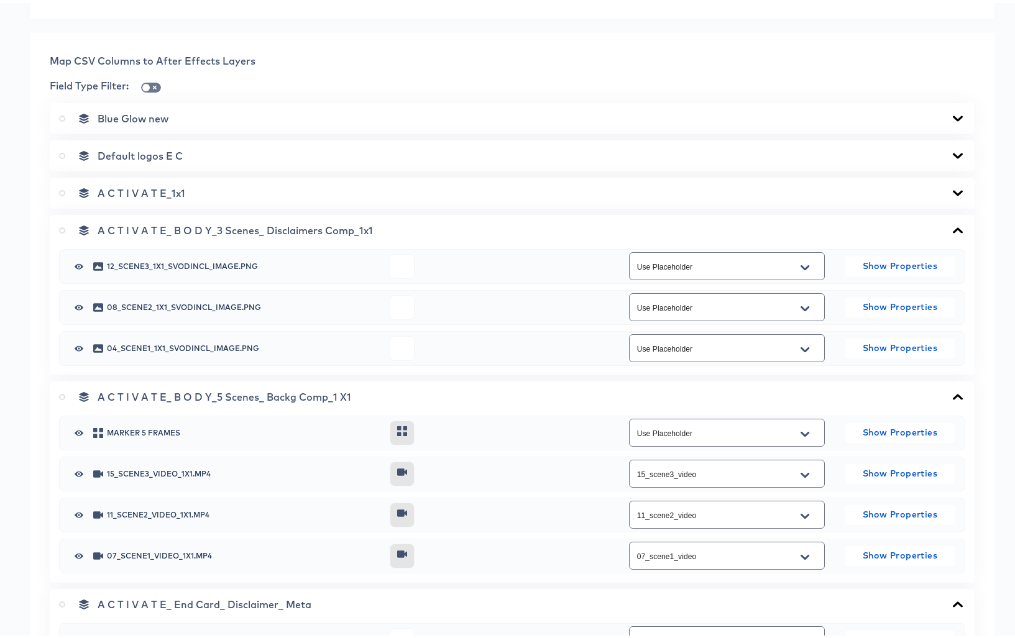
click at [810, 261] on div at bounding box center [804, 265] width 26 height 20
click at [800, 262] on icon "Open" at bounding box center [804, 265] width 9 height 10
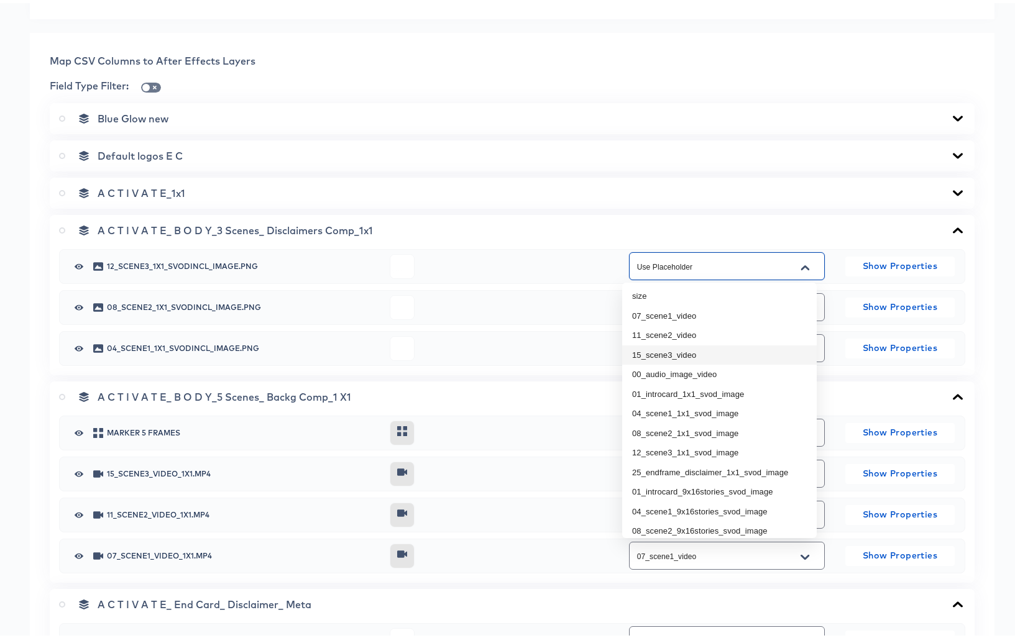
scroll to position [94, 0]
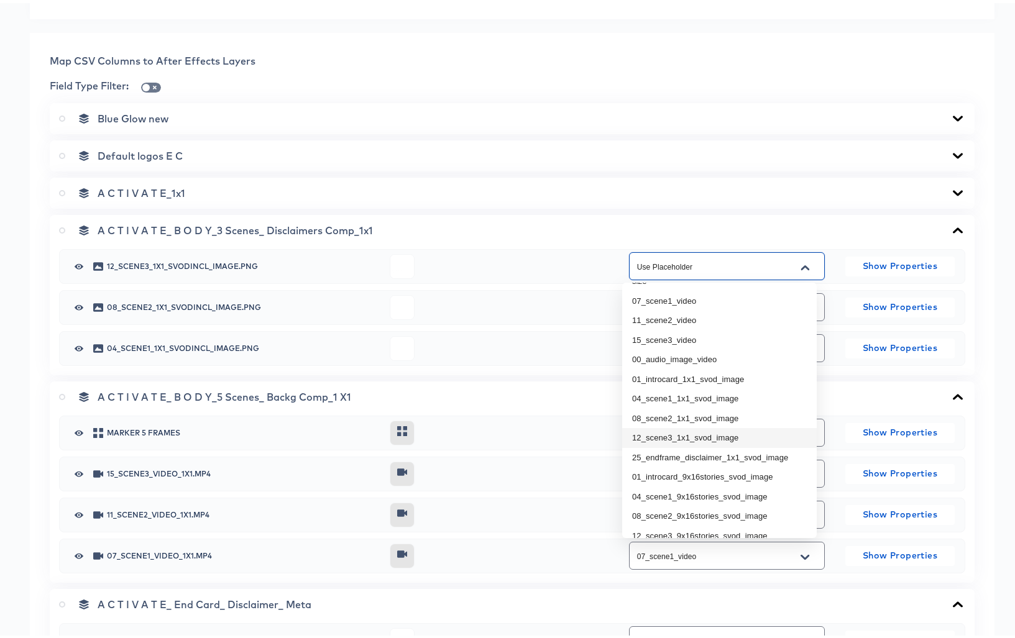
click at [716, 431] on li "12_scene3_1x1_svod_image" at bounding box center [719, 435] width 194 height 20
type input "12_scene3_1x1_svod_image"
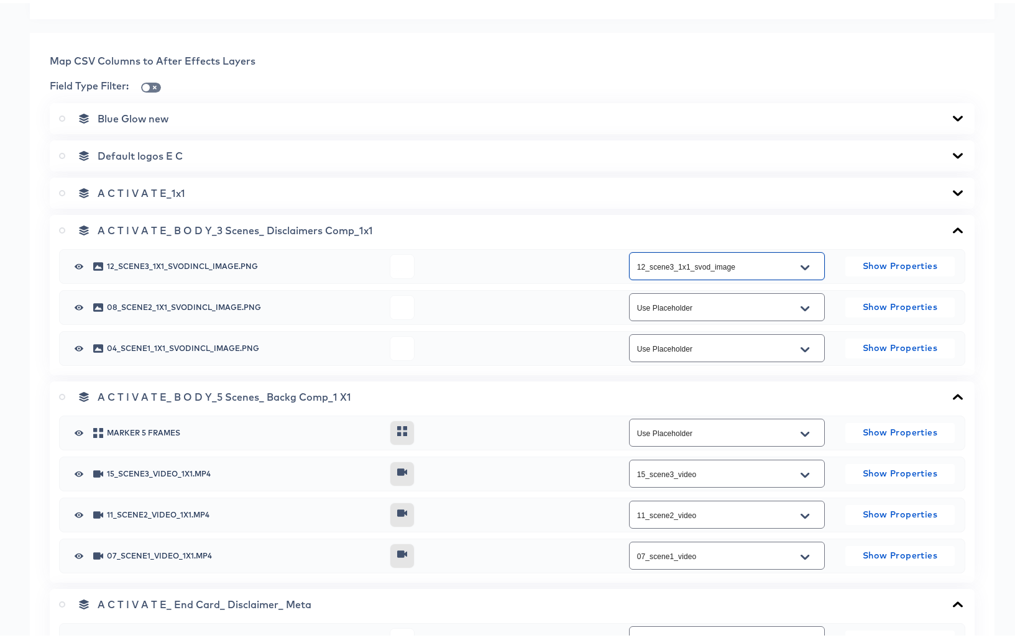
click at [800, 304] on icon "Open" at bounding box center [804, 306] width 9 height 10
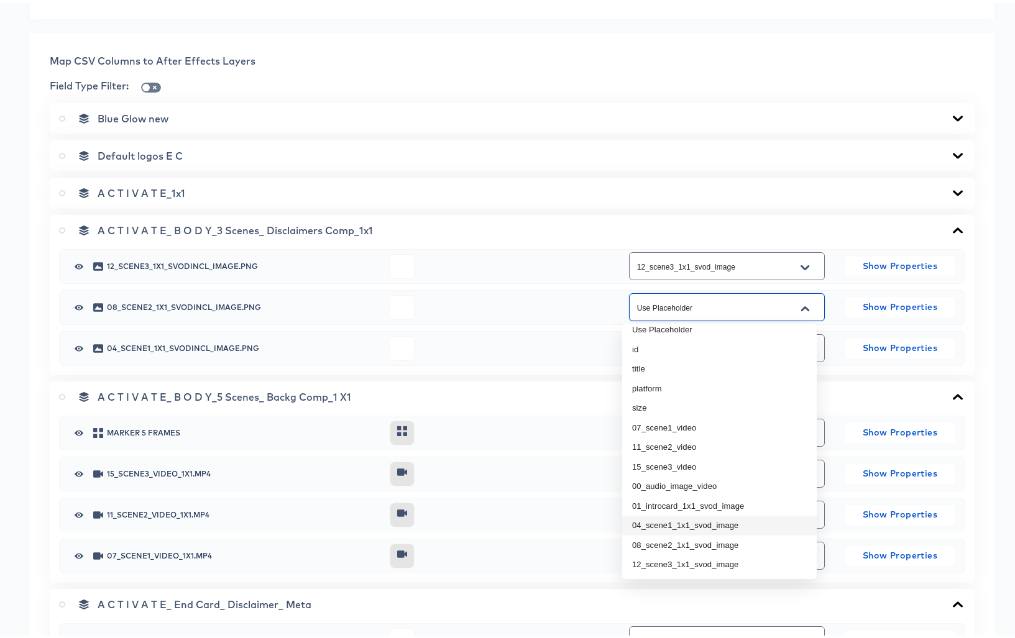
scroll to position [7, 0]
click at [704, 537] on li "08_scene2_1x1_svod_image" at bounding box center [719, 544] width 194 height 20
type input "08_scene2_1x1_svod_image"
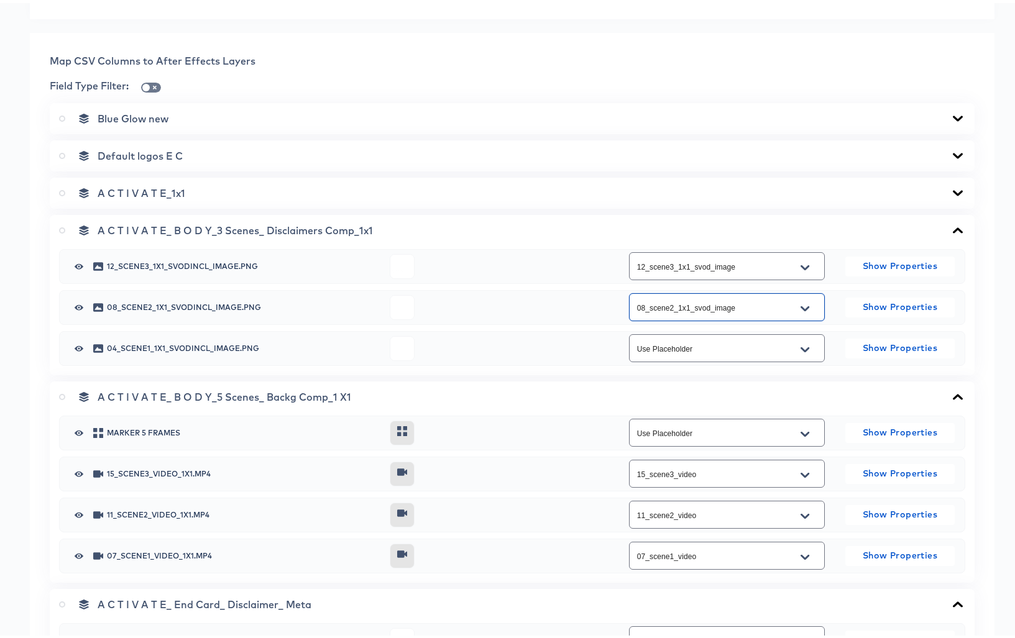
click at [800, 346] on icon "Open" at bounding box center [804, 346] width 9 height 5
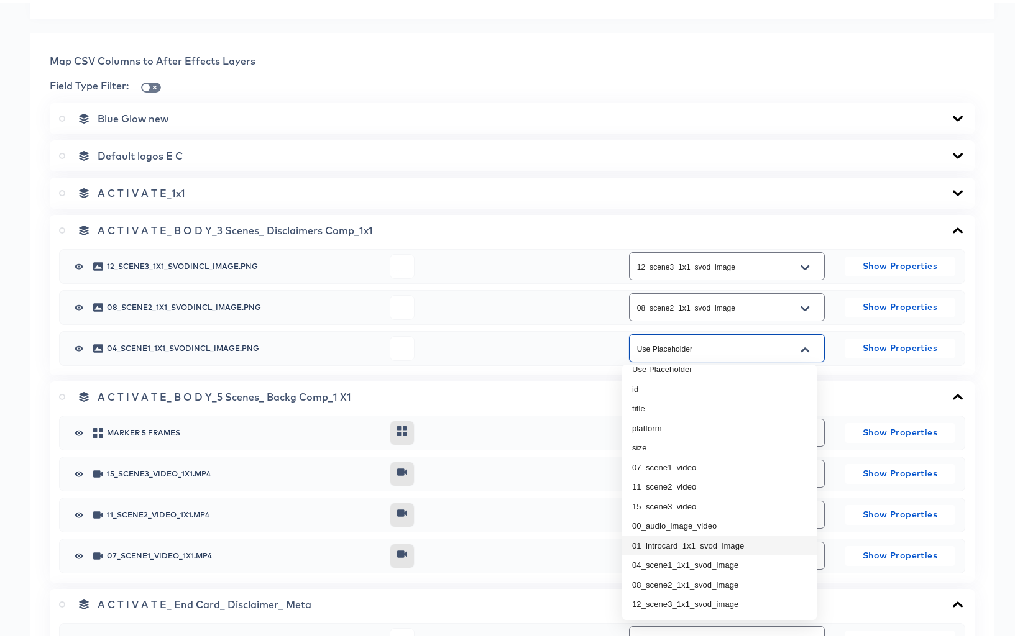
scroll to position [11, 0]
click at [686, 554] on li "04_scene1_1x1_svod_image" at bounding box center [719, 562] width 194 height 20
type input "04_scene1_1x1_svod_image"
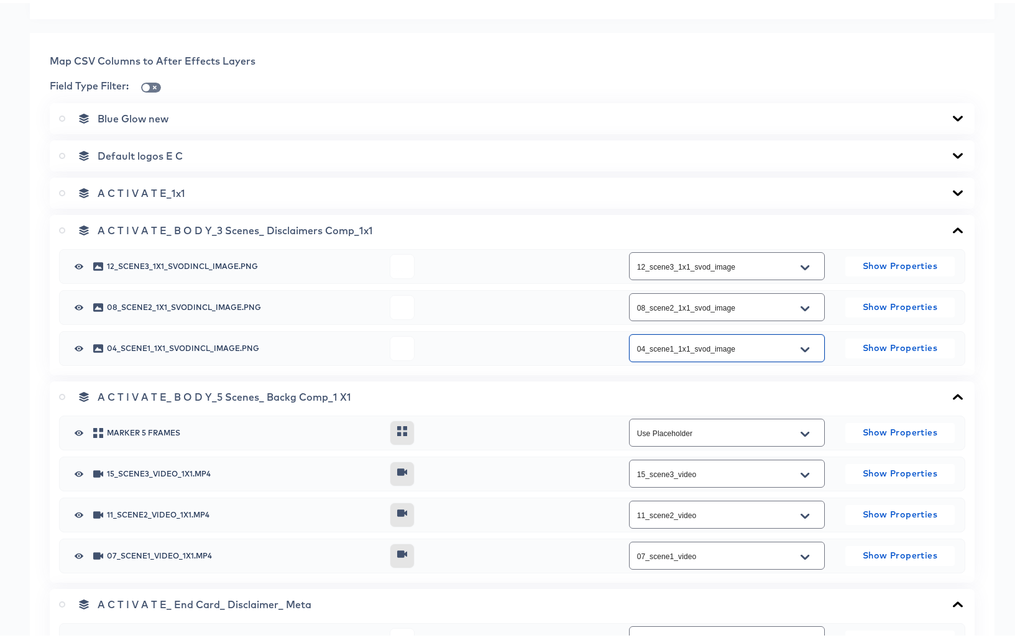
click at [950, 187] on icon at bounding box center [957, 190] width 15 height 10
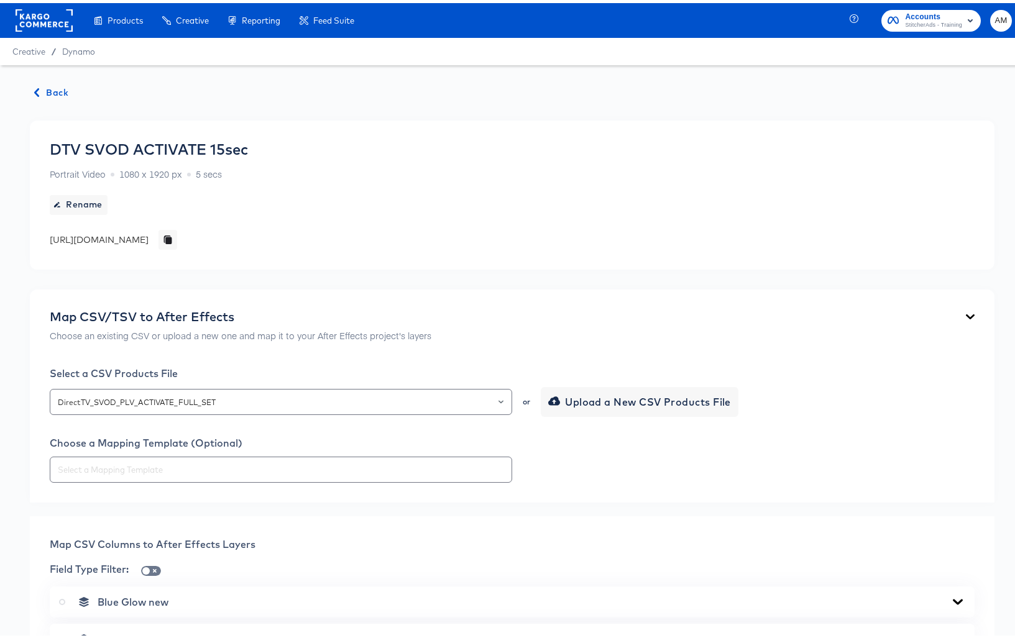
scroll to position [258, 0]
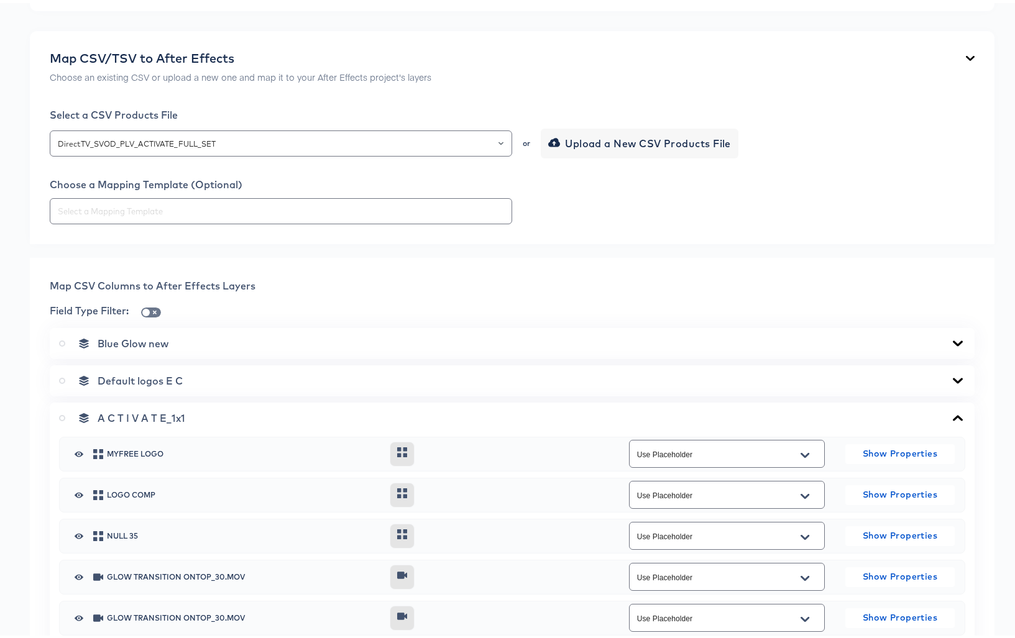
click at [950, 377] on icon at bounding box center [957, 378] width 15 height 10
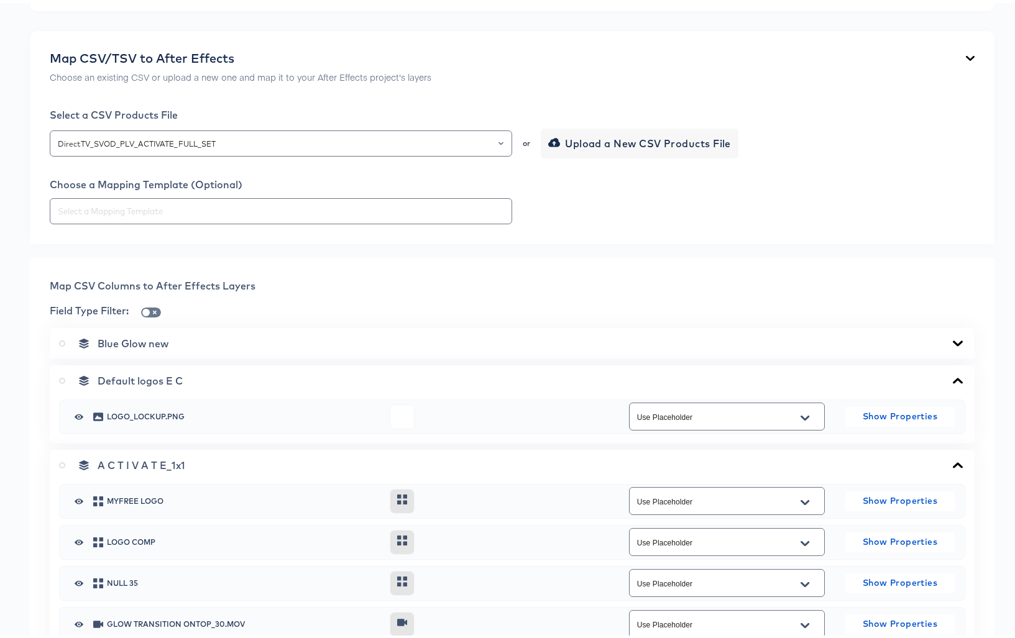
click at [950, 337] on icon at bounding box center [957, 340] width 15 height 10
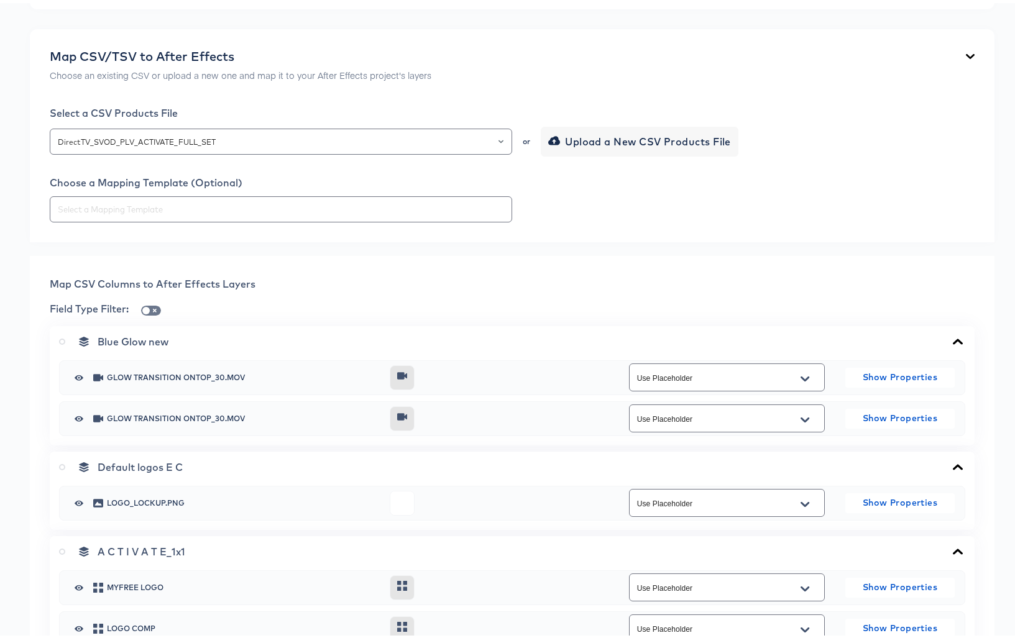
scroll to position [261, 0]
click at [950, 337] on icon at bounding box center [957, 338] width 15 height 10
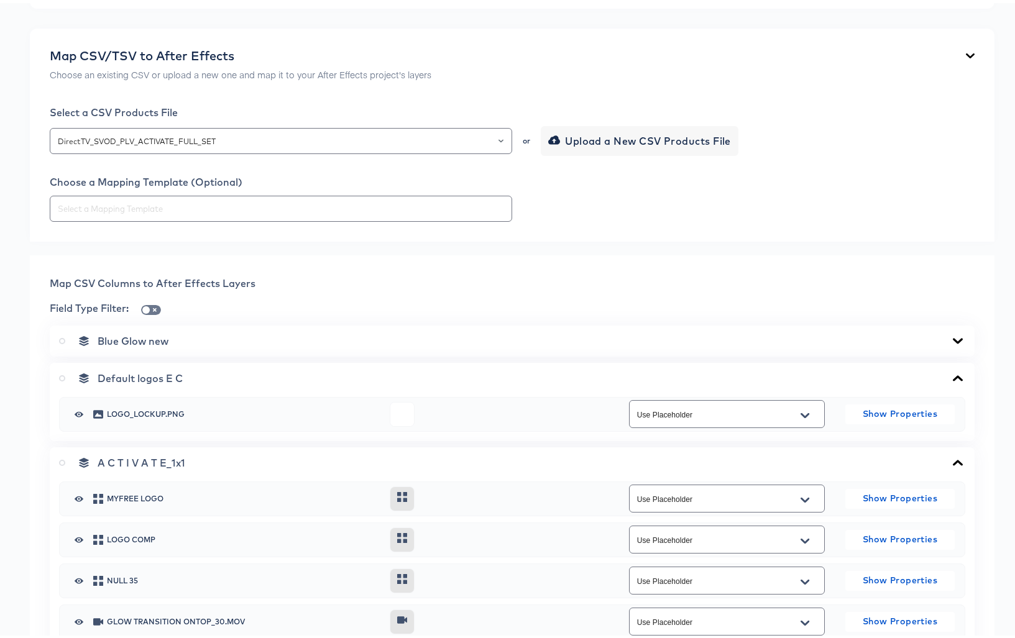
click at [950, 377] on icon at bounding box center [957, 375] width 15 height 10
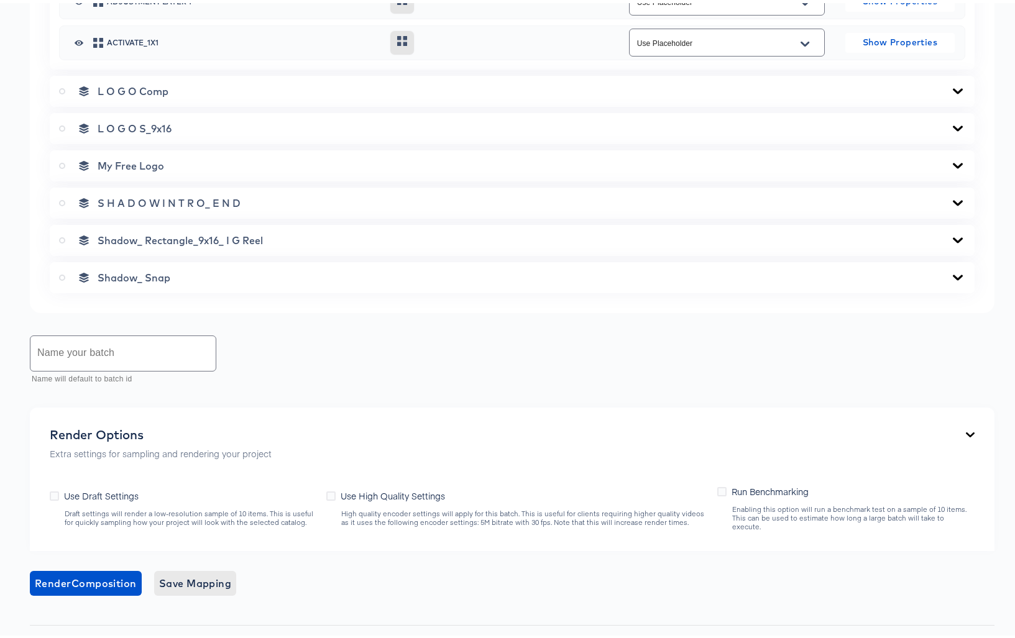
scroll to position [2943, 0]
click at [197, 571] on span "Save Mapping" at bounding box center [195, 579] width 73 height 17
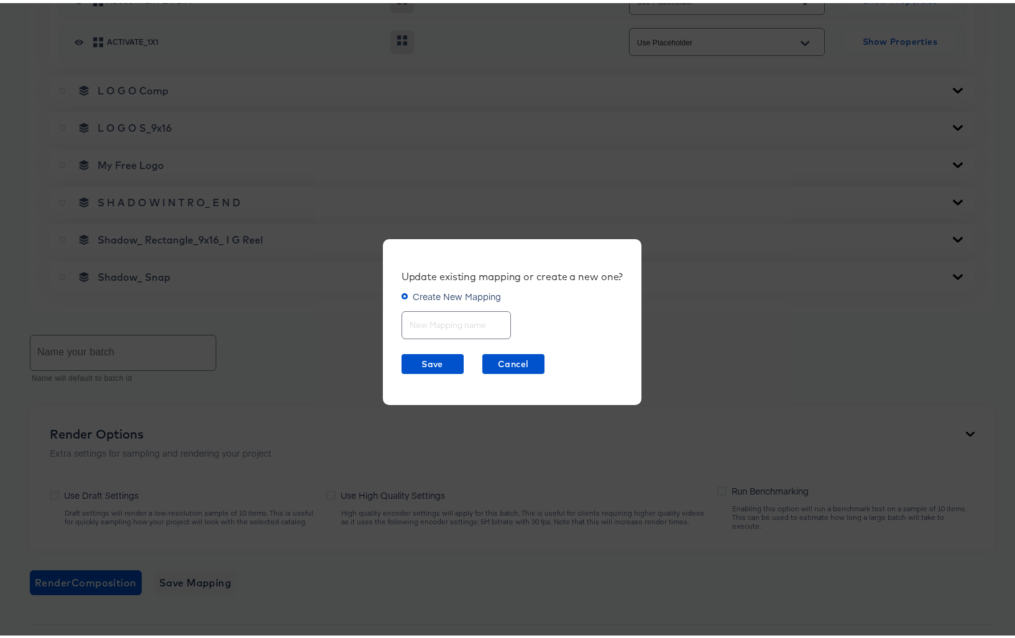
click at [444, 322] on input "text" at bounding box center [456, 317] width 108 height 27
type input "Activate 1x1 30sec"
click at [424, 361] on span "Save" at bounding box center [432, 361] width 52 height 16
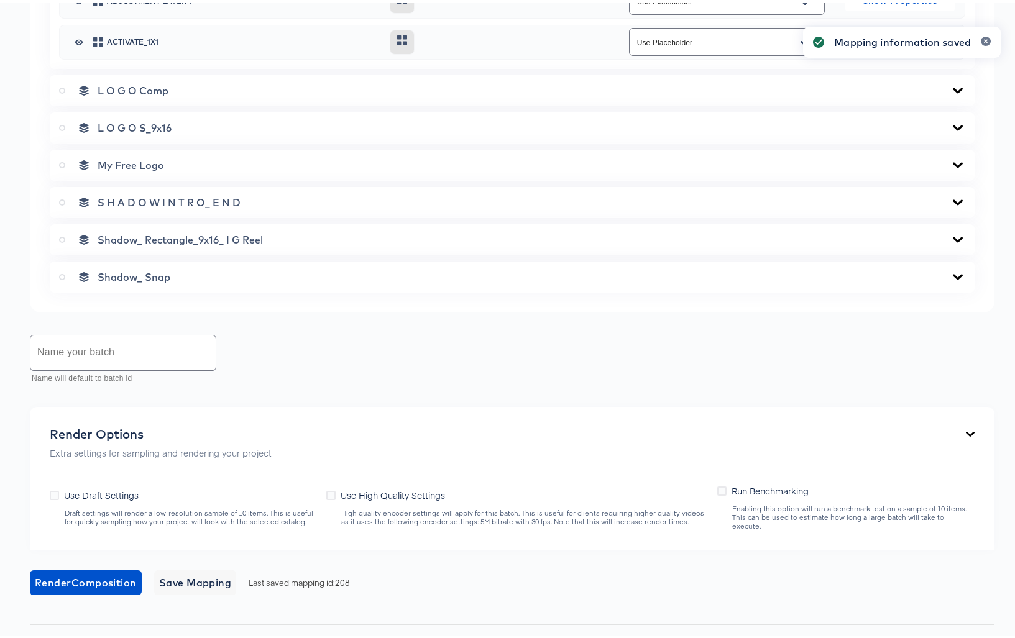
click at [86, 350] on input "text" at bounding box center [122, 349] width 185 height 35
type input "ACTIVATE Meta 1x1 15 Sec Draft"
click at [51, 488] on icon at bounding box center [54, 492] width 9 height 9
click at [0, 0] on input "Use Draft Settings" at bounding box center [0, 0] width 0 height 0
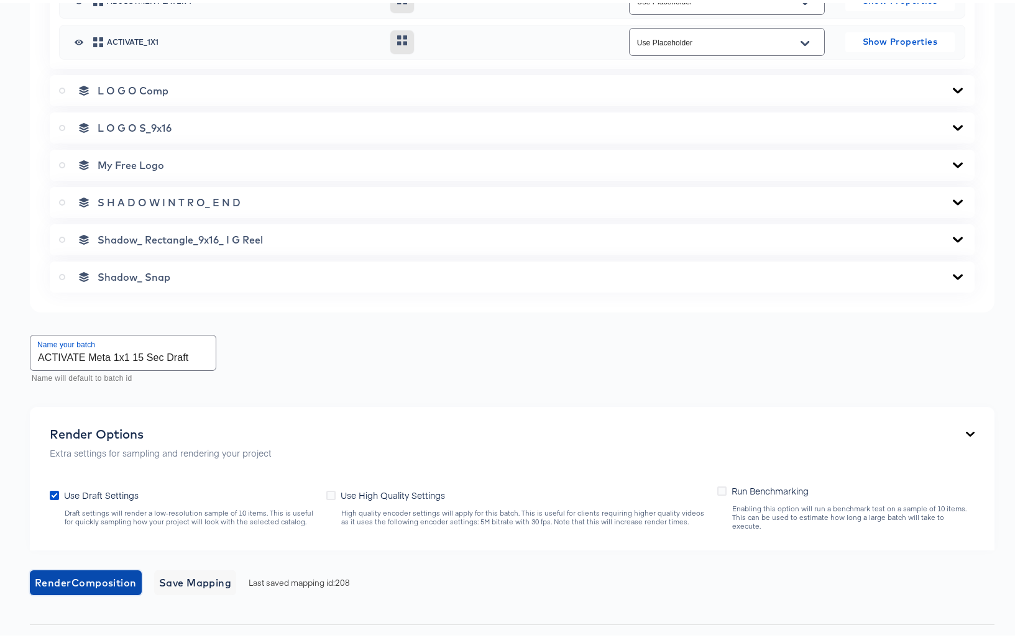
click at [90, 571] on span "Render Composition" at bounding box center [86, 579] width 102 height 17
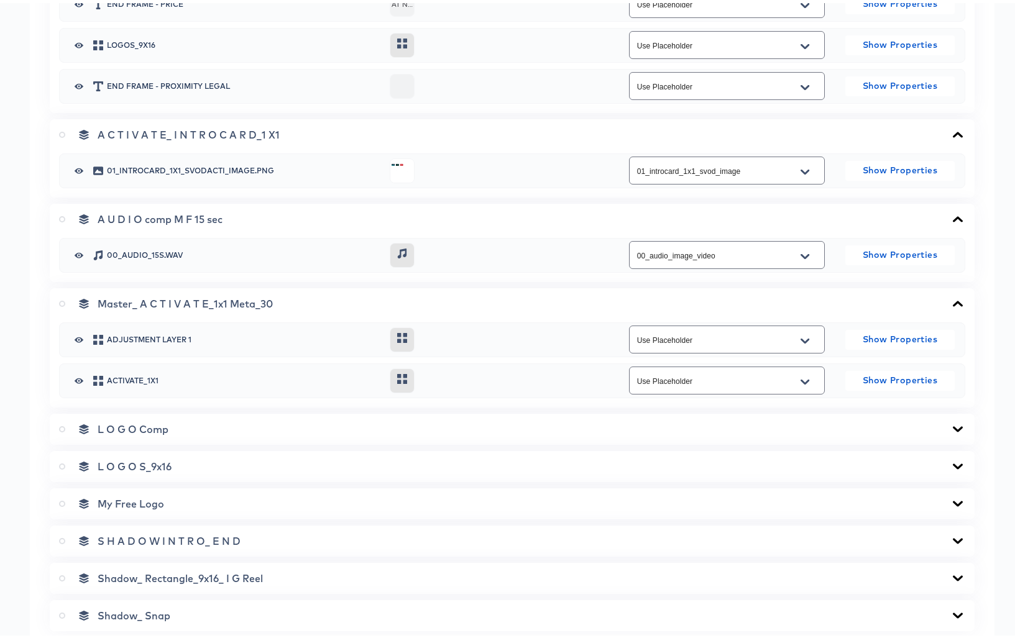
scroll to position [2610, 0]
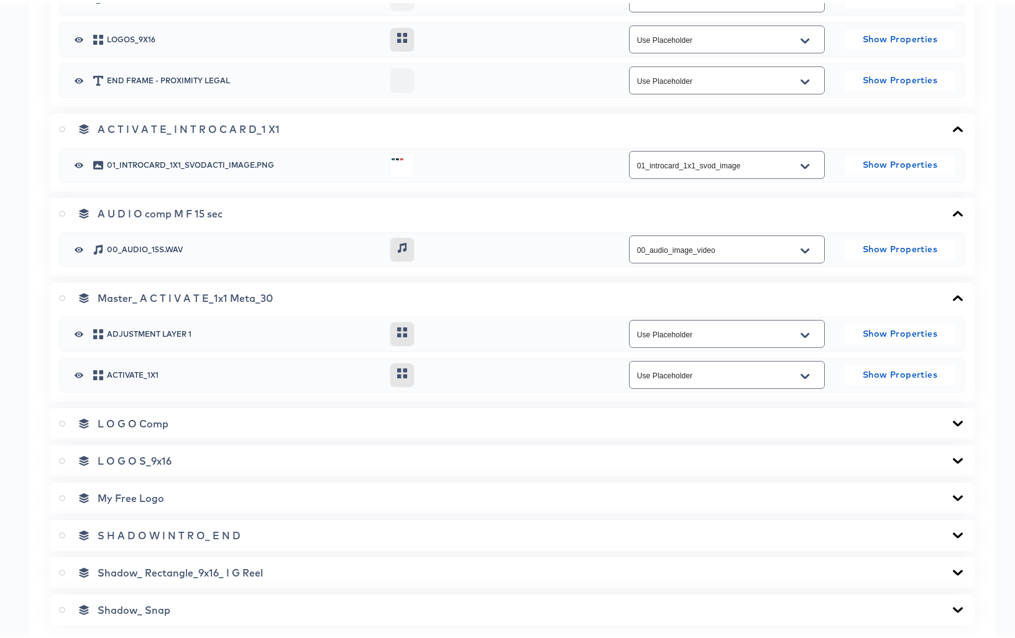
click at [61, 296] on icon at bounding box center [62, 295] width 6 height 6
click at [0, 0] on input "radio" at bounding box center [0, 0] width 0 height 0
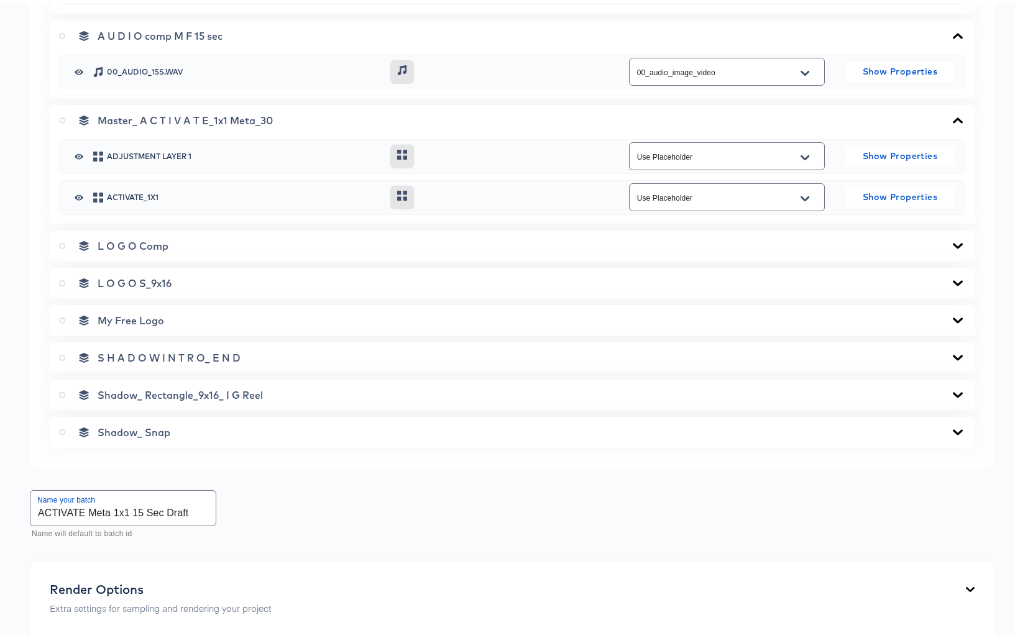
scroll to position [3025, 0]
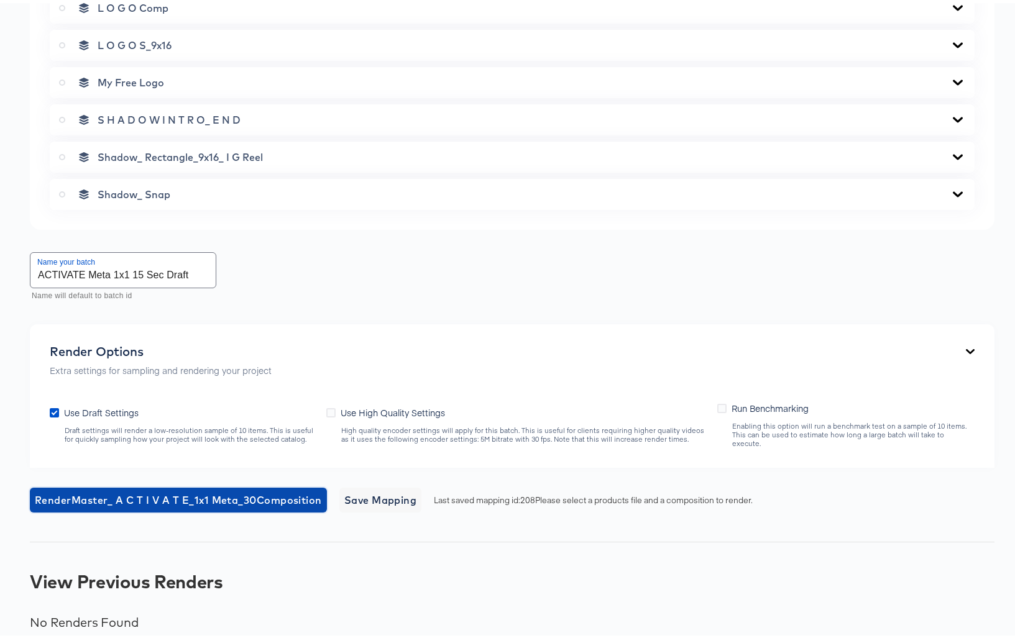
click at [160, 488] on span "Render Master_ A C T I V A T E_1x1 Meta_30 Composition" at bounding box center [178, 496] width 287 height 17
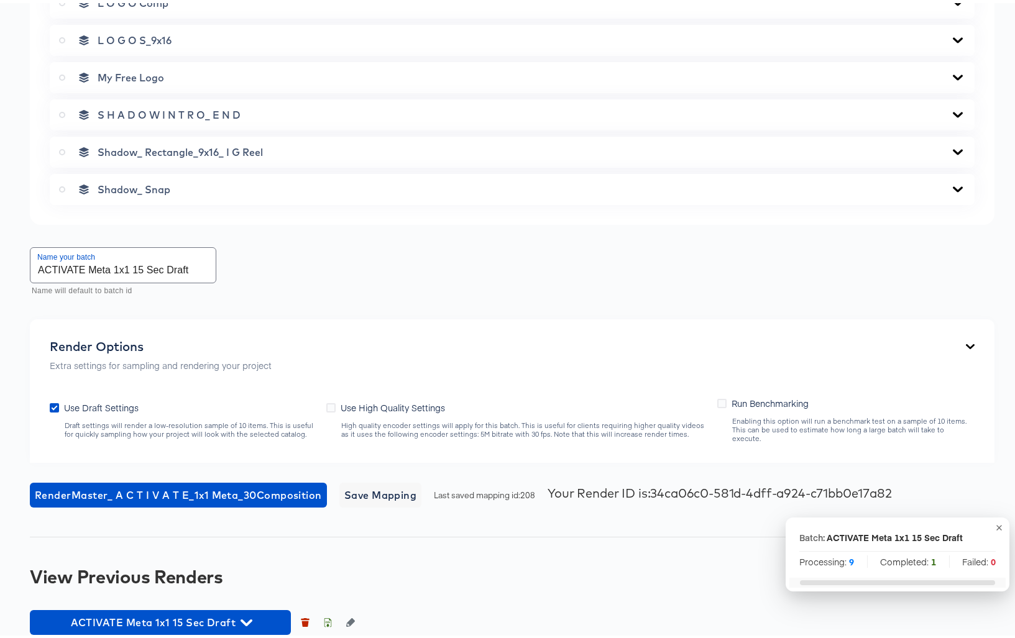
scroll to position [3035, 0]
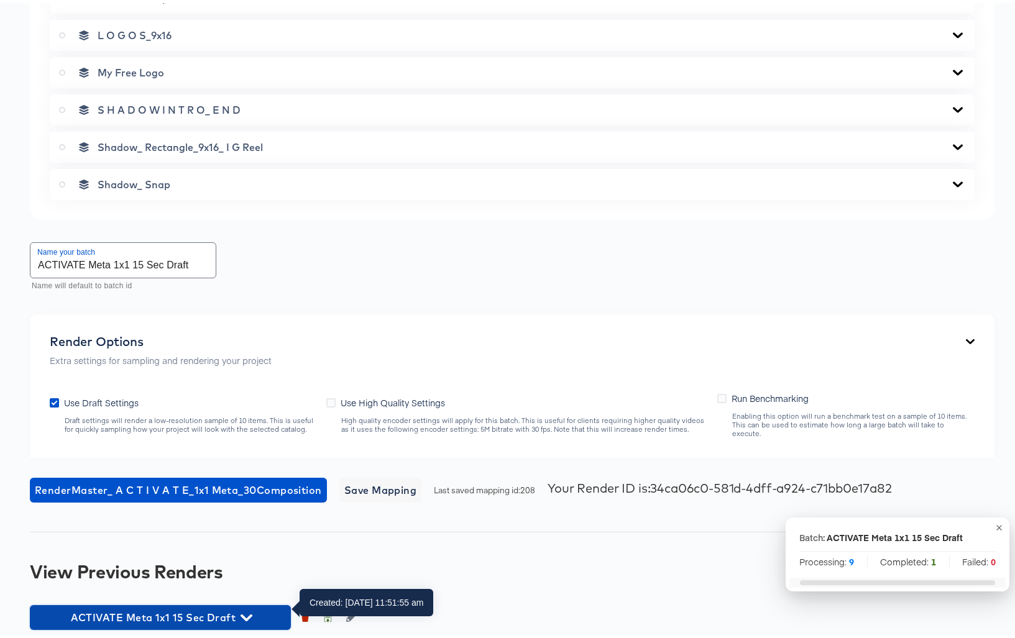
click at [245, 611] on icon "button" at bounding box center [246, 614] width 12 height 7
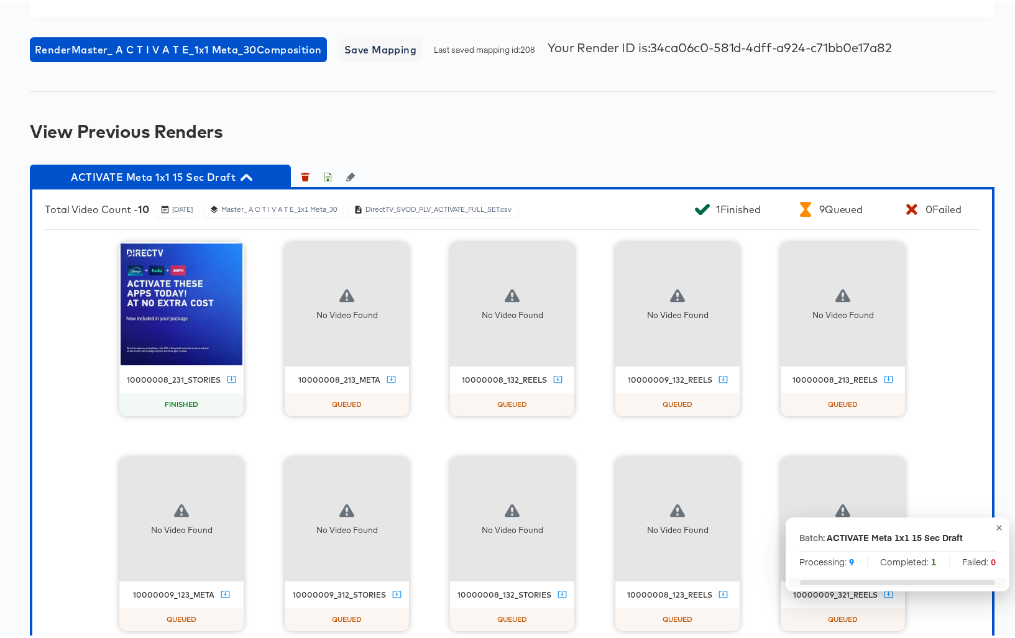
scroll to position [3467, 0]
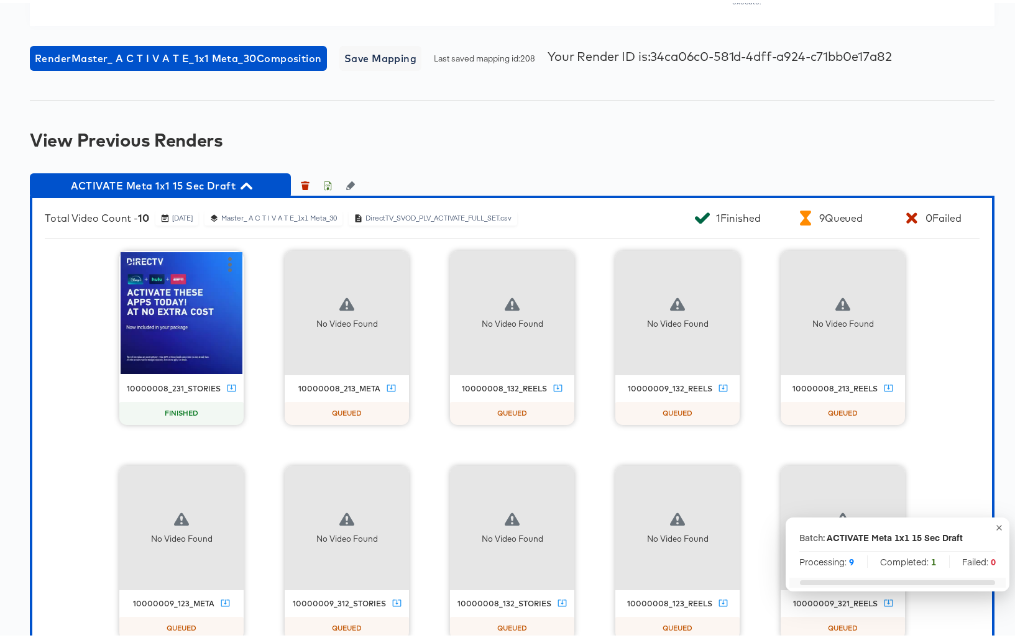
click at [230, 379] on div "10000008_231_stories" at bounding box center [181, 386] width 124 height 14
click at [227, 381] on icon at bounding box center [231, 384] width 9 height 7
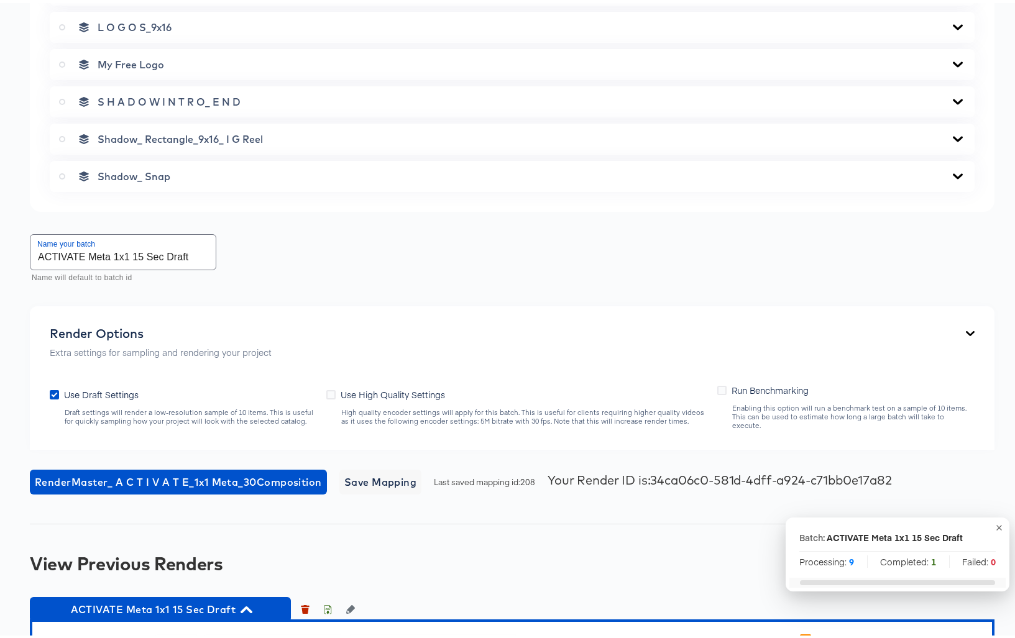
scroll to position [3050, 0]
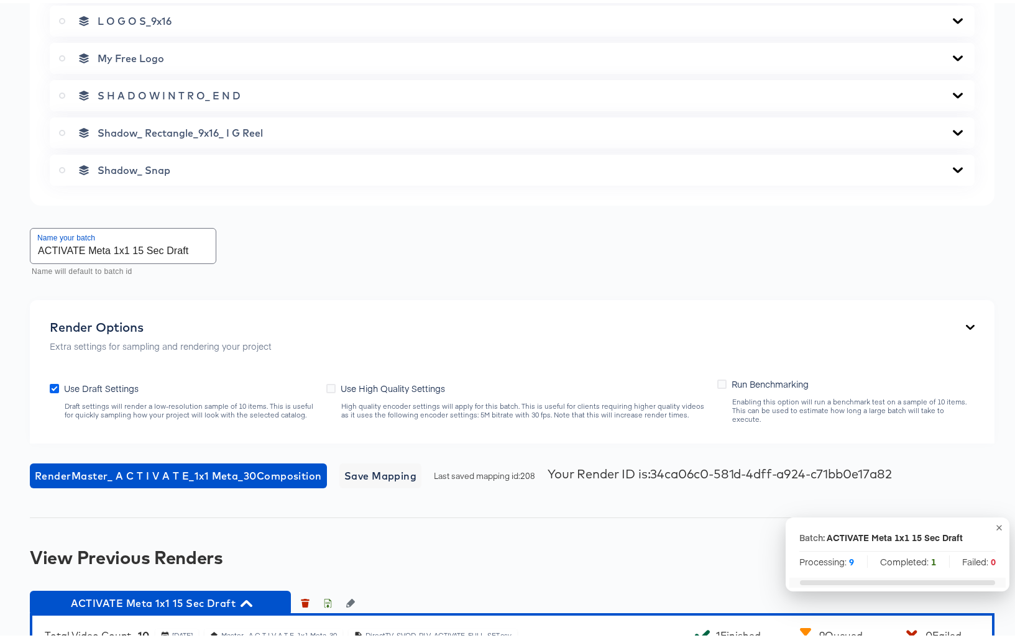
click at [55, 381] on icon at bounding box center [54, 385] width 9 height 9
click at [0, 0] on input "Use Draft Settings" at bounding box center [0, 0] width 0 height 0
drag, startPoint x: 166, startPoint y: 249, endPoint x: 274, endPoint y: 245, distance: 107.6
click at [274, 247] on div "Name your batch ACTIVATE Meta 1x1 15 Sec Draft Name will default to batch id" at bounding box center [512, 249] width 964 height 55
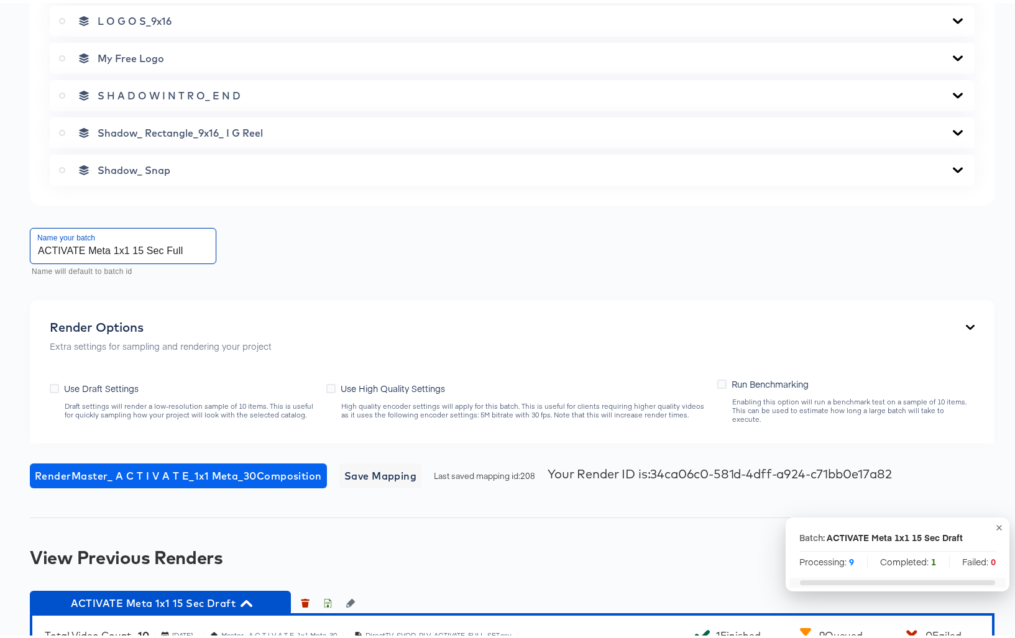
type input "ACTIVATE Meta 1x1 15 Sec Full"
click at [255, 464] on span "Render Master_ A C T I V A T E_1x1 Meta_30 Composition" at bounding box center [178, 472] width 287 height 17
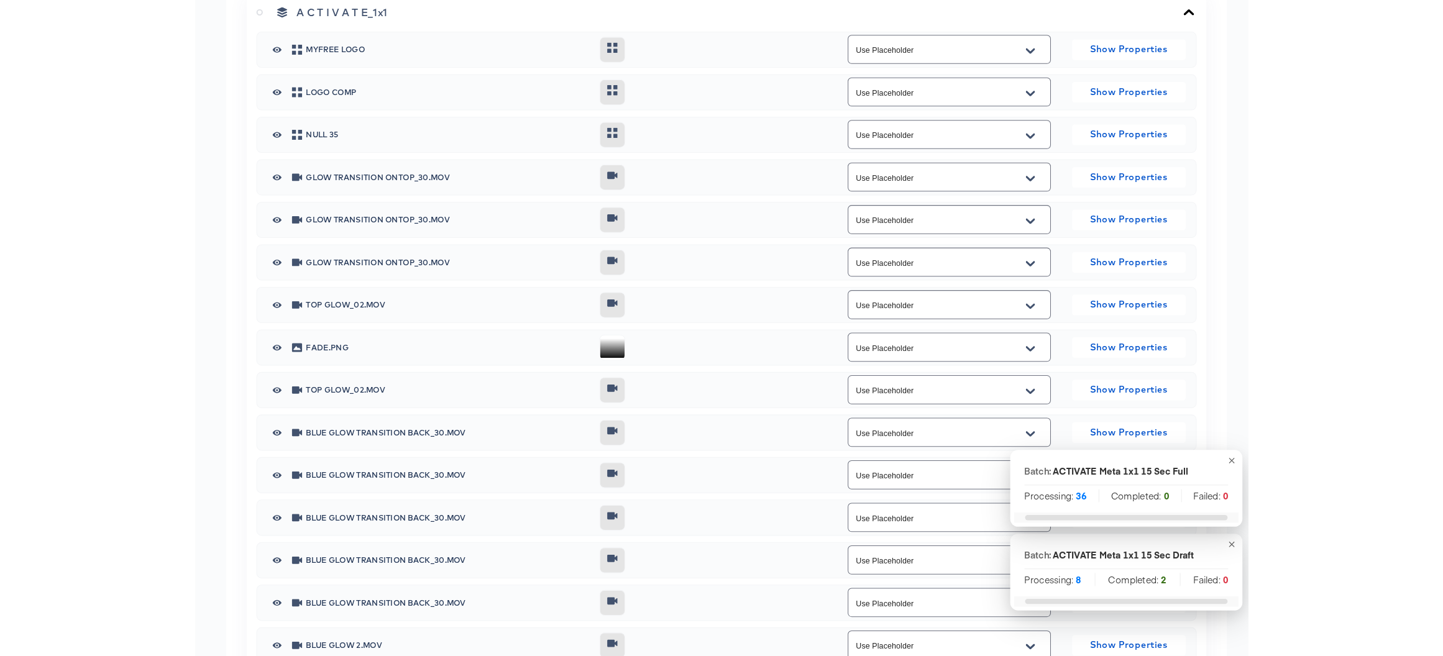
scroll to position [0, 0]
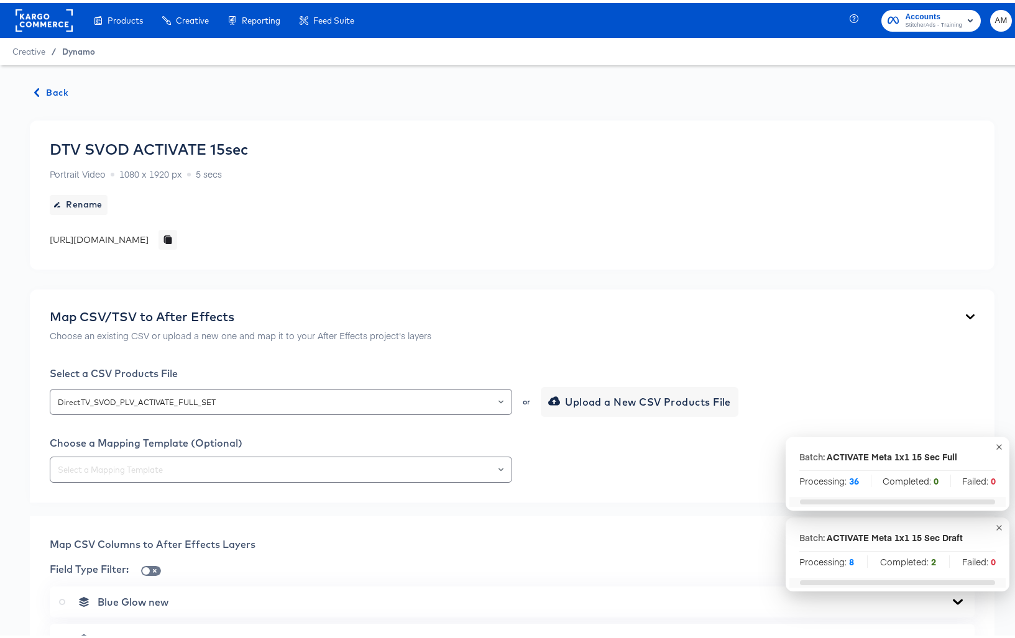
click at [76, 45] on span "Dynamo" at bounding box center [78, 48] width 33 height 10
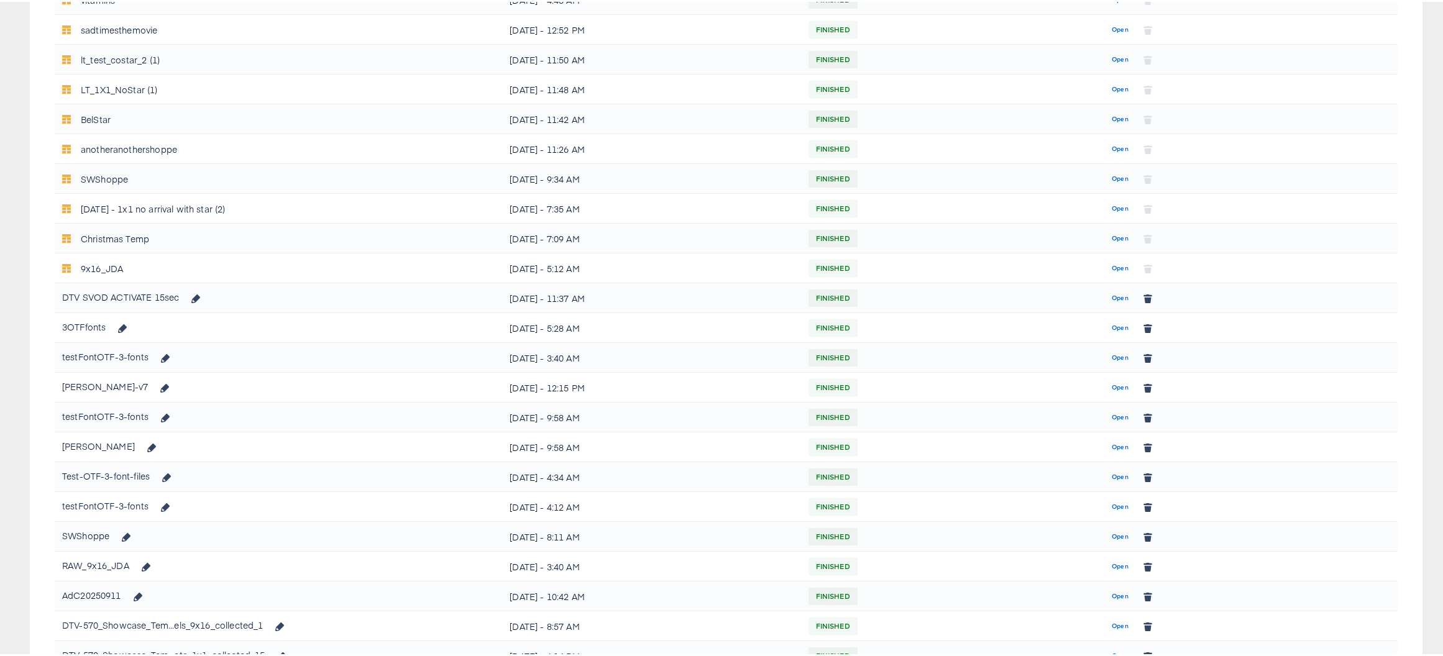
scroll to position [365, 0]
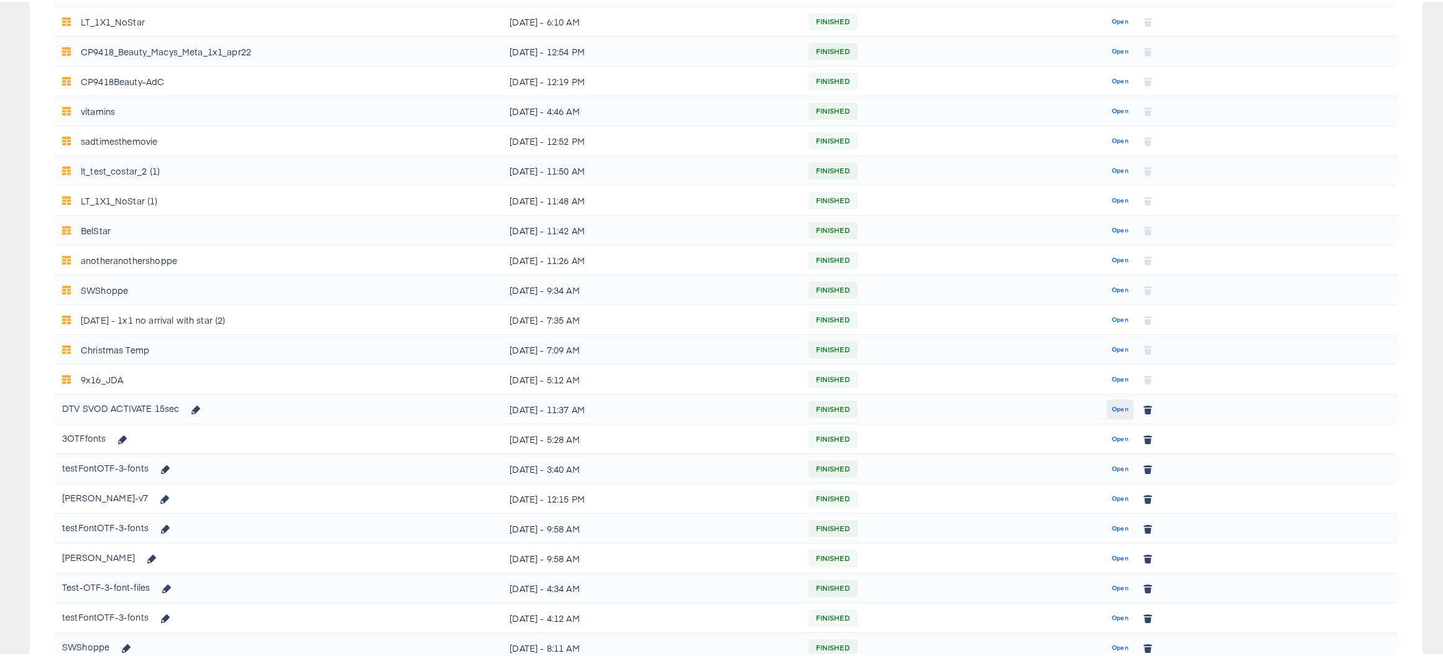
click at [1014, 409] on span "Open" at bounding box center [1119, 407] width 17 height 11
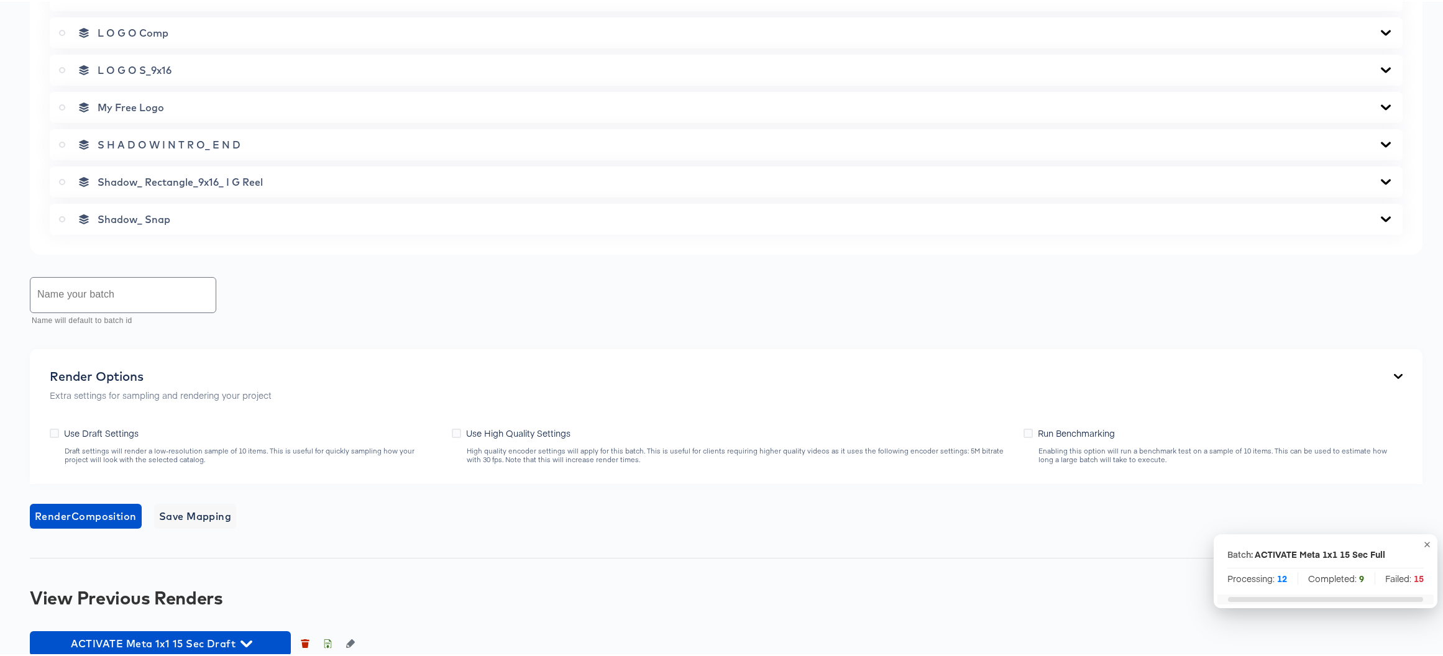
scroll to position [996, 0]
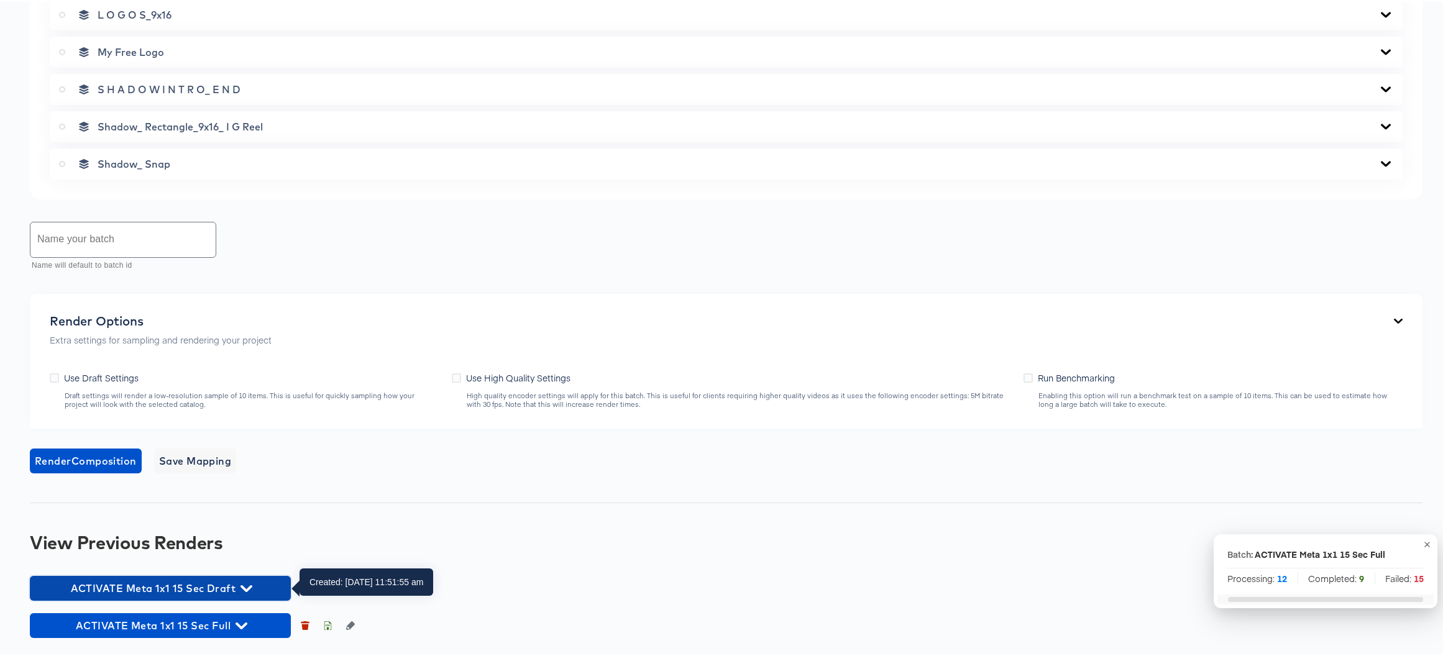
click at [249, 585] on icon "button" at bounding box center [246, 586] width 12 height 7
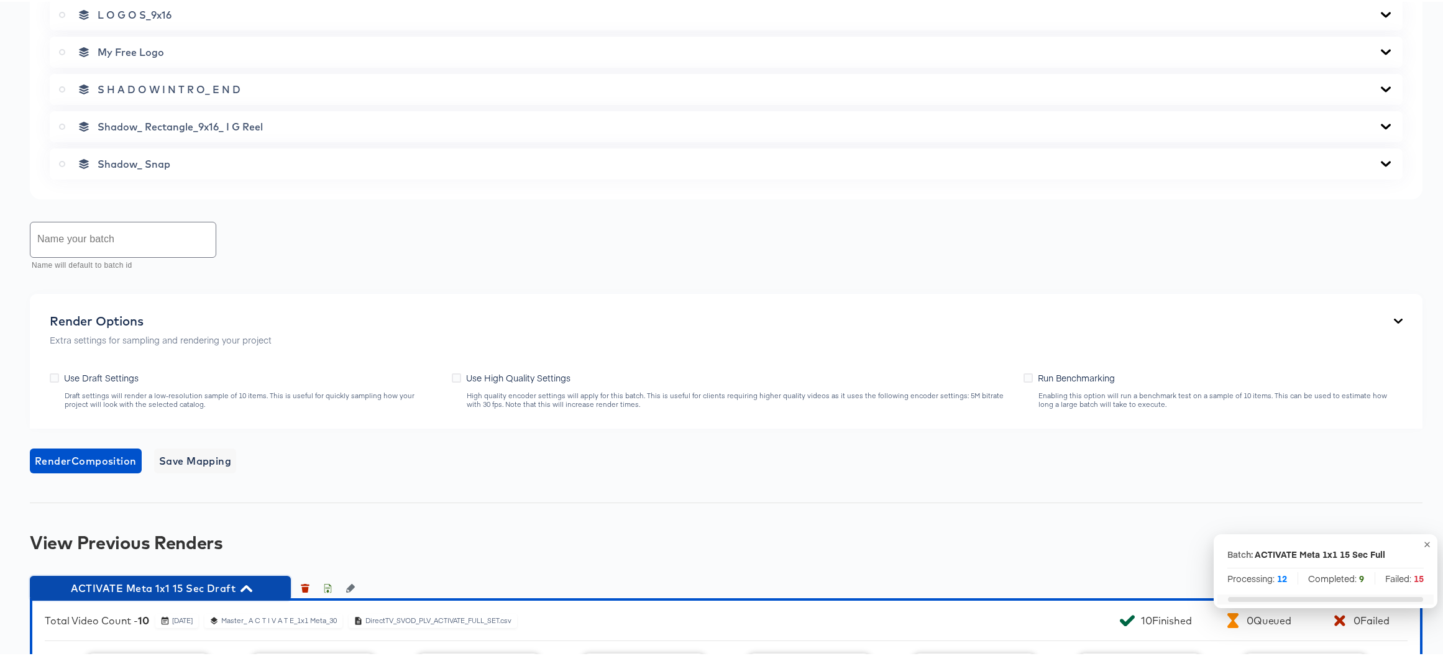
click at [250, 584] on icon "button" at bounding box center [246, 587] width 12 height 12
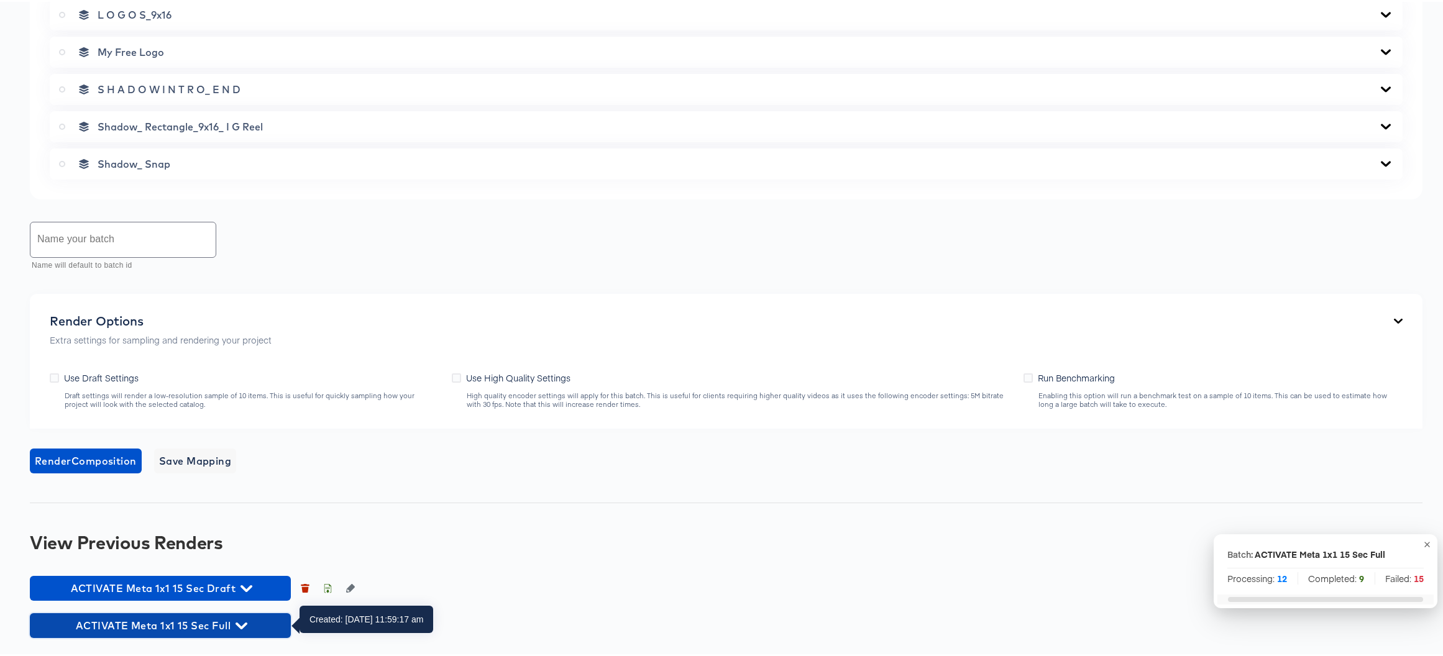
click at [241, 627] on icon "button" at bounding box center [241, 624] width 12 height 12
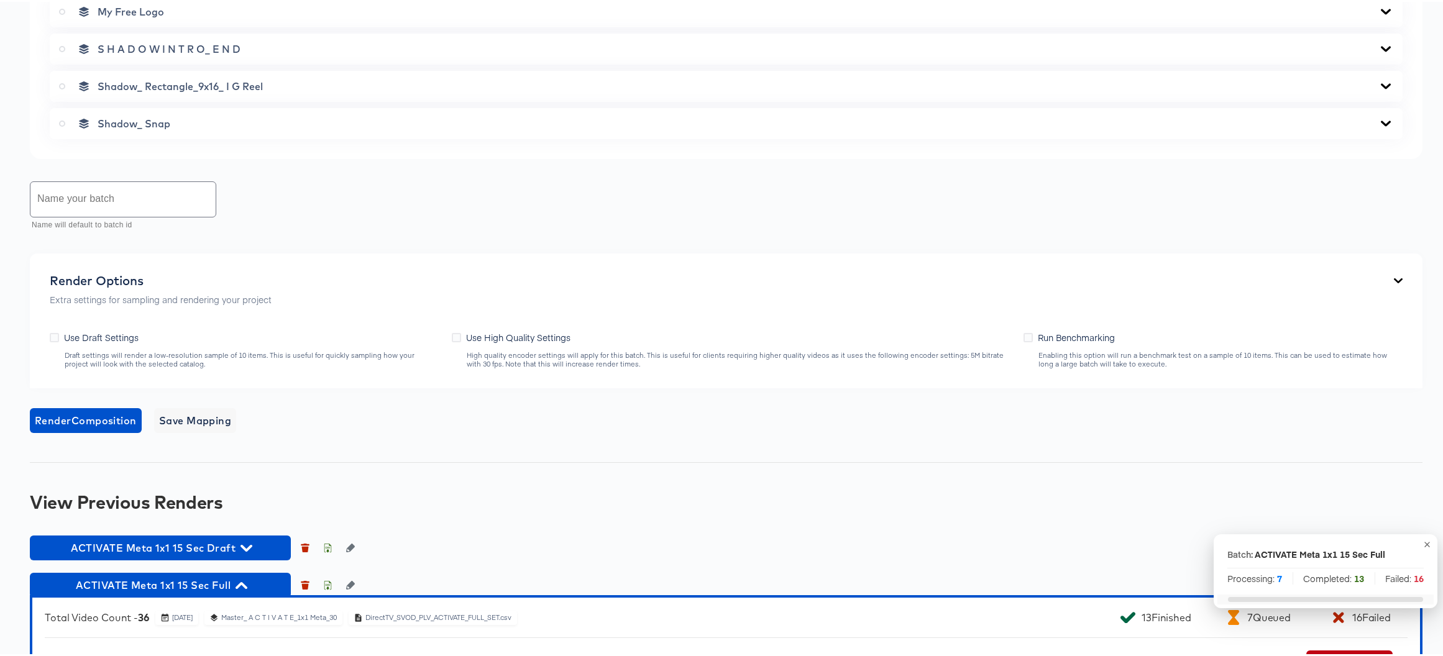
scroll to position [1344, 0]
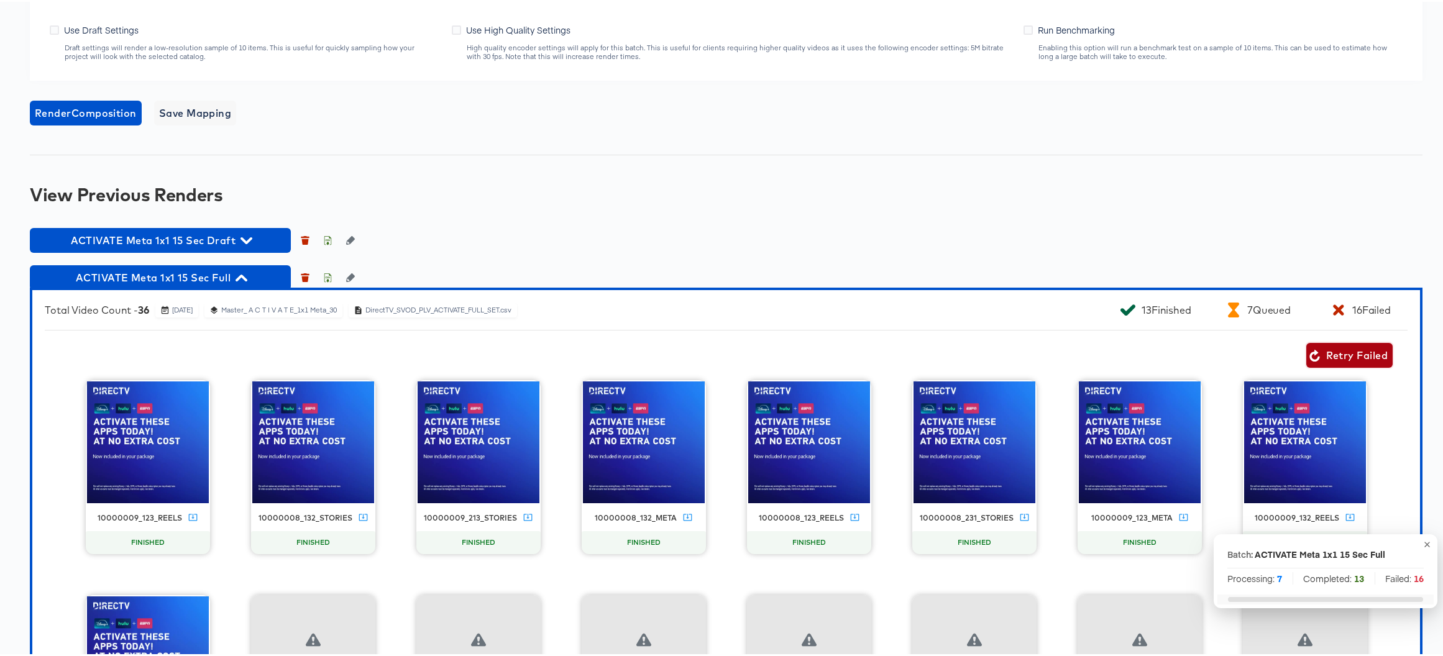
click at [1014, 352] on span "Retry Failed" at bounding box center [1349, 353] width 76 height 17
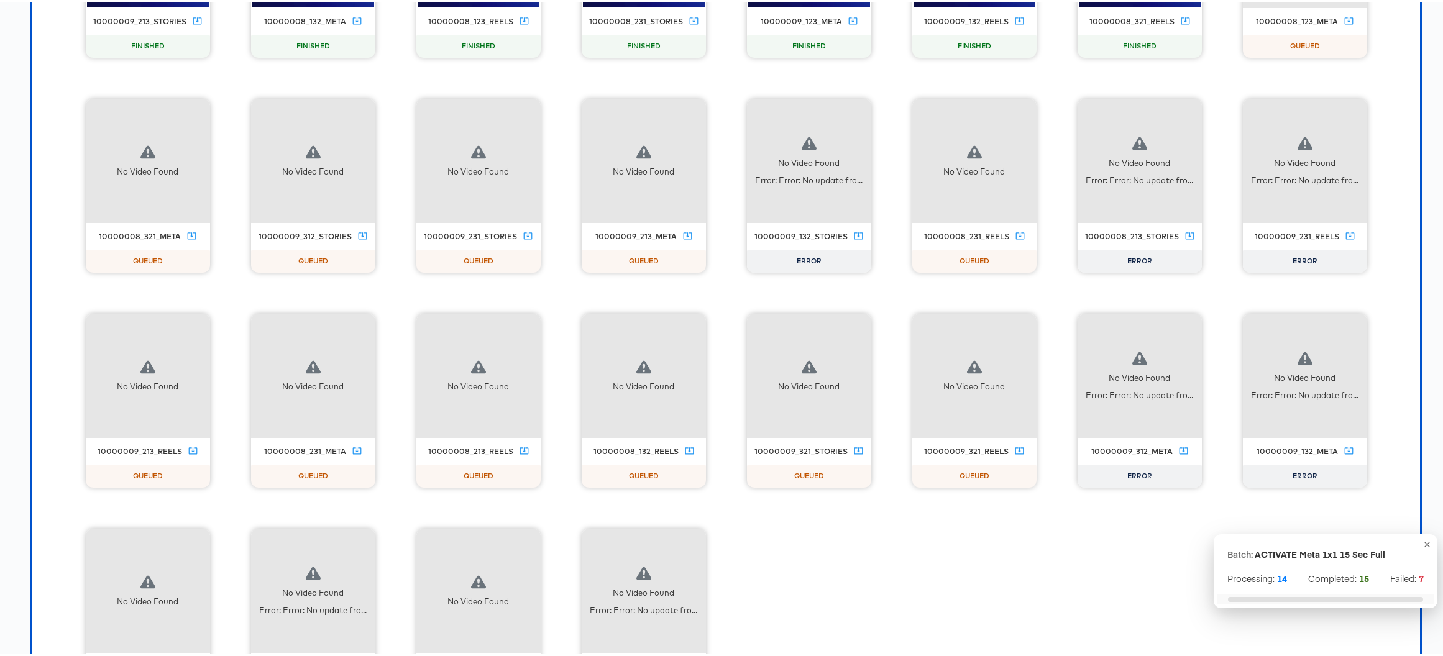
scroll to position [2135, 0]
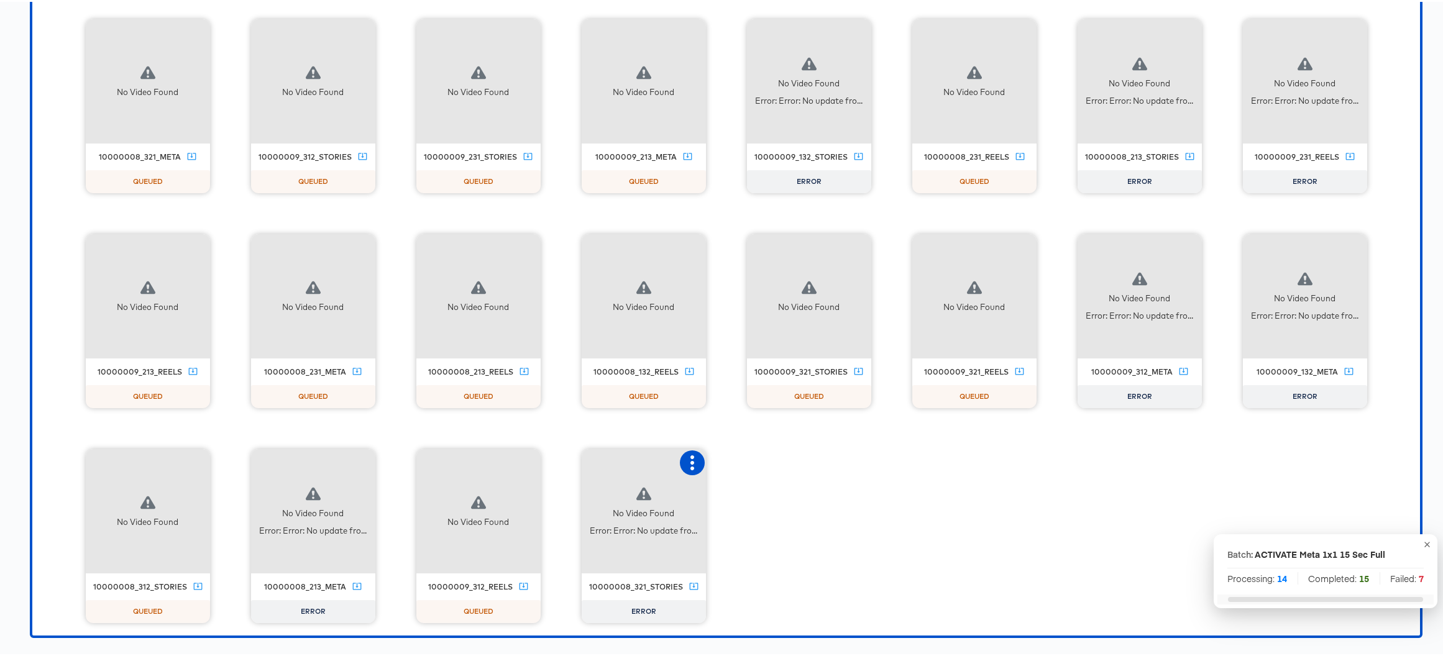
click at [686, 468] on button "button" at bounding box center [692, 461] width 25 height 25
click at [747, 462] on div "Retry" at bounding box center [753, 459] width 93 height 25
click at [360, 461] on icon "button" at bounding box center [362, 461] width 4 height 15
click at [419, 452] on div "Retry" at bounding box center [422, 459] width 93 height 25
click at [1014, 250] on icon "button" at bounding box center [1353, 246] width 15 height 15
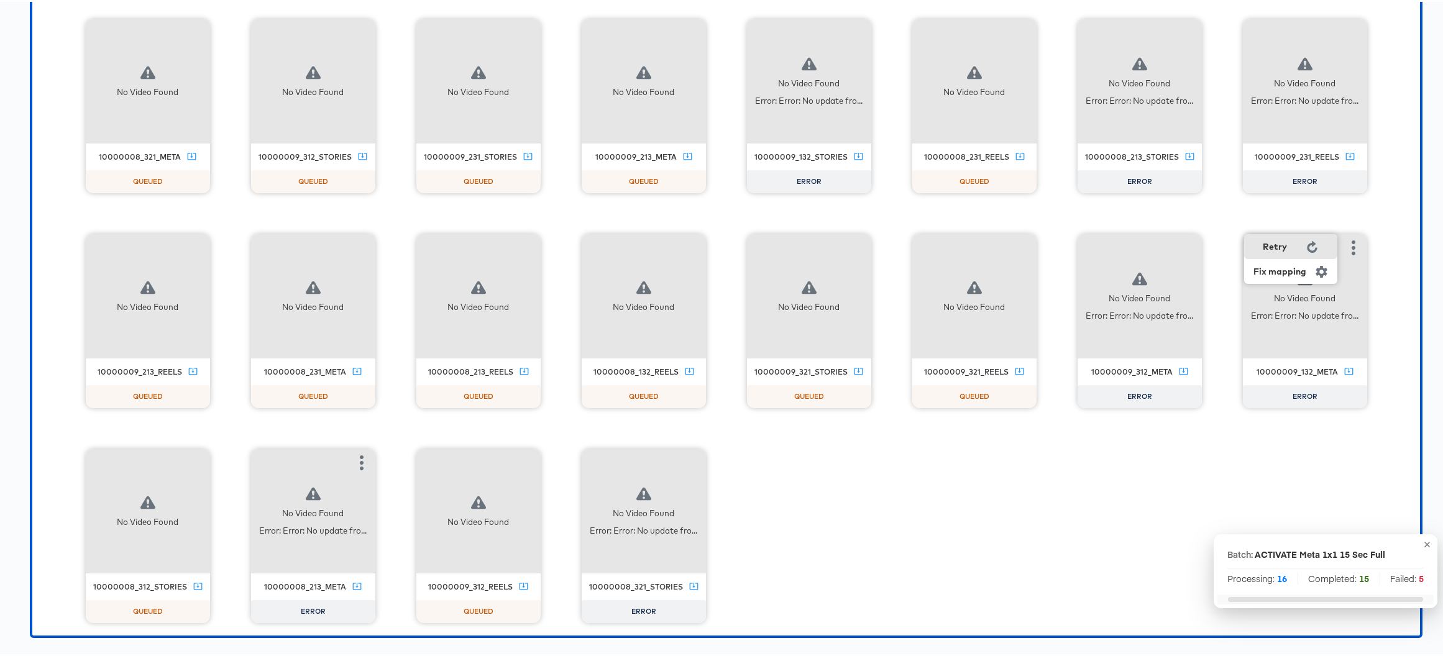
click at [1014, 250] on div "Retry" at bounding box center [1290, 244] width 93 height 25
click at [1014, 245] on icon "button" at bounding box center [1187, 246] width 15 height 15
click at [1014, 249] on div "Retry" at bounding box center [1233, 245] width 24 height 10
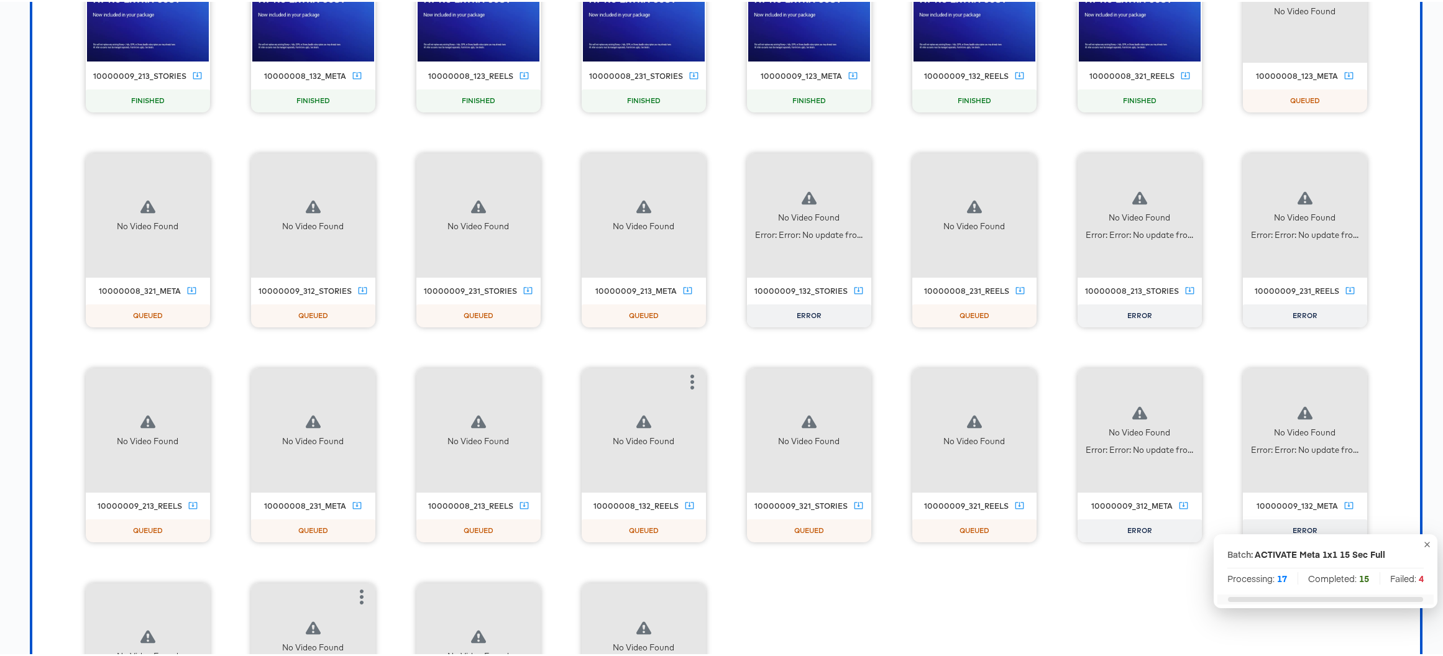
scroll to position [1987, 0]
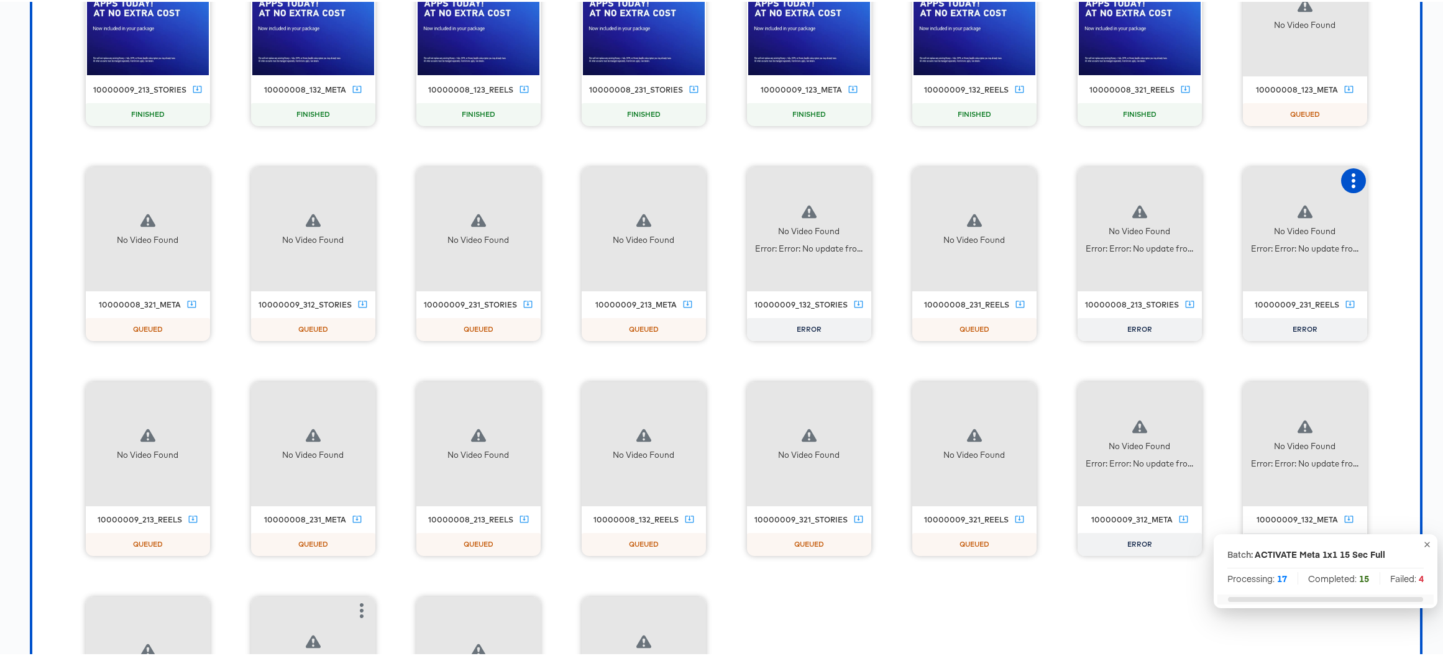
click at [1014, 179] on icon "button" at bounding box center [1353, 178] width 15 height 15
click at [1014, 178] on div "Retry" at bounding box center [1290, 177] width 93 height 25
click at [1014, 183] on icon "button" at bounding box center [1187, 178] width 15 height 15
click at [1014, 178] on div "Retry" at bounding box center [1233, 178] width 24 height 10
click at [850, 180] on icon "button" at bounding box center [857, 178] width 15 height 15
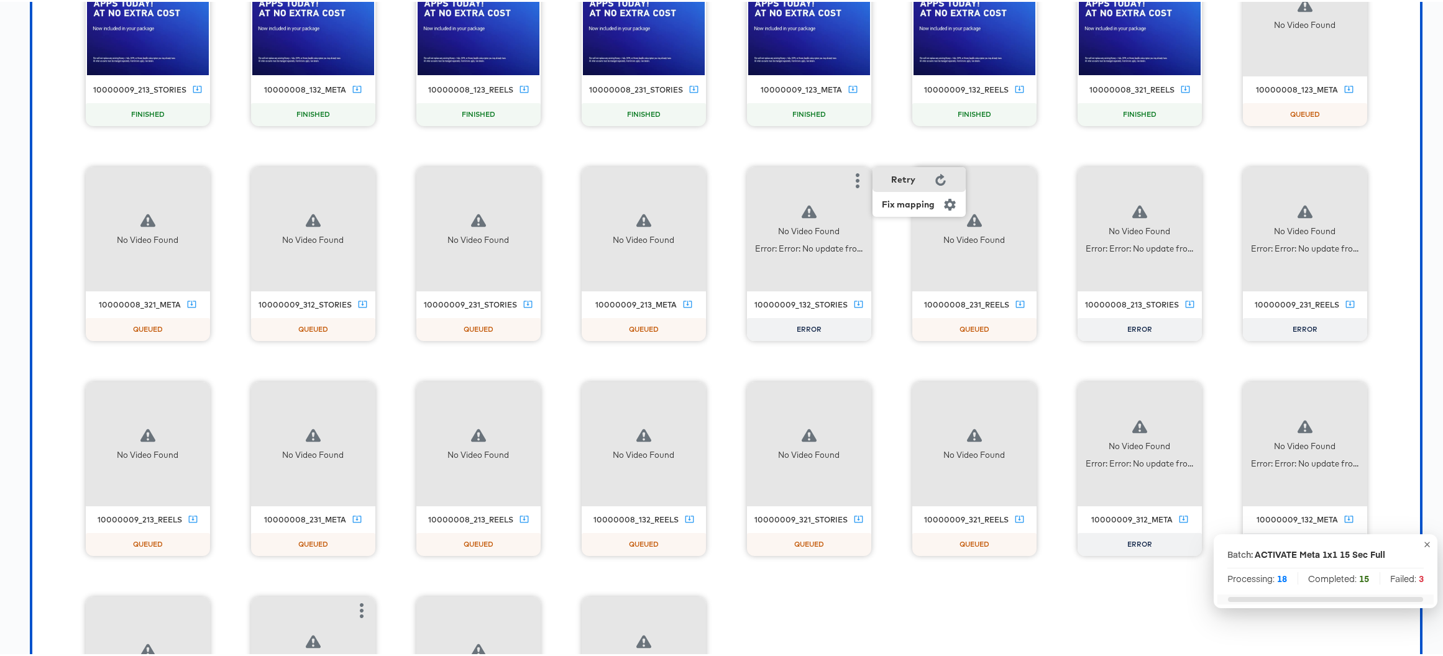
click at [896, 180] on div "Retry" at bounding box center [903, 178] width 24 height 10
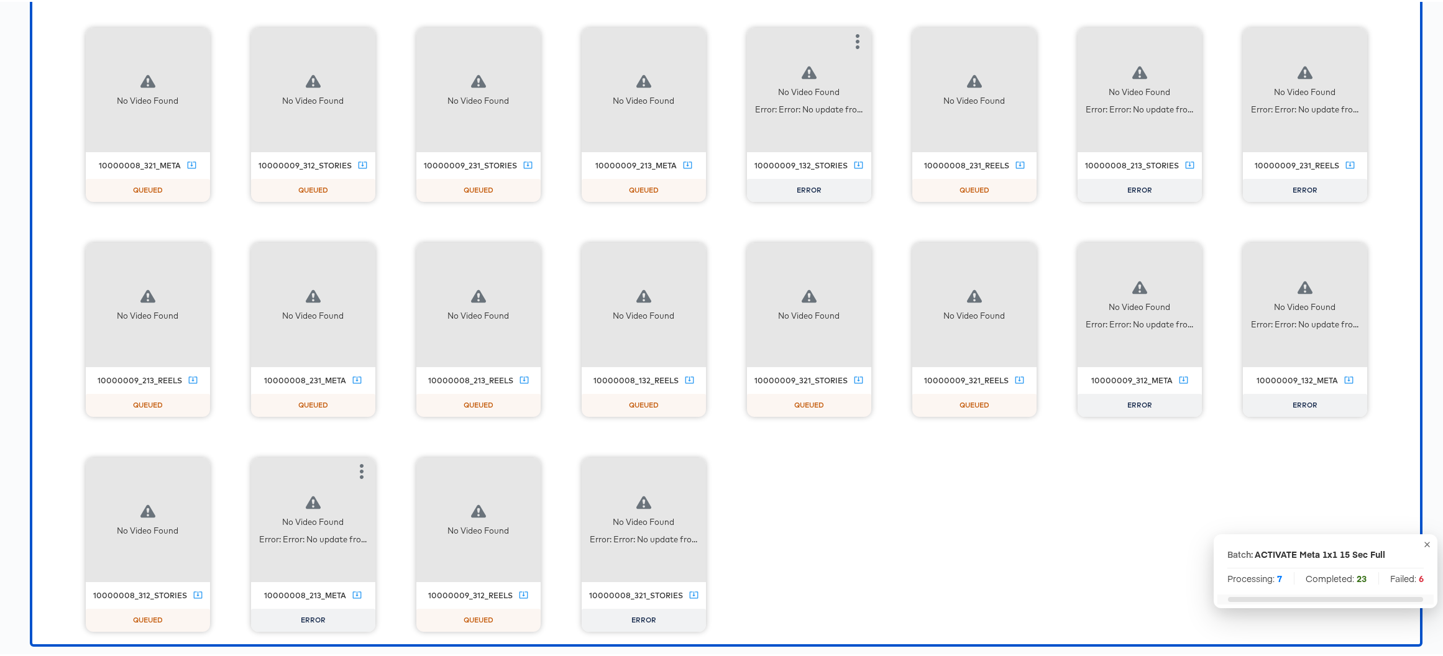
scroll to position [2135, 0]
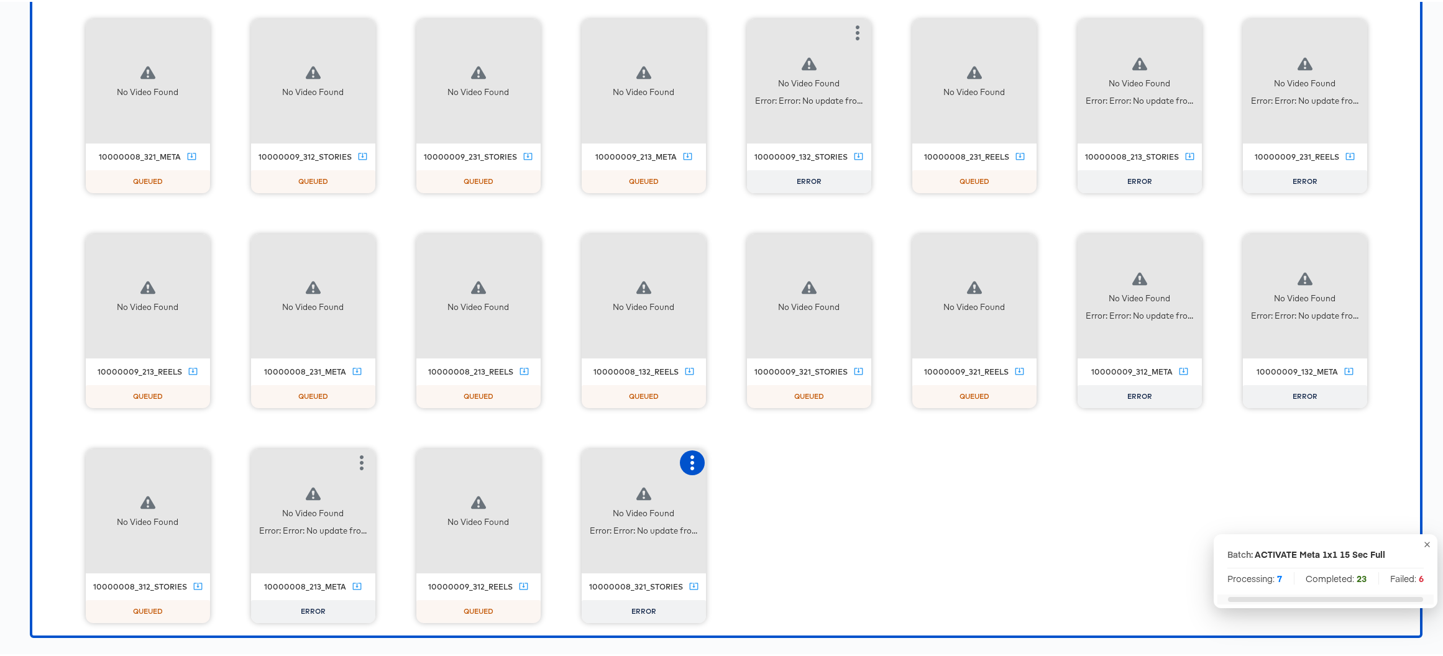
click at [687, 464] on icon "button" at bounding box center [692, 461] width 15 height 15
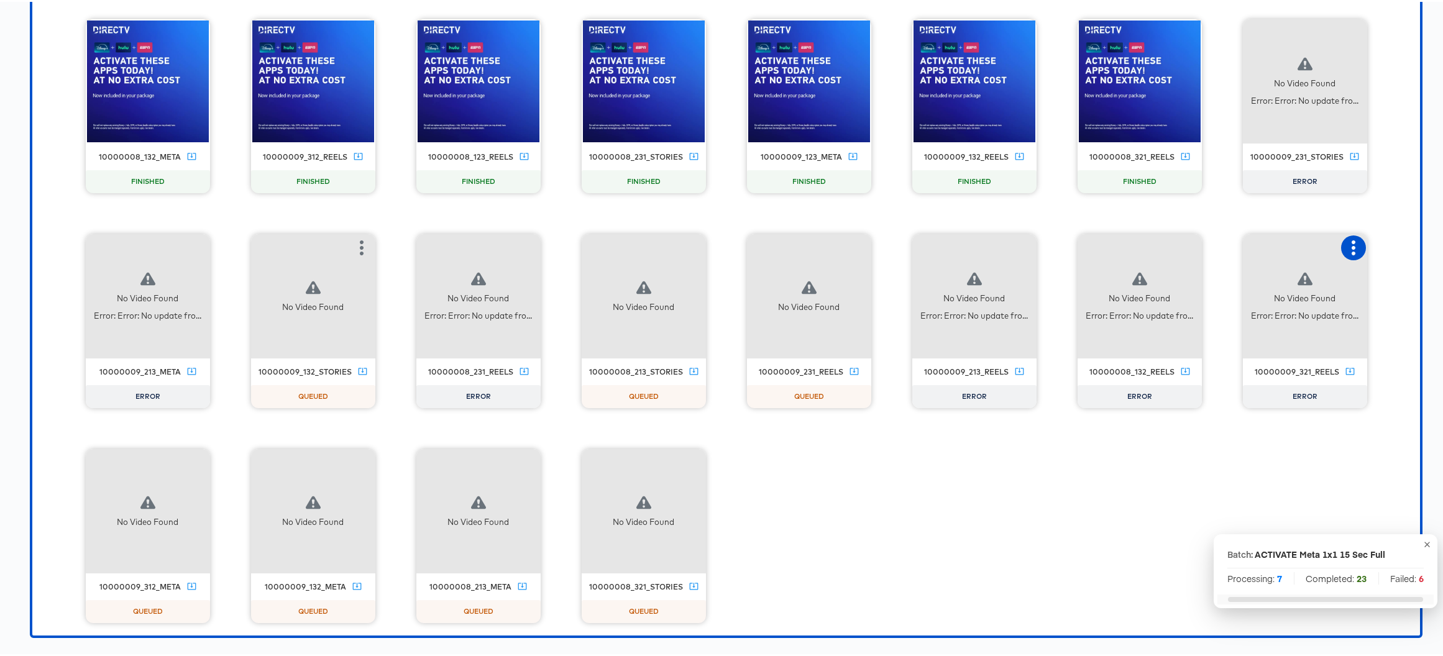
click at [1014, 250] on icon "button" at bounding box center [1353, 246] width 4 height 15
click at [1014, 249] on div "Retry" at bounding box center [1274, 245] width 24 height 10
click at [1014, 249] on icon "button" at bounding box center [1187, 246] width 15 height 15
click at [1014, 244] on div "Retry" at bounding box center [1249, 244] width 93 height 25
click at [1014, 244] on icon "button" at bounding box center [1022, 246] width 15 height 15
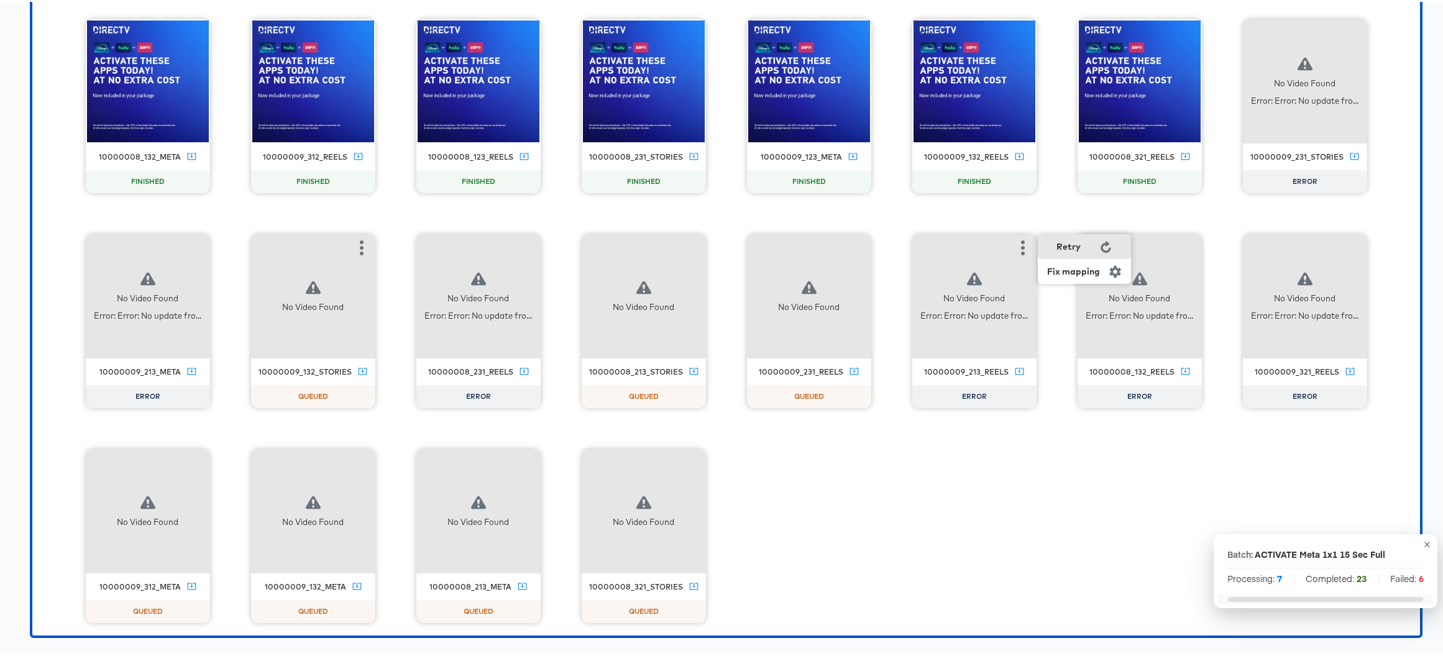
click at [1014, 245] on div "Retry" at bounding box center [1068, 245] width 24 height 10
click at [519, 245] on icon "button" at bounding box center [526, 246] width 15 height 15
click at [576, 244] on div "Retry" at bounding box center [572, 245] width 24 height 10
click at [189, 245] on icon "button" at bounding box center [196, 246] width 15 height 15
click at [230, 249] on div "Retry" at bounding box center [242, 245] width 24 height 10
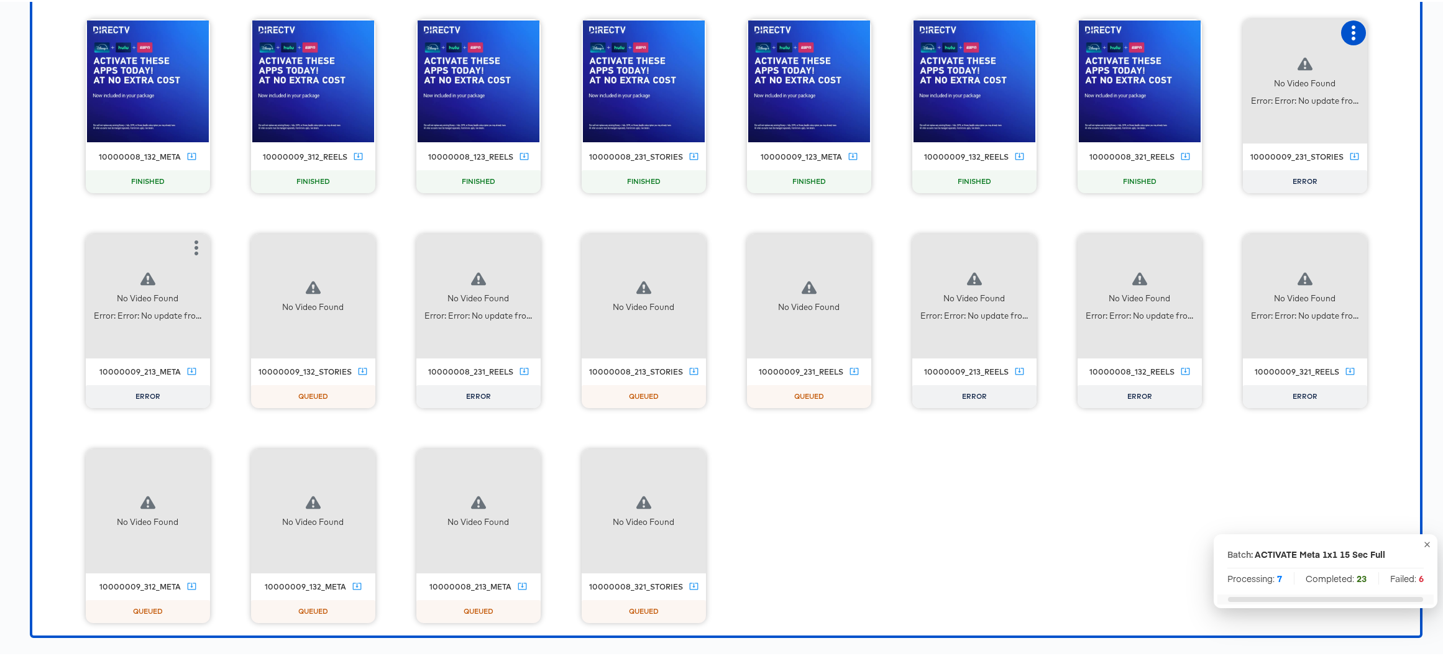
click at [1014, 32] on icon "button" at bounding box center [1353, 31] width 15 height 15
click at [1014, 36] on div "Retry" at bounding box center [1290, 29] width 93 height 25
